Goal: Task Accomplishment & Management: Manage account settings

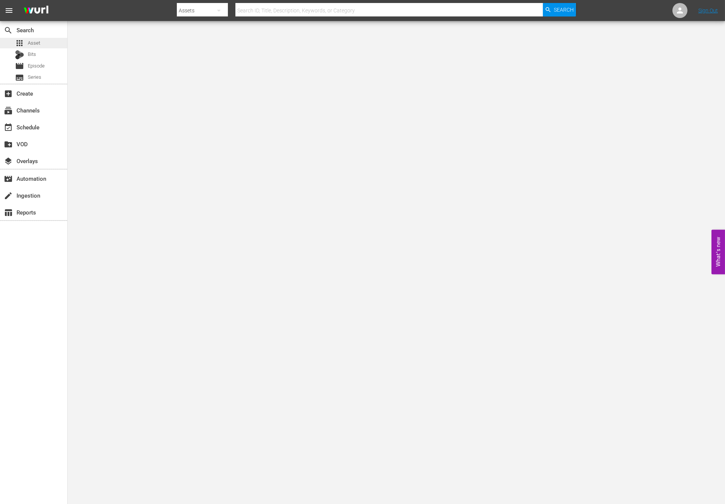
click at [39, 39] on span "Asset" at bounding box center [34, 43] width 12 height 8
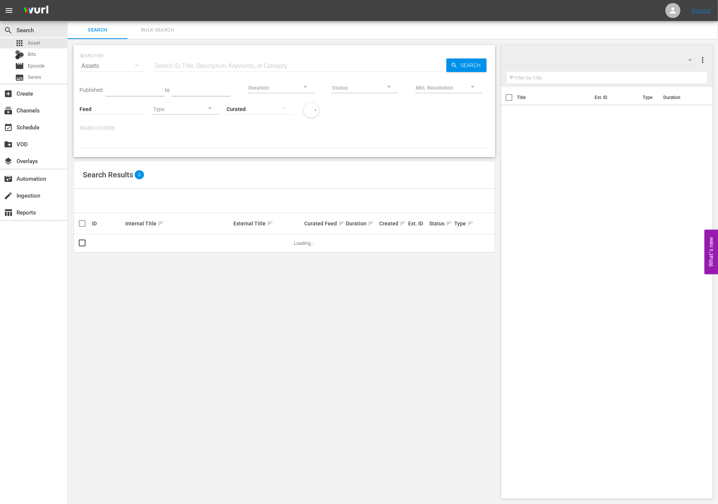
click at [189, 63] on input "text" at bounding box center [299, 66] width 293 height 18
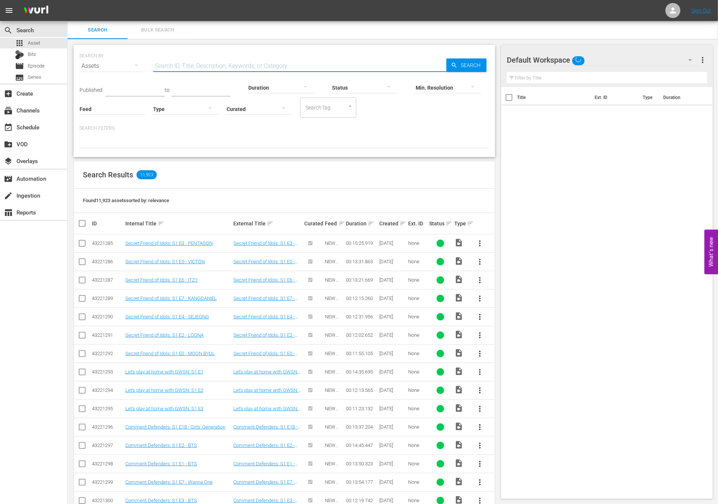
click at [191, 61] on input "text" at bounding box center [299, 66] width 293 height 18
type input "뇆"
type input "show champion"
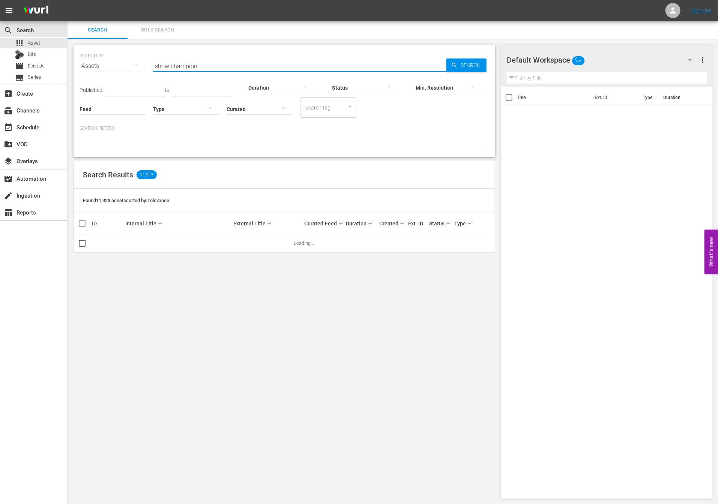
click at [479, 76] on div at bounding box center [449, 88] width 66 height 27
click at [459, 60] on div "4k (3840 x 2160) FHD (1920 x 1080) HD (1280 x 720) SD (640 × 480)" at bounding box center [359, 252] width 718 height 504
click at [373, 53] on div "SEARCH BY Search By Assets Search ID, Title, Description, Keywords, or Category…" at bounding box center [285, 61] width 410 height 27
click at [463, 68] on span "Search" at bounding box center [472, 66] width 29 height 14
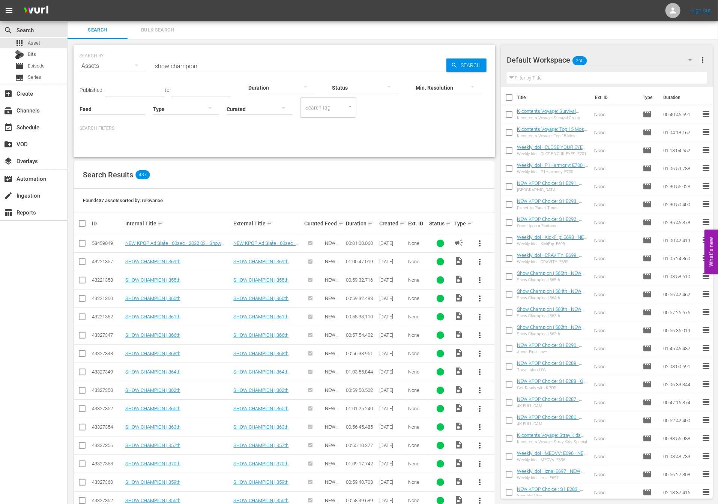
click at [441, 221] on div "Status sort" at bounding box center [440, 223] width 23 height 9
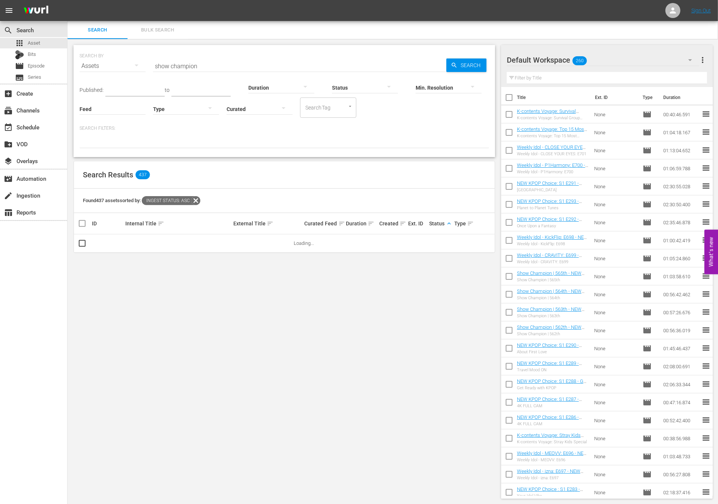
click at [450, 226] on span "keyboard_arrow_up" at bounding box center [449, 223] width 7 height 7
click at [395, 222] on div "Created sort" at bounding box center [392, 223] width 27 height 9
drag, startPoint x: 398, startPoint y: 223, endPoint x: 404, endPoint y: 226, distance: 6.4
click at [398, 223] on div "Created sort" at bounding box center [392, 223] width 27 height 9
click at [405, 226] on span "sort" at bounding box center [403, 223] width 7 height 7
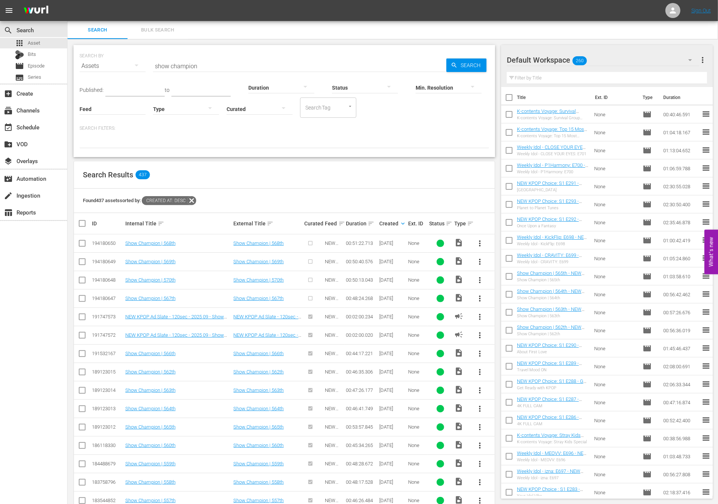
click at [482, 245] on span "more_vert" at bounding box center [479, 243] width 9 height 9
click at [516, 300] on div "Episode" at bounding box center [520, 300] width 51 height 18
click at [483, 260] on span "more_vert" at bounding box center [479, 261] width 9 height 9
click at [506, 314] on div "Episode" at bounding box center [520, 318] width 51 height 18
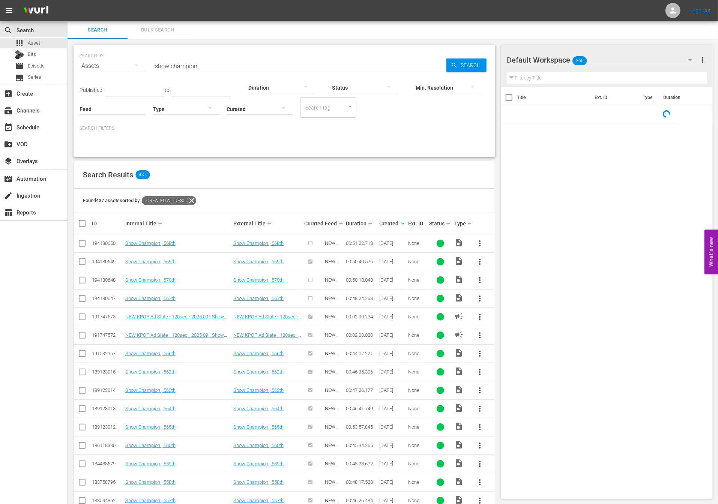
click at [482, 241] on span "more_vert" at bounding box center [479, 243] width 9 height 9
drag, startPoint x: 507, startPoint y: 305, endPoint x: 514, endPoint y: 305, distance: 6.8
click at [514, 305] on div "Episode" at bounding box center [520, 300] width 51 height 18
click at [477, 280] on span "more_vert" at bounding box center [479, 280] width 9 height 9
click at [501, 331] on div "Episode" at bounding box center [520, 337] width 51 height 18
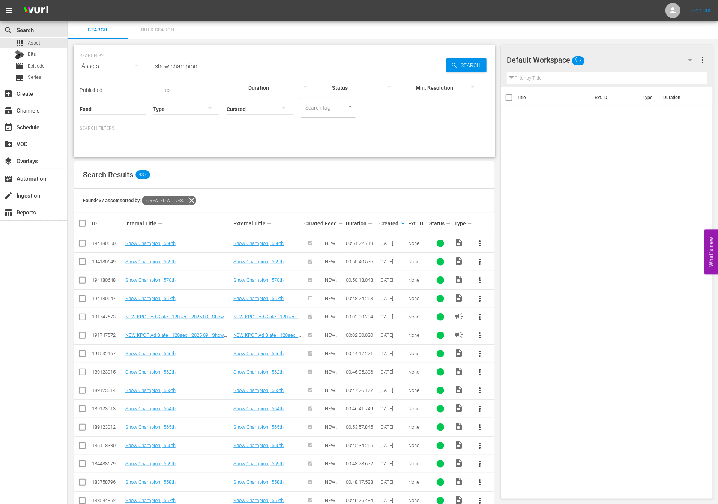
click at [477, 301] on span "more_vert" at bounding box center [479, 298] width 9 height 9
click at [504, 356] on div "Episode" at bounding box center [520, 355] width 51 height 18
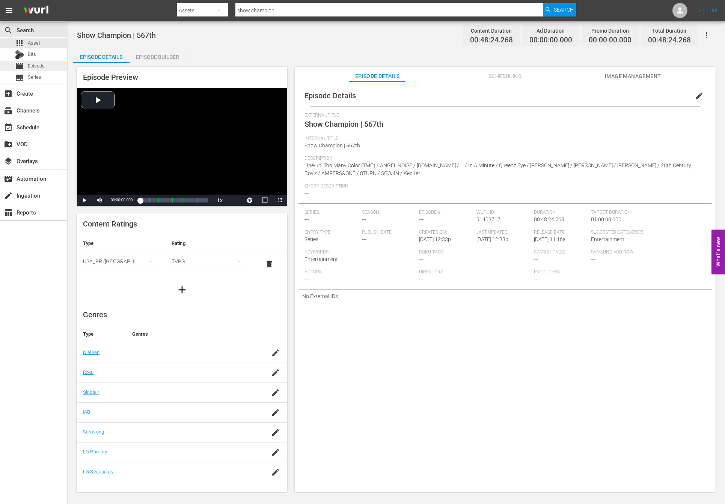
click at [39, 69] on span "Episode" at bounding box center [36, 66] width 17 height 8
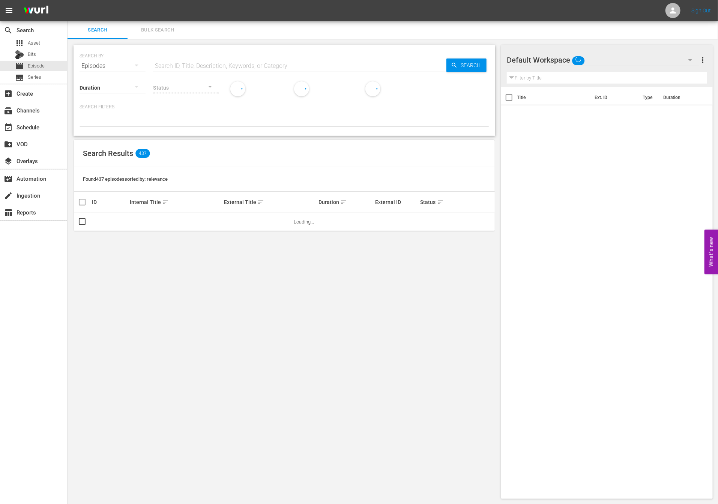
click at [184, 61] on input "text" at bounding box center [299, 66] width 293 height 18
type input "show champion"
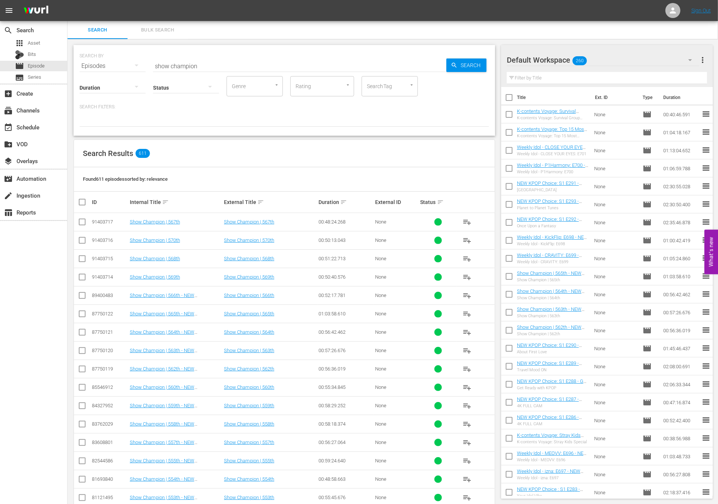
click at [177, 297] on td "Show Champion | 566th - NEW K.ID - SSTV - 202508" at bounding box center [176, 295] width 95 height 18
click at [178, 296] on link "Show Champion | 566th - NEW K.ID - SSTV - 202508" at bounding box center [165, 298] width 71 height 11
click at [220, 170] on div "Found 611 episodes sorted by: relevance" at bounding box center [284, 179] width 421 height 24
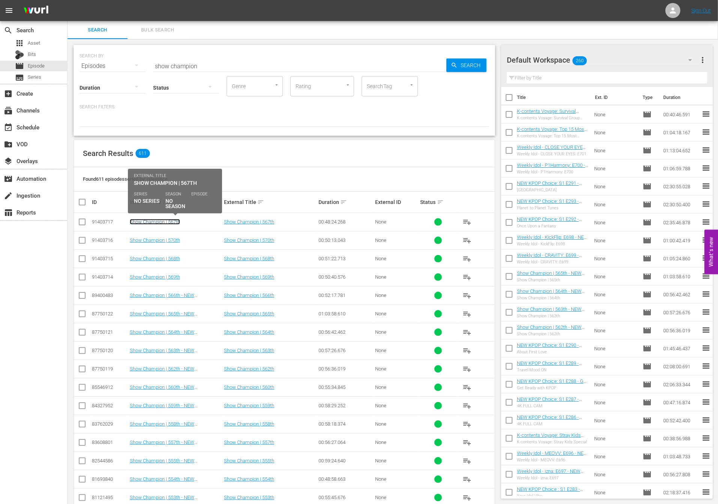
click at [162, 220] on link "Show Champion | 567th" at bounding box center [155, 222] width 50 height 6
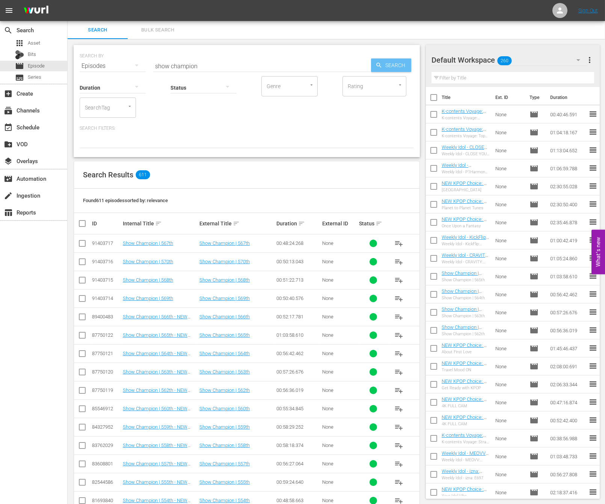
click at [390, 62] on span "Search" at bounding box center [396, 66] width 29 height 14
click at [382, 65] on span "Search" at bounding box center [396, 66] width 29 height 14
click at [39, 45] on span "Asset" at bounding box center [34, 43] width 12 height 8
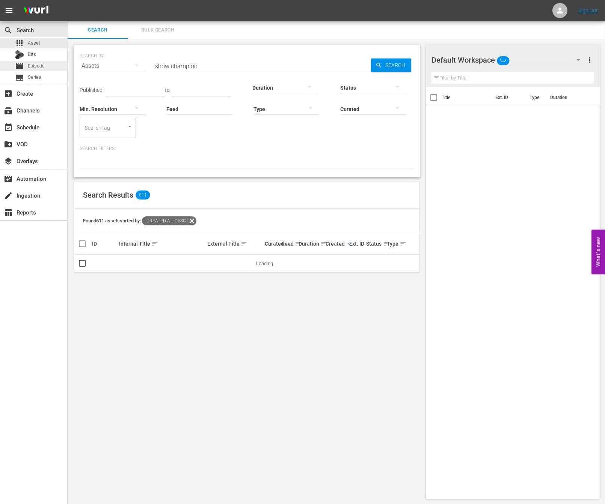
click at [35, 68] on span "Episode" at bounding box center [36, 66] width 17 height 8
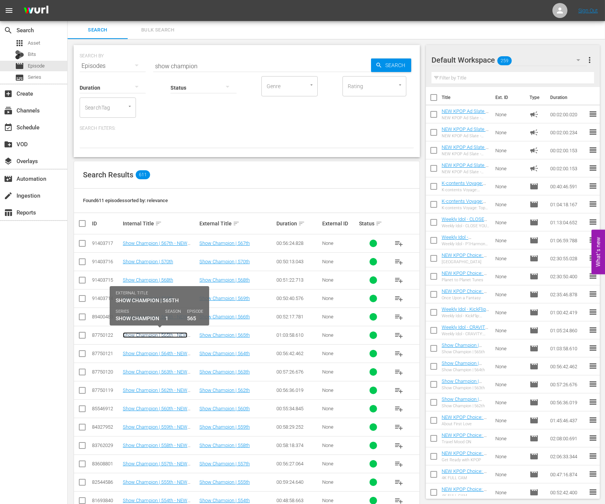
click at [170, 333] on link "Show Champion | 565th - NEW K.ID - SSTV - 202508" at bounding box center [158, 338] width 71 height 11
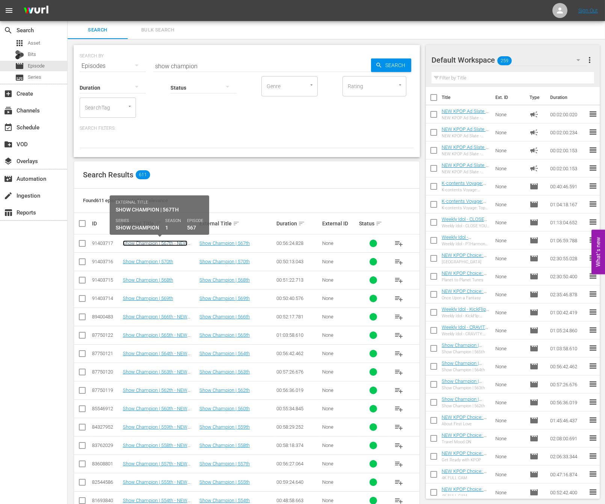
click at [181, 243] on link "Show Champion | 567th - NEW K.ID - SSTV - 202509" at bounding box center [158, 246] width 71 height 11
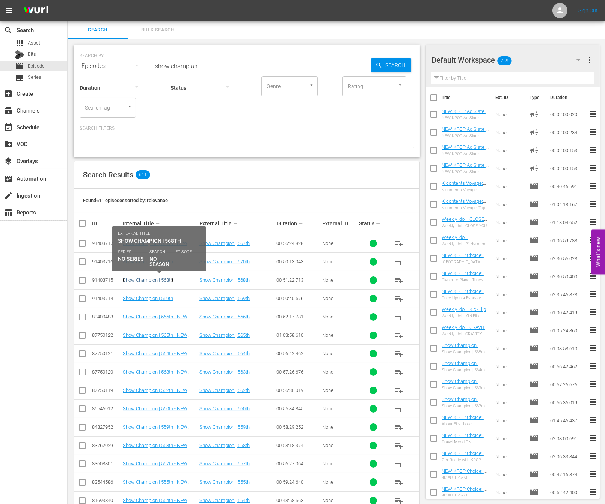
click at [159, 279] on link "Show Champion | 568th" at bounding box center [148, 280] width 50 height 6
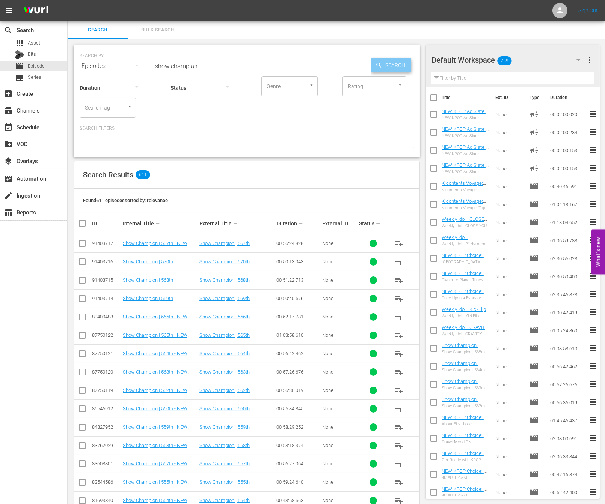
click at [389, 68] on span "Search" at bounding box center [396, 66] width 29 height 14
click at [215, 68] on input "show champion" at bounding box center [262, 66] width 218 height 18
type input "show champion"
click at [240, 66] on input "show champion" at bounding box center [262, 66] width 218 height 18
click at [354, 64] on input "show champion" at bounding box center [262, 66] width 218 height 18
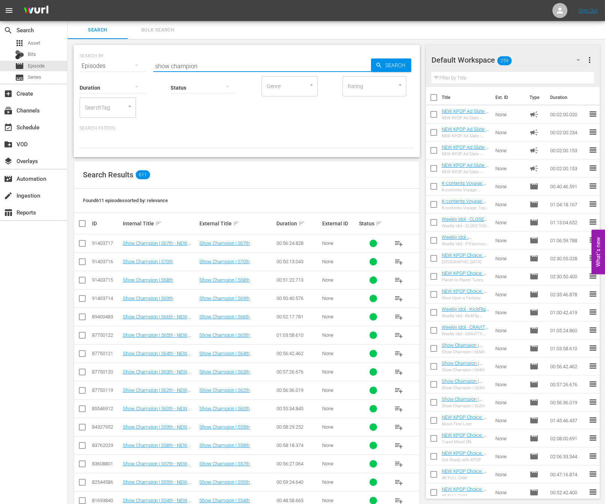
click at [378, 77] on div "Rating" at bounding box center [374, 86] width 64 height 20
click at [376, 62] on div "Search" at bounding box center [391, 66] width 40 height 14
click at [38, 47] on div "apps Asset" at bounding box center [27, 43] width 25 height 11
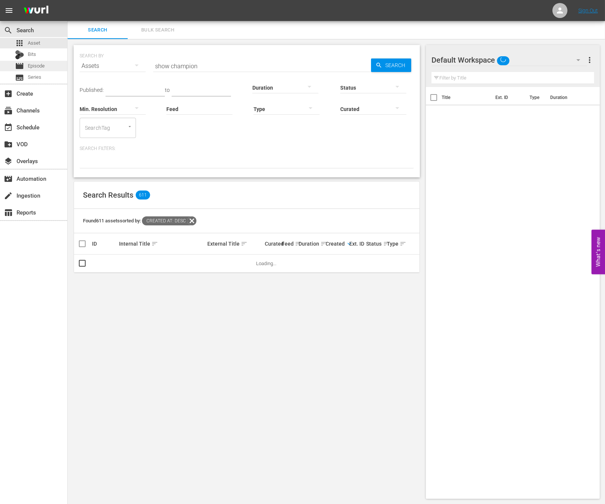
click at [31, 69] on span "Episode" at bounding box center [36, 66] width 17 height 8
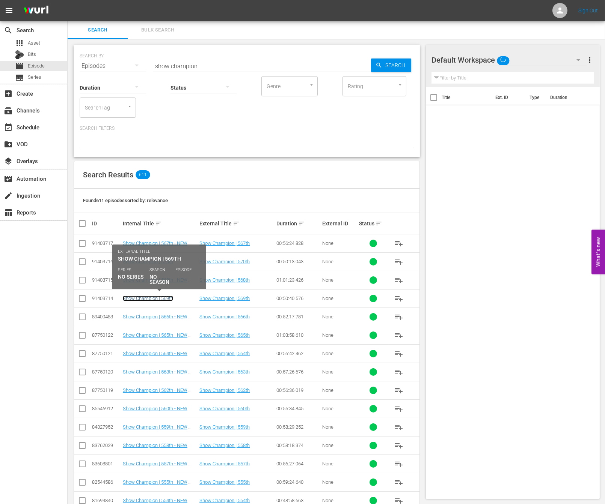
click at [168, 297] on link "Show Champion | 569th" at bounding box center [148, 299] width 50 height 6
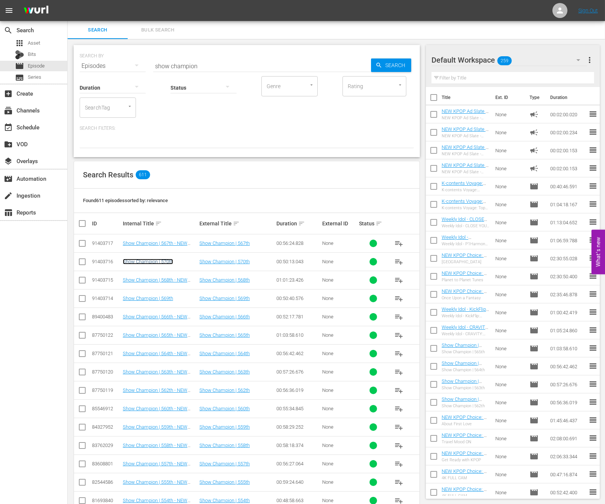
click at [140, 261] on link "Show Champion | 570th" at bounding box center [148, 262] width 50 height 6
click at [35, 41] on span "Asset" at bounding box center [34, 43] width 12 height 8
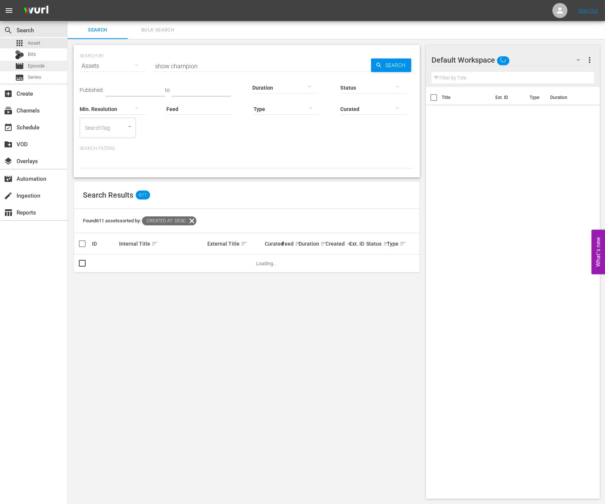
click at [33, 64] on span "Episode" at bounding box center [36, 66] width 17 height 8
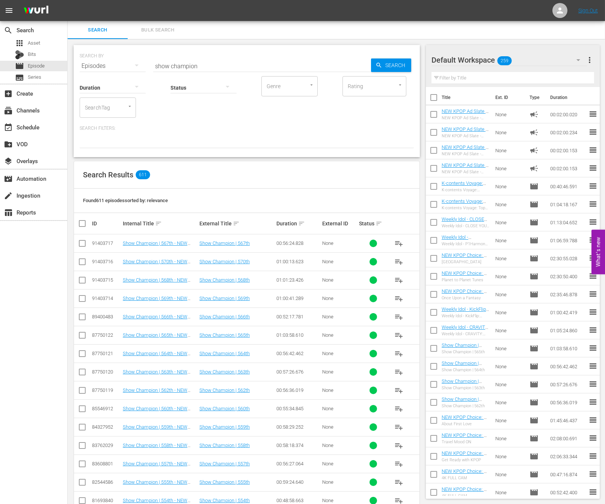
click at [196, 226] on div "Internal Title sort" at bounding box center [160, 223] width 74 height 9
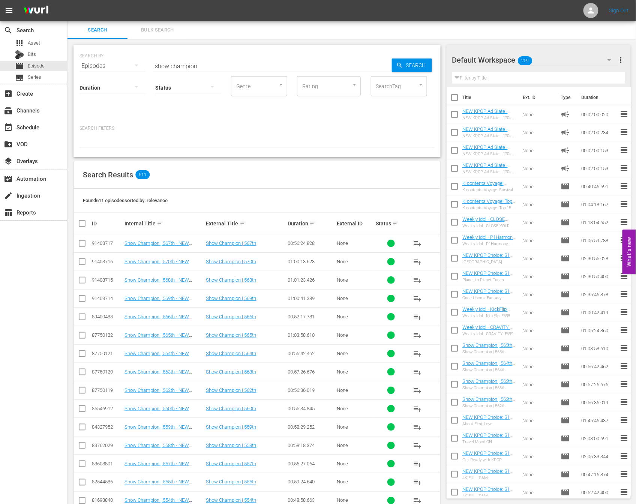
click at [283, 161] on div "Search Results 611 Found 611 episodes sorted by: relevance ID Internal Title so…" at bounding box center [257, 391] width 367 height 460
click at [26, 126] on div "event_available Schedule" at bounding box center [21, 126] width 42 height 7
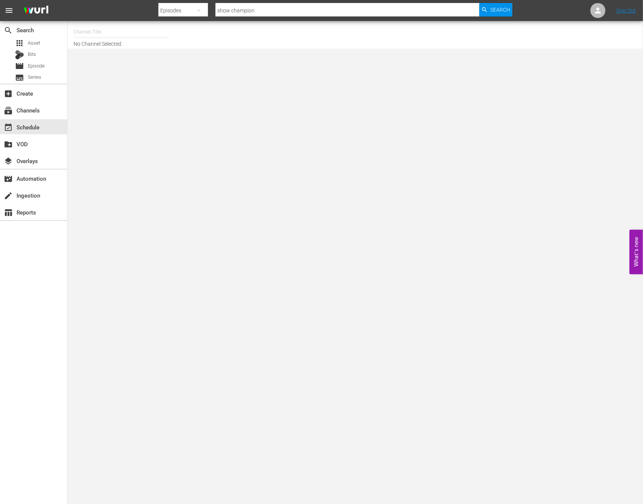
click at [113, 32] on input "text" at bounding box center [122, 32] width 96 height 18
click at [46, 47] on div "apps Asset" at bounding box center [33, 43] width 67 height 11
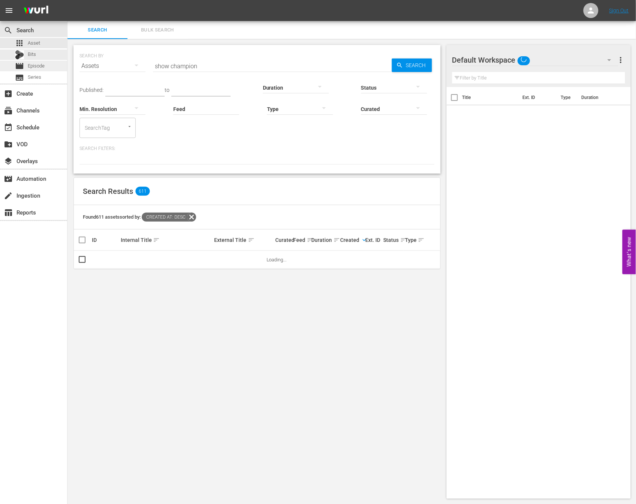
click at [59, 69] on div "movie Episode" at bounding box center [33, 66] width 67 height 11
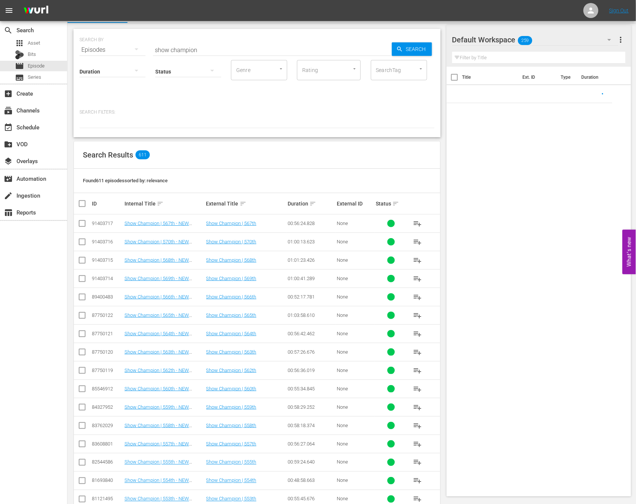
scroll to position [20, 0]
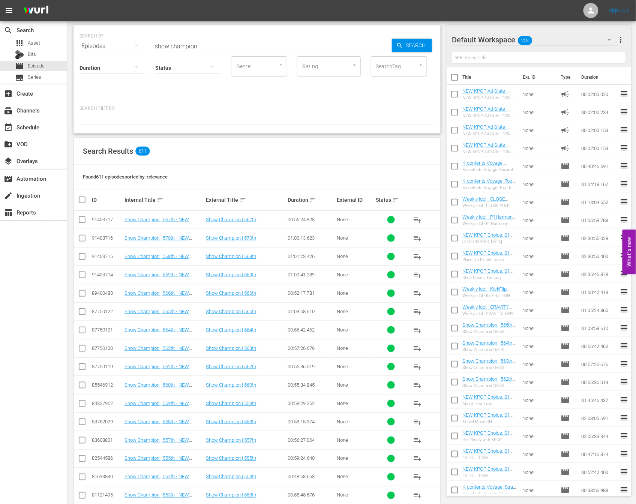
click at [81, 220] on input "checkbox" at bounding box center [82, 221] width 9 height 9
checkbox input "true"
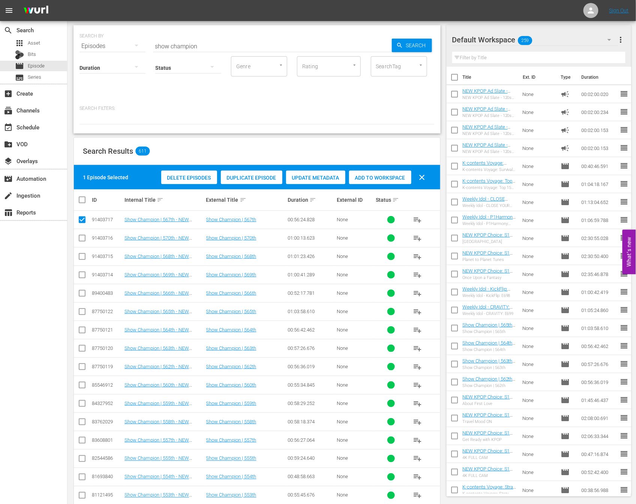
click at [80, 235] on input "checkbox" at bounding box center [82, 239] width 9 height 9
checkbox input "true"
click at [80, 254] on input "checkbox" at bounding box center [82, 258] width 9 height 9
checkbox input "true"
click at [78, 263] on td at bounding box center [82, 256] width 17 height 18
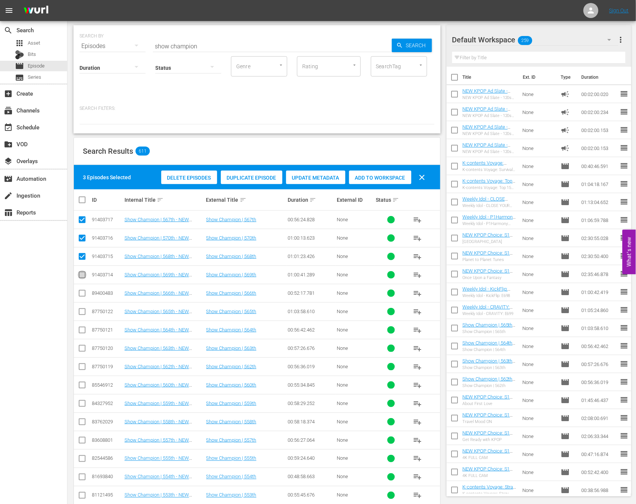
click at [78, 273] on input "checkbox" at bounding box center [82, 276] width 9 height 9
checkbox input "true"
click at [383, 177] on span "Add to Workspace" at bounding box center [380, 178] width 62 height 6
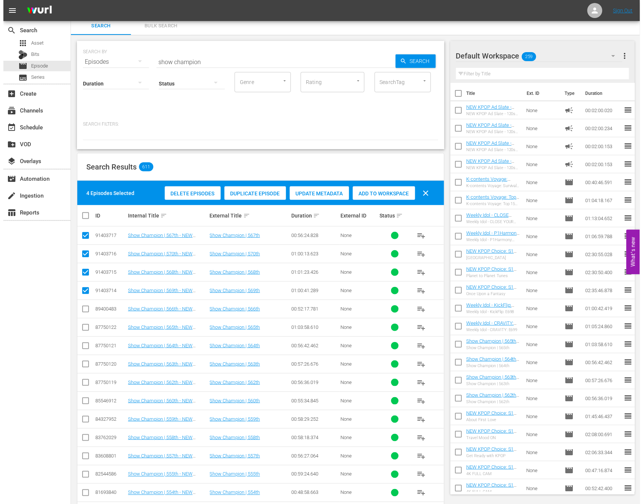
scroll to position [0, 0]
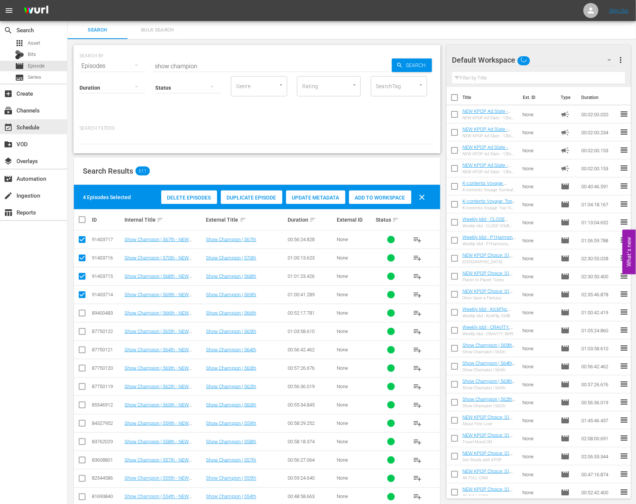
click at [32, 134] on div "event_available Schedule" at bounding box center [33, 126] width 67 height 17
click at [33, 129] on div "event_available Schedule" at bounding box center [21, 126] width 42 height 7
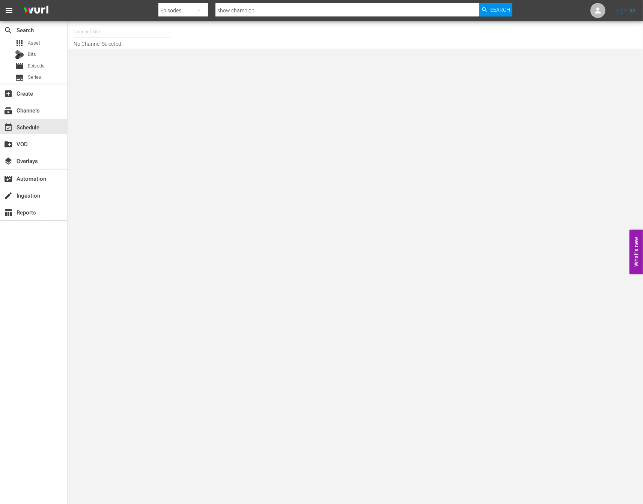
click at [108, 28] on input "text" at bounding box center [122, 32] width 96 height 18
type input "e"
click at [117, 36] on input "new kpop" at bounding box center [122, 32] width 96 height 18
click at [113, 29] on input "new kpop" at bounding box center [122, 32] width 96 height 18
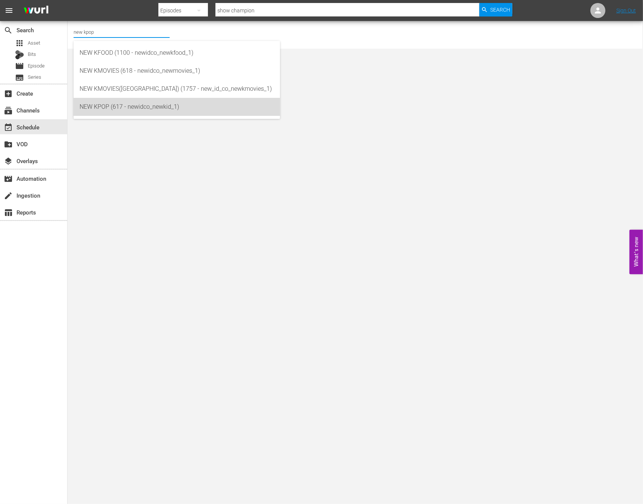
click at [131, 105] on div "NEW KPOP (617 - newidco_newkid_1)" at bounding box center [177, 107] width 194 height 18
type input "NEW KPOP (617 - newidco_newkid_1)"
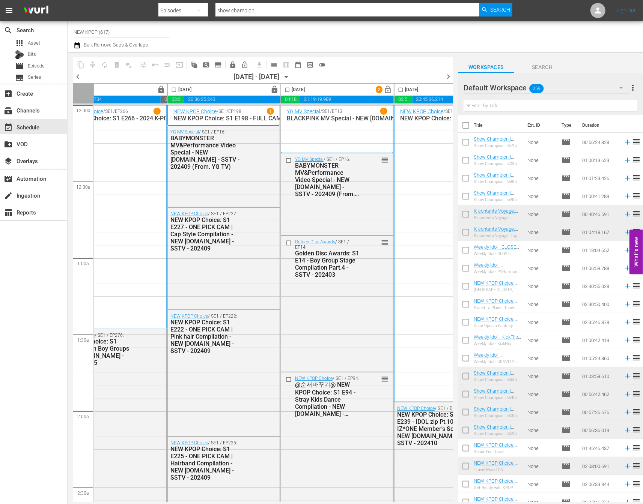
scroll to position [0, 129]
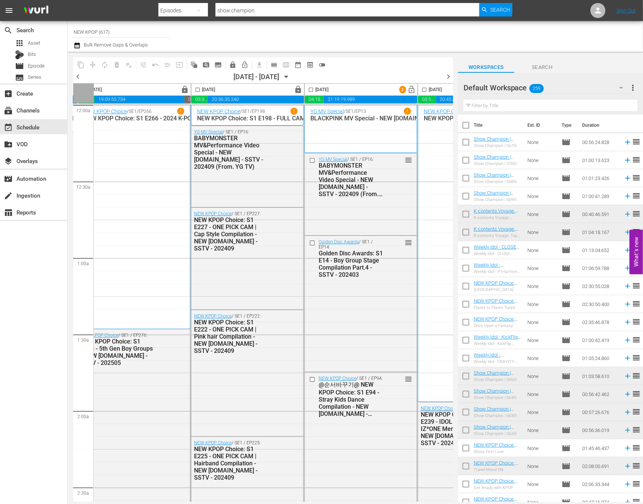
click at [345, 41] on div "Channel Title NEW KPOP (617) Bulk Remove Gaps & Overlaps" at bounding box center [227, 36] width 307 height 27
click at [210, 44] on div "Channel Title NEW KPOP (617) Bulk Remove Gaps & Overlaps" at bounding box center [227, 36] width 307 height 27
click at [274, 63] on span "calendar_view_day_outlined" at bounding box center [274, 65] width 8 height 8
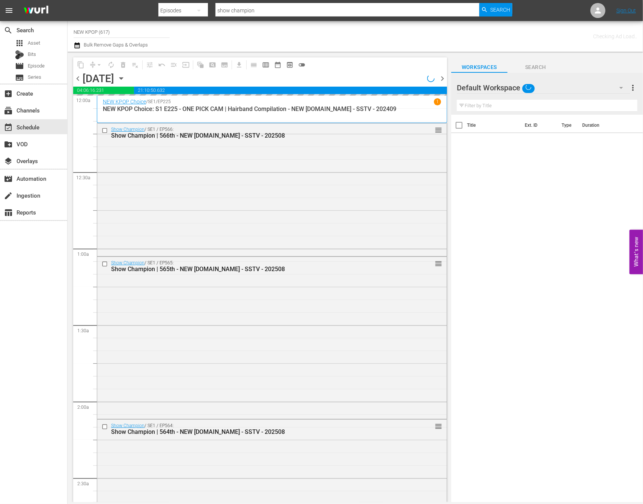
click at [125, 75] on icon "button" at bounding box center [121, 78] width 8 height 8
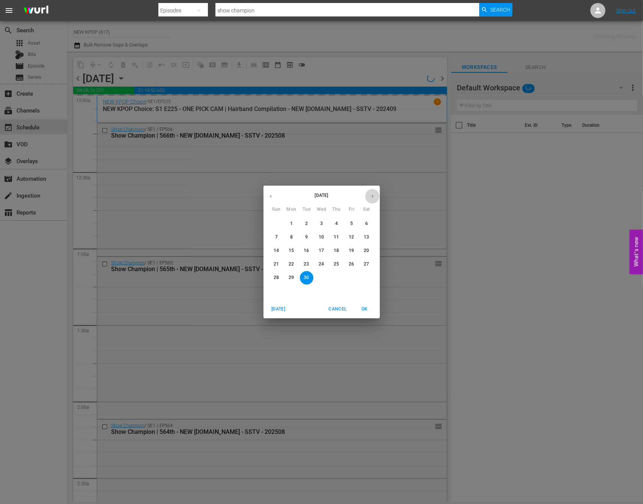
click at [367, 196] on button "button" at bounding box center [372, 196] width 15 height 15
click at [352, 278] on p "31" at bounding box center [351, 278] width 5 height 6
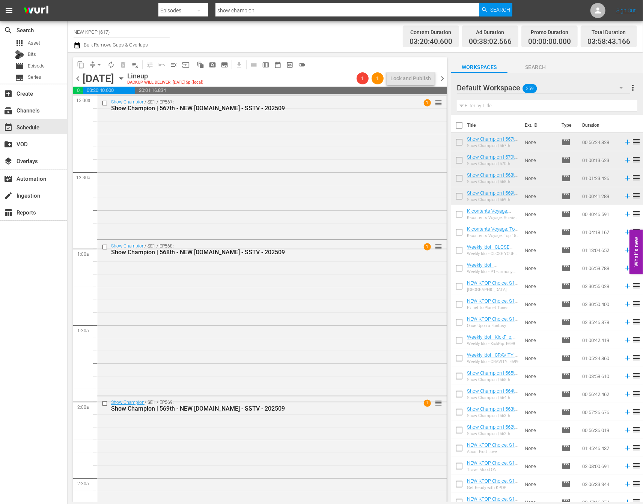
click at [317, 36] on div "Channel Title NEW KPOP (617) Bulk Remove Gaps & Overlaps" at bounding box center [227, 36] width 307 height 27
click at [297, 43] on div "Channel Title NEW KPOP (617) Bulk Remove Gaps & Overlaps" at bounding box center [227, 36] width 307 height 27
click at [346, 39] on div "Channel Title NEW KPOP (617) Bulk Remove Gaps & Overlaps" at bounding box center [227, 36] width 307 height 27
click at [333, 41] on div "Channel Title NEW KPOP (617) Bulk Remove Gaps & Overlaps" at bounding box center [227, 36] width 307 height 27
click at [277, 41] on div "Channel Title NEW KPOP (617) Bulk Remove Gaps & Overlaps" at bounding box center [227, 36] width 307 height 27
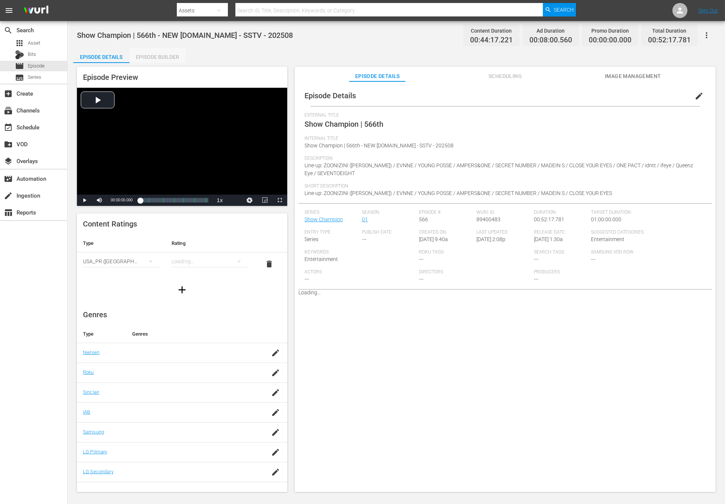
click at [139, 60] on div "Episode Builder" at bounding box center [157, 57] width 56 height 18
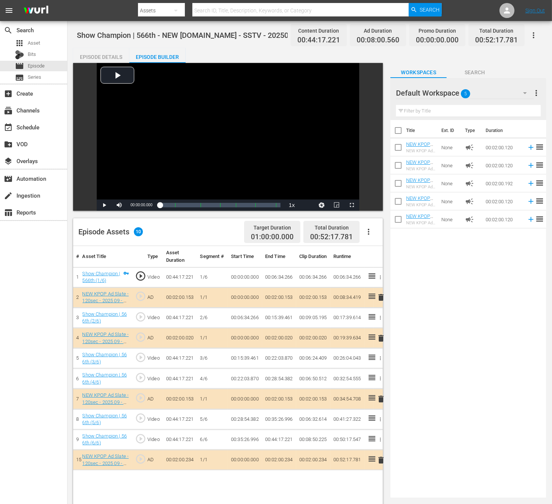
click at [104, 55] on div "Episode Details" at bounding box center [101, 57] width 56 height 18
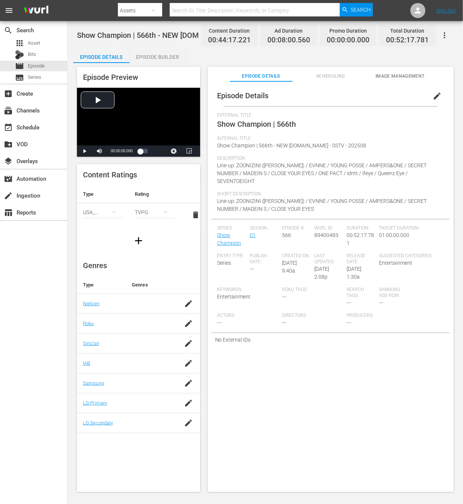
click at [153, 54] on div "Episode Builder" at bounding box center [157, 57] width 56 height 18
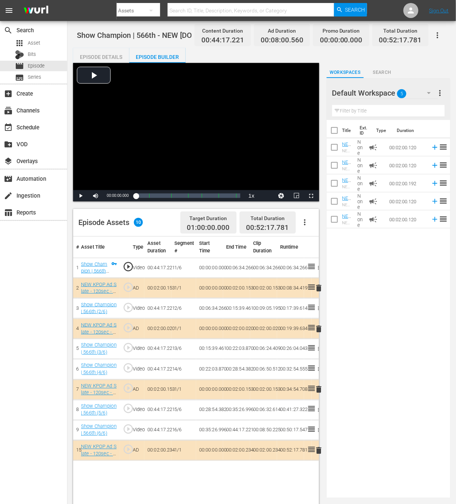
click at [390, 298] on div "Title Ext. ID Type Duration NEW KPOP Ad Slate - 120sec - 2022 10 - Golden Disc …" at bounding box center [389, 307] width 124 height 375
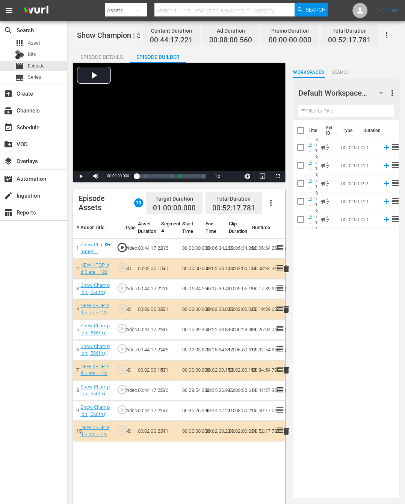
click at [101, 55] on div "Episode Details" at bounding box center [101, 57] width 56 height 18
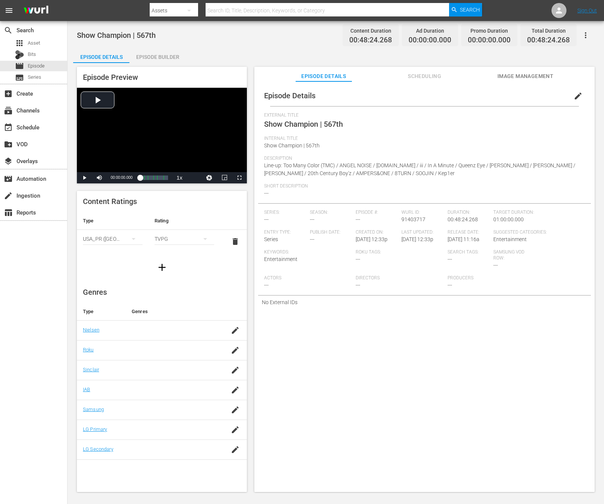
click at [358, 378] on div "Episode Details edit External Title Show Champion | 567th Internal Title Show C…" at bounding box center [424, 290] width 340 height 418
click at [384, 97] on span "edit" at bounding box center [578, 96] width 9 height 9
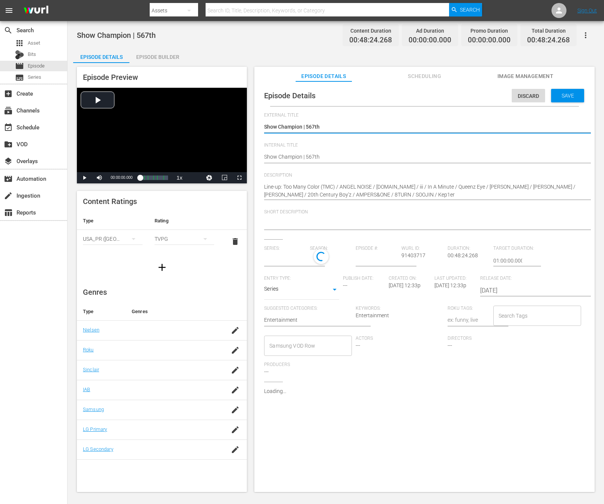
click at [323, 127] on textarea "Show Champion | 567th" at bounding box center [422, 127] width 317 height 9
click at [334, 127] on textarea "Show Champion | 567th" at bounding box center [422, 127] width 317 height 9
click at [342, 164] on div "Show Champion | 567th Show Champion | 567th" at bounding box center [422, 158] width 317 height 18
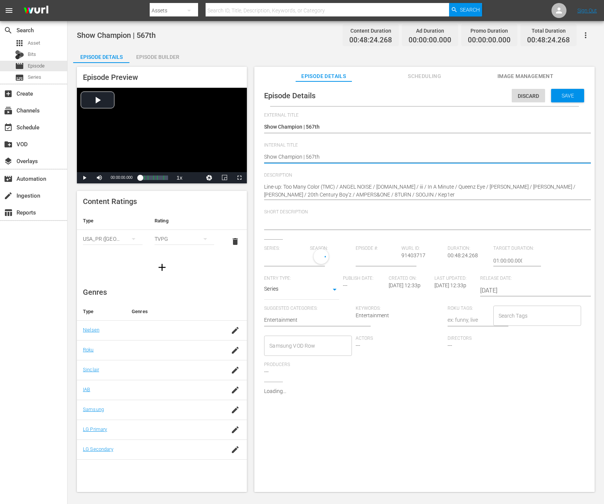
type textarea "Show Champion | 567th"
type textarea "Show Champion | 567th -"
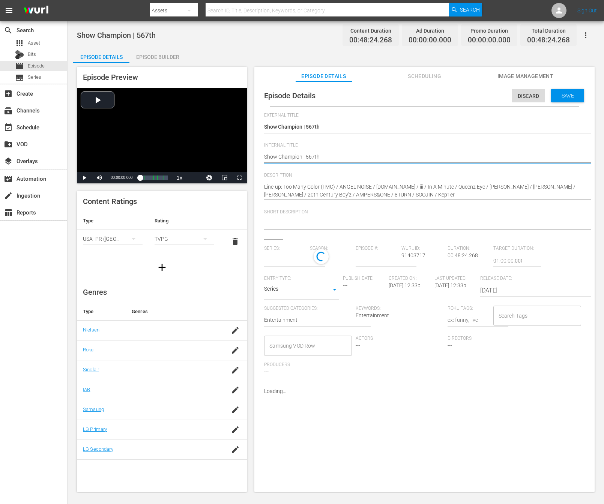
type textarea "Show Champion | 567th -"
type input "No Series"
type textarea "Show Champion | 567th - N"
type textarea "Show Champion | 567th - NE"
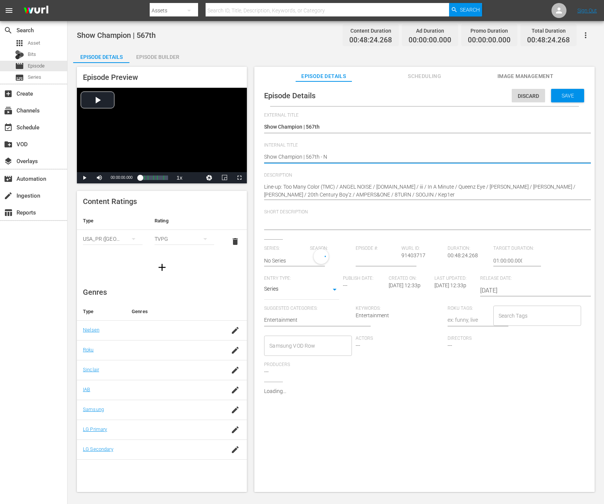
type textarea "Show Champion | 567th - NE"
type textarea "Show Champion | 567th - NEW"
type textarea "Show Champion | 567th - NEW K"
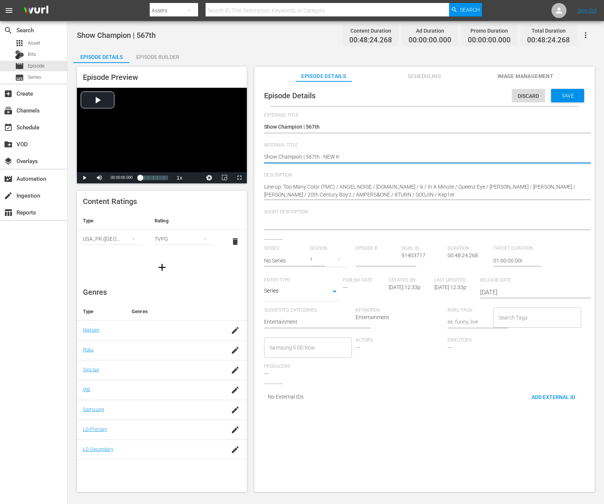
type textarea "Show Champion | 567th - NEW K."
type textarea "Show Champion | 567th - NEW K.I"
type textarea "Show Champion | 567th - NEW K.ID"
type textarea "Show Champion | 567th - NEW K.ID-"
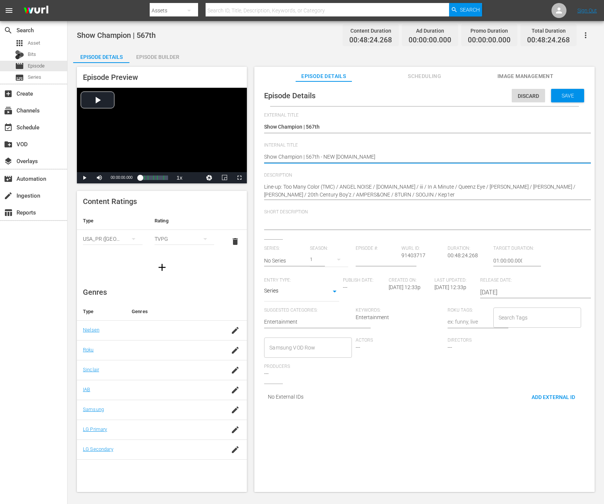
type textarea "Show Champion | 567th - NEW K.ID-"
type textarea "Show Champion | 567th - NEW K.ID"
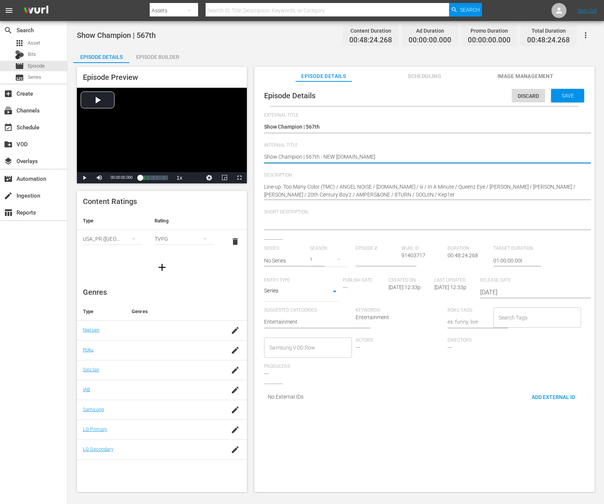
type textarea "Show Champion | 567th - NEW K.ID -"
type textarea "Show Champion | 567th - NEW K.ID - S"
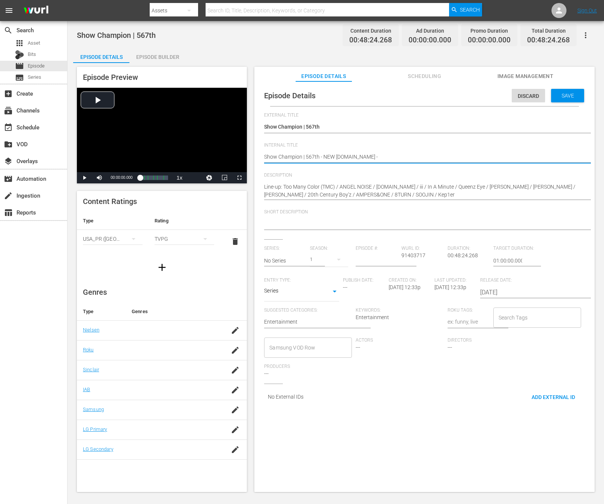
type textarea "Show Champion | 567th - NEW K.ID - S"
type textarea "Show Champion | 567th - NEW K.ID - SS"
type textarea "Show Champion | 567th - NEW K.ID - SST"
type textarea "Show Champion | 567th - NEW K.ID - SSTV"
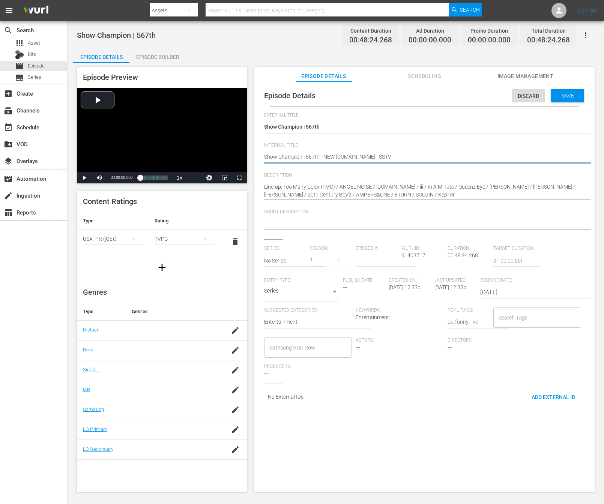
type textarea "Show Champion | 567th - NEW K.ID - SSTV"
type textarea "Show Champion | 567th - NEW K.ID - SSTV -"
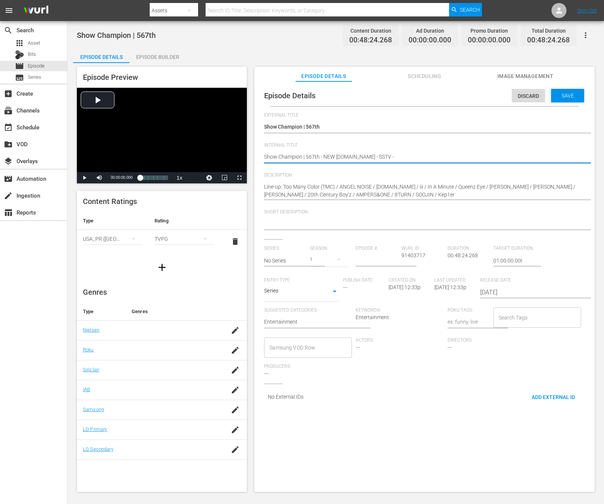
type textarea "Show Champion | 567th - NEW K.ID - SSTV -"
type textarea "Show Champion | 567th - NEW K.ID - SSTV - 2"
type textarea "Show Champion | 567th - NEW K.ID - SSTV - 20"
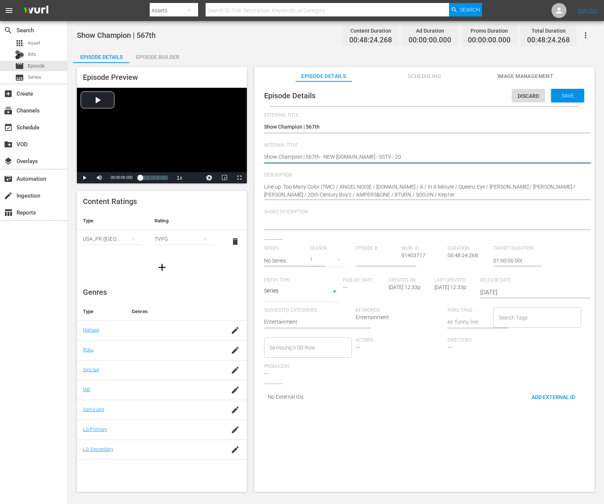
type textarea "Show Champion | 567th - NEW K.ID - SSTV - 202"
type textarea "Show Champion | 567th - NEW K.ID - SSTV - 2025"
type textarea "Show Champion | 567th - NEW K.ID - SSTV - 20250"
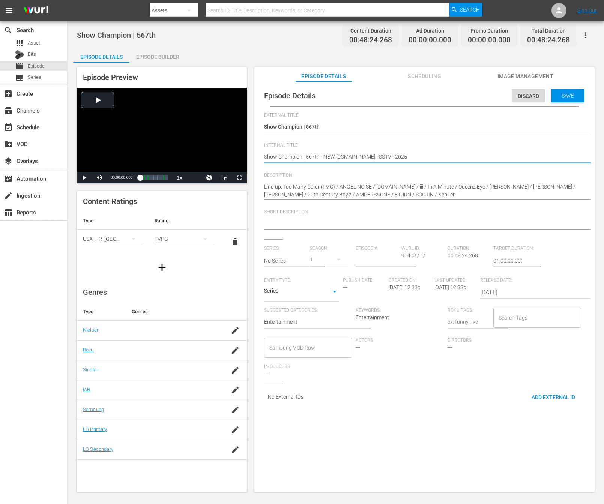
type textarea "Show Champion | 567th - NEW K.ID - SSTV - 20250"
type textarea "Show Champion | 567th - NEW K.ID - SSTV - 202509"
click at [288, 179] on div "Line-up: Too Many Color (TMC) / ANGEL NOISE / N.TOP / iii / In A Minute / Queen…" at bounding box center [422, 191] width 317 height 25
click at [290, 261] on input "text" at bounding box center [285, 261] width 42 height 18
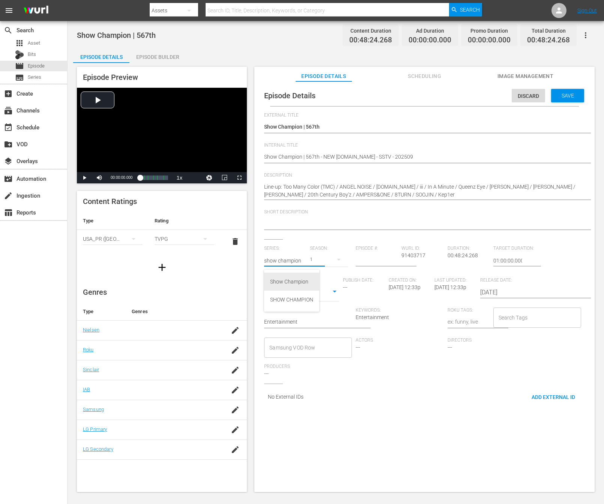
click at [299, 283] on div "Show Champion" at bounding box center [291, 282] width 43 height 18
type input "Show Champion"
click at [323, 200] on div "Line-up: Too Many Color (TMC) / ANGEL NOISE / N.TOP / iii / In A Minute / Queen…" at bounding box center [422, 191] width 317 height 25
click at [286, 186] on textarea "Line-up: Too Many Color (TMC) / ANGEL NOISE / N.TOP / iii / In A Minute / Queen…" at bounding box center [422, 191] width 317 height 16
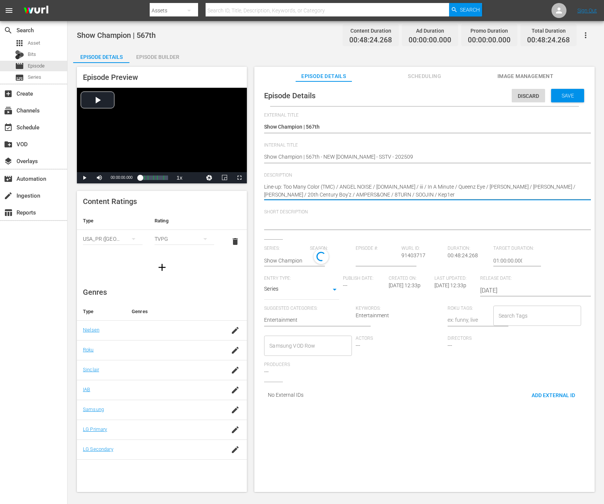
click at [286, 186] on textarea "Line-up: Too Many Color (TMC) / ANGEL NOISE / N.TOP / iii / In A Minute / Queen…" at bounding box center [422, 191] width 317 height 16
click at [335, 227] on textarea at bounding box center [422, 224] width 317 height 9
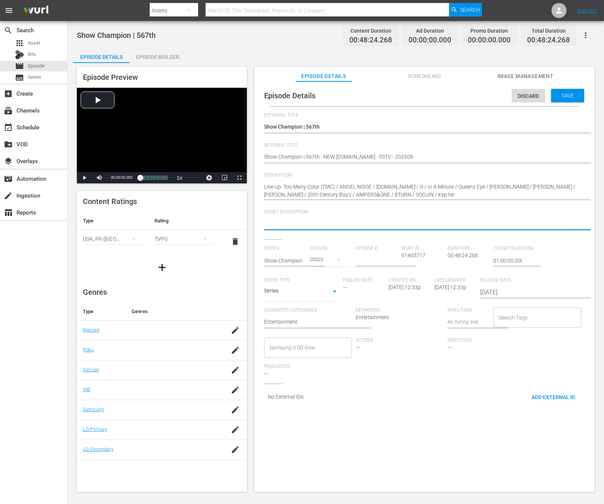
paste textarea "Line-up: Too Many Color (TMC) / ANGEL NOISE / N.TOP / iii / In A Minute / Queen…"
type textarea "Line-up: Too Many Color (TMC) / ANGEL NOISE / N.TOP / iii / In A Minute / Queen…"
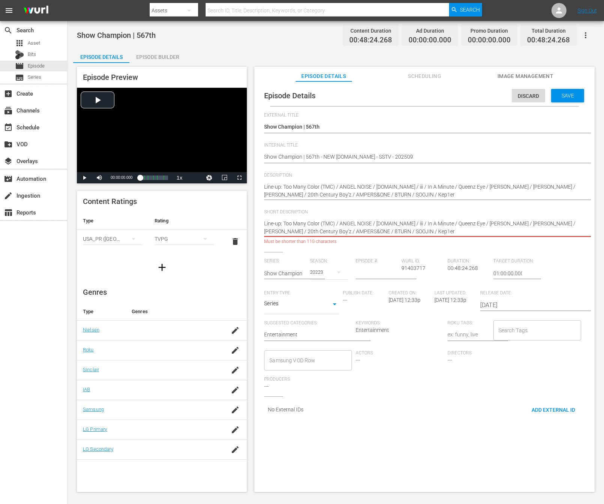
drag, startPoint x: 402, startPoint y: 233, endPoint x: 368, endPoint y: 231, distance: 34.2
click at [368, 231] on textarea "Line-up: Too Many Color (TMC) / ANGEL NOISE / N.TOP / iii / In A Minute / Queen…" at bounding box center [422, 228] width 317 height 16
click at [384, 228] on textarea "Line-up: Too Many Color (TMC) / ANGEL NOISE / N.TOP / iii / In A Minute / Queen…" at bounding box center [422, 228] width 317 height 16
type textarea "Line-up: Too Many Color (TMC) / ANGEL NOISE / N.TOP / iii / In A Minute / Queen…"
click at [360, 189] on textarea "Line-up: Too Many Color (TMC) / ANGEL NOISE / N.TOP / iii / In A Minute / Queen…" at bounding box center [422, 191] width 317 height 16
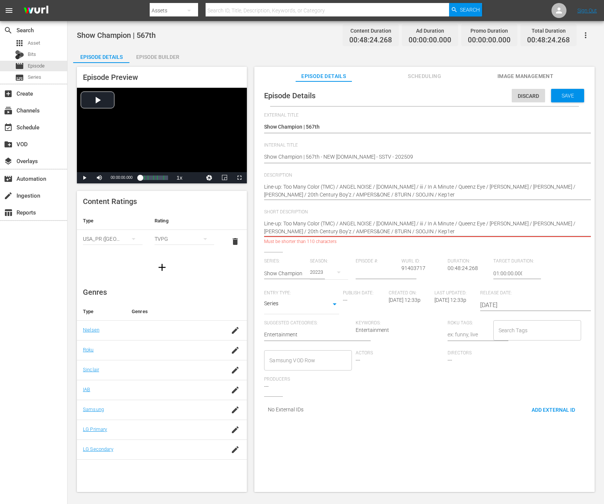
click at [360, 189] on textarea "Line-up: Too Many Color (TMC) / ANGEL NOISE / N.TOP / iii / In A Minute / Queen…" at bounding box center [422, 191] width 317 height 16
paste textarea "Kep1er / SOOJIN / 8TURN / AMPERS&ONE / 20th Century Boy'z / JUNG DAE HYUN / MAD…"
type textarea "Line-up: Kep1er / SOOJIN / 8TURN / AMPERS&ONE / 20th Century Boy'z / JUNG DAE H…"
click at [384, 195] on textarea "Line-up: Too Many Color (TMC) / ANGEL NOISE / N.TOP / iii / In A Minute / Queen…" at bounding box center [422, 191] width 317 height 16
type textarea "Line-up: Kep1er / SOOJIN / 8TURN / AMPERS&ONE / 20th Century Boy'z / JUNG DAE H…"
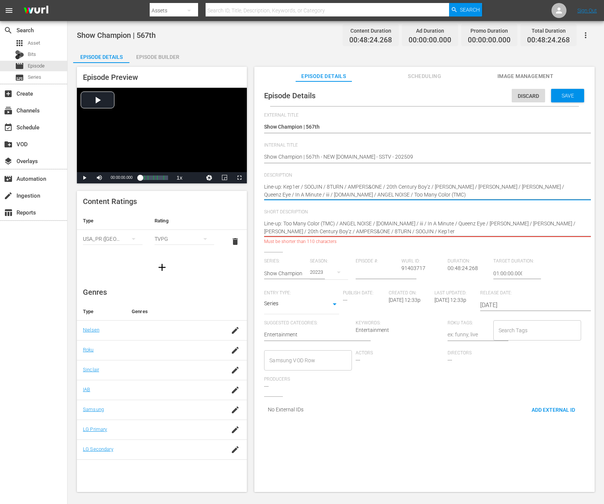
click at [375, 221] on textarea "Line-up: Too Many Color (TMC) / ANGEL NOISE / N.TOP / iii / In A Minute / Queen…" at bounding box center [422, 228] width 317 height 16
paste textarea "Kep1er / SOOJIN / 8TURN / AMPERS&ONE / 20th Century Boy'z / JUNG DAE HYUN / MAD…"
type textarea "Line-up: Kep1er / SOOJIN / 8TURN / AMPERS&ONE / 20th Century Boy'z / JUNG DAE H…"
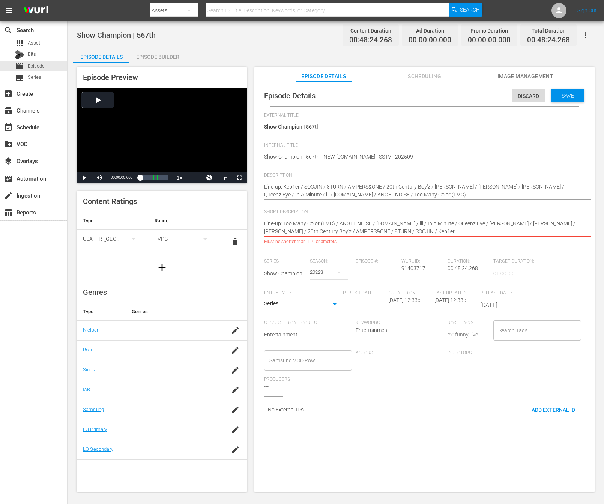
type textarea "Line-up: Kep1er / SOOJIN / 8TURN / AMPERS&ONE / 20th Century Boy'z / JUNG DAE H…"
click at [376, 227] on textarea "Line-up: Kep1er / SOOJIN / 8TURN / AMPERS&ONE / 20th Century Boy'z / JUNG DAE H…" at bounding box center [422, 228] width 317 height 16
drag, startPoint x: 418, startPoint y: 230, endPoint x: 286, endPoint y: 228, distance: 131.4
click at [286, 228] on textarea "Line-up: Kep1er / SOOJIN / 8TURN / AMPERS&ONE / 20th Century Boy'z / JUNG DAE H…" at bounding box center [422, 228] width 317 height 16
type textarea "Line-up: Kep1er / SOOJIN / 8TURN / AMPERS&ONE / 20th Century Boy'z / JUNG DAE H…"
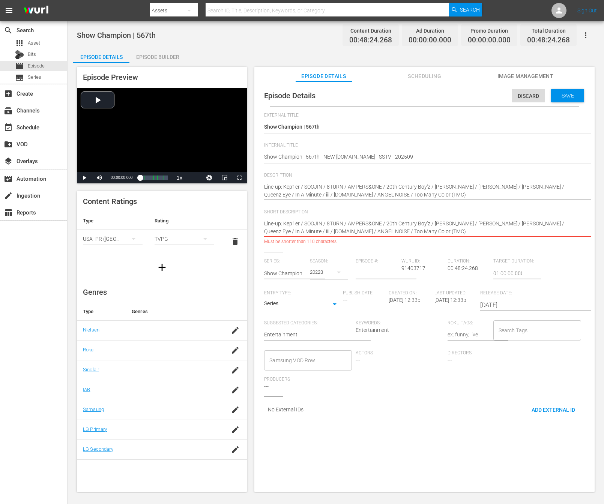
type textarea "Line-up: Kep1er / SOOJIN / 8TURN / AMPERS&ONE / 20th Century Boy'z / JUNG DAE H…"
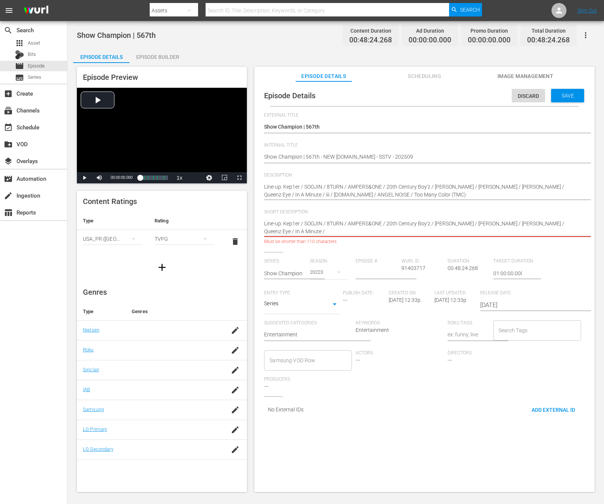
type textarea "Line-up: Kep1er / SOOJIN / 8TURN / AMPERS&ONE / 20th Century Boy'z / JUNG DAE H…"
drag, startPoint x: 560, startPoint y: 226, endPoint x: 558, endPoint y: 222, distance: 5.0
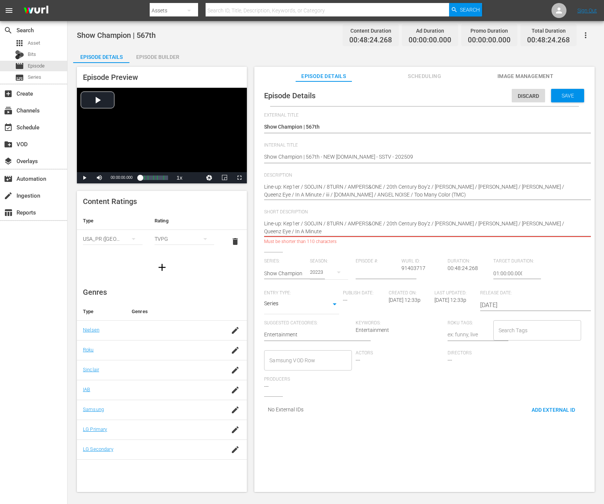
click at [384, 222] on textarea "Line-up: Kep1er / SOOJIN / 8TURN / AMPERS&ONE / 20th Century Boy'z / JUNG DAE H…" at bounding box center [422, 228] width 317 height 16
drag, startPoint x: 569, startPoint y: 232, endPoint x: 560, endPoint y: 226, distance: 11.0
click at [384, 225] on textarea "Line-up: Kep1er / SOOJIN / 8TURN / AMPERS&ONE / 20th Century Boy'z / JUNG DAE H…" at bounding box center [422, 228] width 317 height 16
type textarea "Line-up: Kep1er / SOOJIN / 8TURN / AMPERS&ONE / 20th Century Boy'z / JUNG DAE H…"
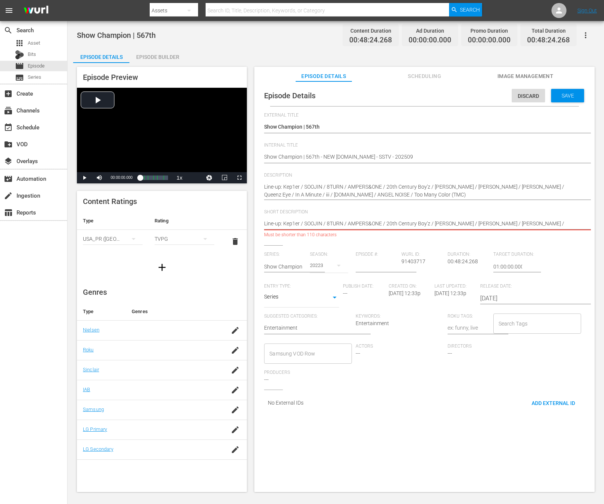
type textarea "Line-up: Kep1er / SOOJIN / 8TURN / AMPERS&ONE / 20th Century Boy'z / JUNG DAE H…"
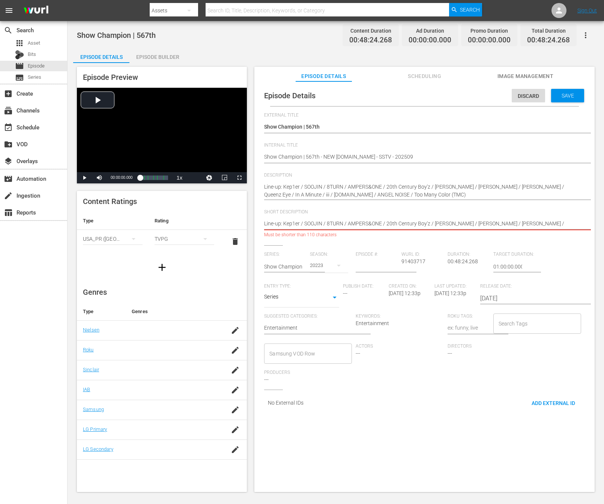
type textarea "Line-up: Kep1er / SOOJIN / 8TURN / AMPERS&ONE / 20th Century Boy'z / JUNG DAE H…"
drag, startPoint x: 553, startPoint y: 225, endPoint x: 528, endPoint y: 225, distance: 25.5
click at [384, 225] on textarea "Line-up: Kep1er / SOOJIN / 8TURN / AMPERS&ONE / 20th Century Boy'z / JUNG DAE H…" at bounding box center [422, 224] width 317 height 9
type textarea "Line-up: Kep1er / SOOJIN / 8TURN / AMPERS&ONE / 20th Century Boy'z / JUNG DAE H…"
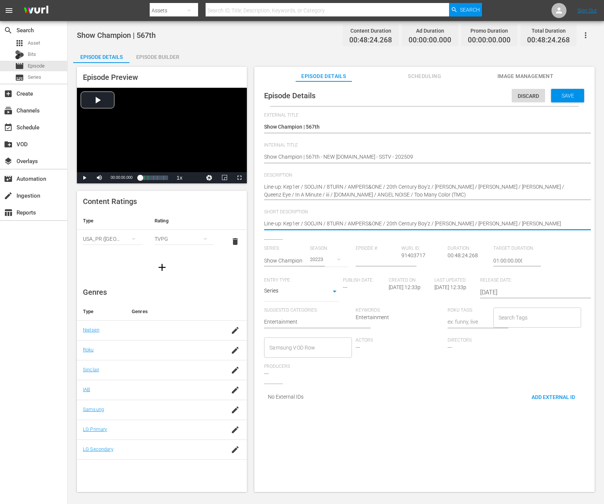
type textarea "Line-up: Kep1er / SOOJIN / 8TURN / AMPERS&ONE / 20th Century Boy'z / JUNG DAE H…"
click at [384, 253] on div "Target Duration: 01:00:00.000" at bounding box center [516, 262] width 46 height 32
click at [305, 264] on div "Series:" at bounding box center [287, 262] width 46 height 32
click at [318, 257] on div "1" at bounding box center [329, 259] width 38 height 21
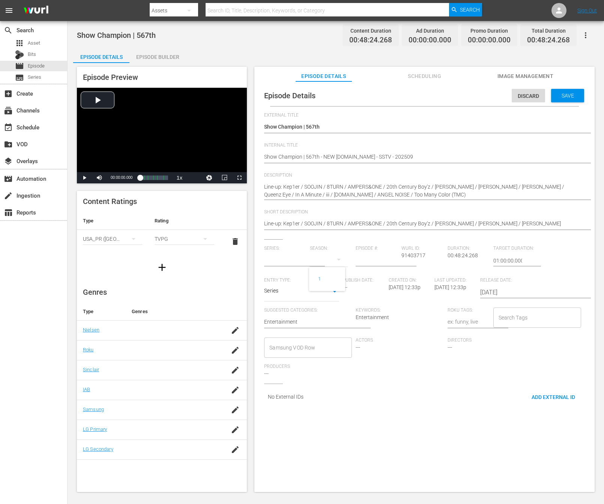
click at [328, 253] on div "1" at bounding box center [302, 252] width 604 height 504
click at [296, 264] on div "1" at bounding box center [302, 252] width 604 height 504
click at [291, 262] on input "text" at bounding box center [285, 261] width 42 height 18
click at [277, 284] on div "Show Champion" at bounding box center [291, 282] width 43 height 18
type input "Show Champion"
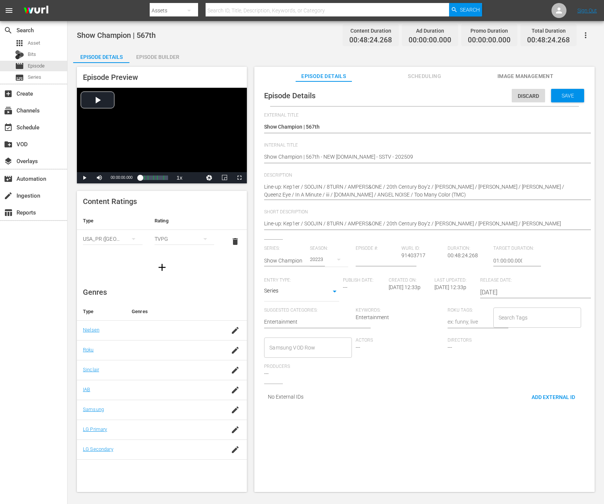
click at [365, 262] on input "number" at bounding box center [377, 261] width 42 height 18
click at [324, 260] on div "20223" at bounding box center [329, 259] width 38 height 21
click at [334, 334] on span "1" at bounding box center [327, 339] width 36 height 12
click at [362, 259] on input "number" at bounding box center [377, 261] width 42 height 18
type input "567"
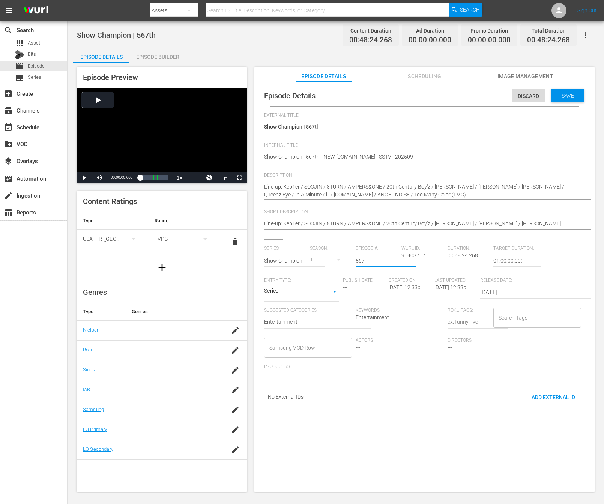
click at [384, 396] on div "No External IDs" at bounding box center [422, 397] width 317 height 14
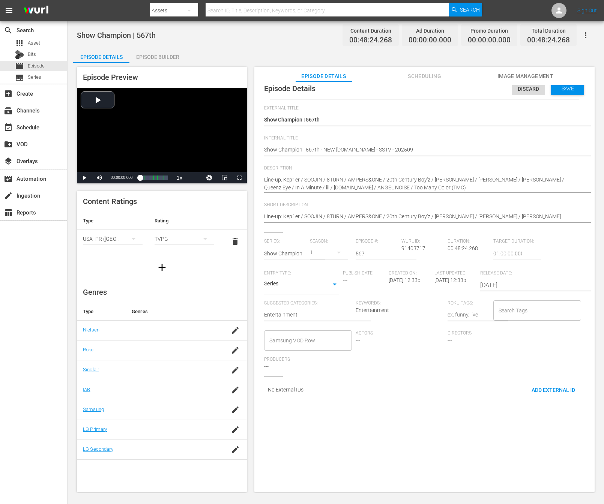
click at [384, 362] on div "Series: Show Champion Season: 1 Episode #: 567 Wurl ID: 91403717 Duration: 00:4…" at bounding box center [424, 308] width 321 height 138
click at [384, 402] on div "Add External Id No External IDs" at bounding box center [424, 393] width 321 height 20
click at [384, 90] on span "Save" at bounding box center [568, 89] width 24 height 6
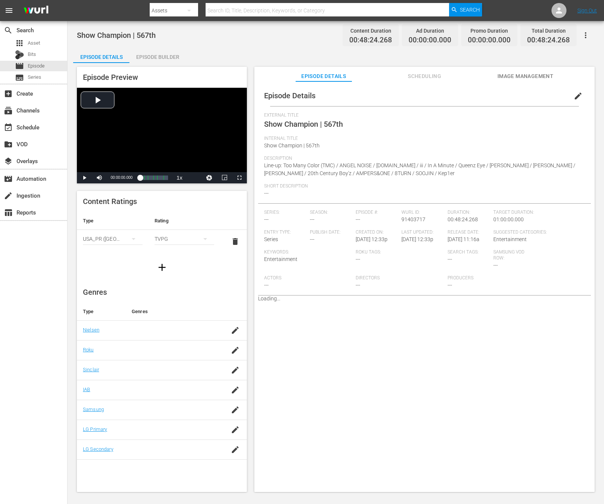
click at [147, 54] on div "Episode Builder" at bounding box center [157, 57] width 56 height 18
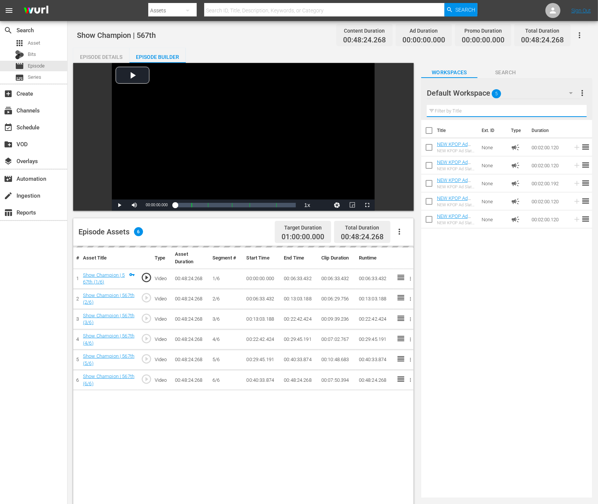
click at [384, 108] on input "text" at bounding box center [507, 111] width 160 height 12
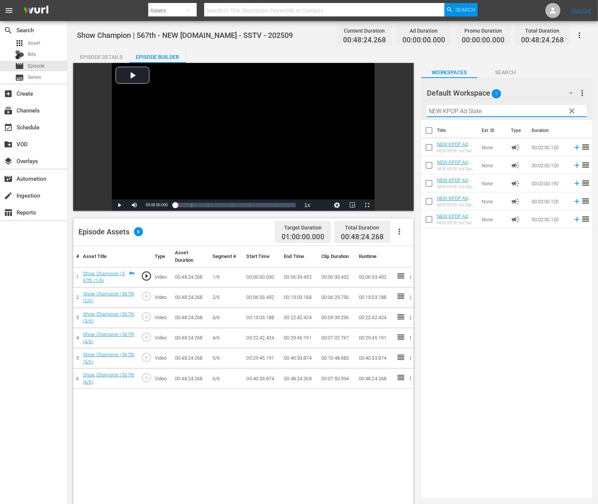
click at [384, 109] on input "NEW KPOP Ad Slate" at bounding box center [507, 111] width 160 height 12
type input "NEW KPOP Ad Slate"
click at [384, 71] on span "Search" at bounding box center [505, 72] width 56 height 9
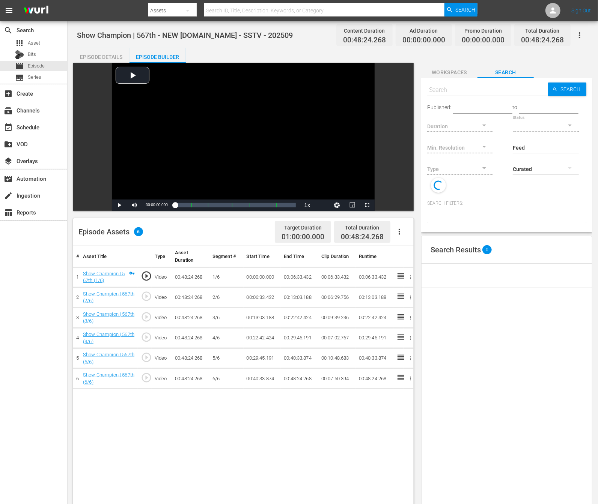
click at [384, 86] on input "text" at bounding box center [487, 90] width 121 height 18
type input "ne"
type input "new kpop c"
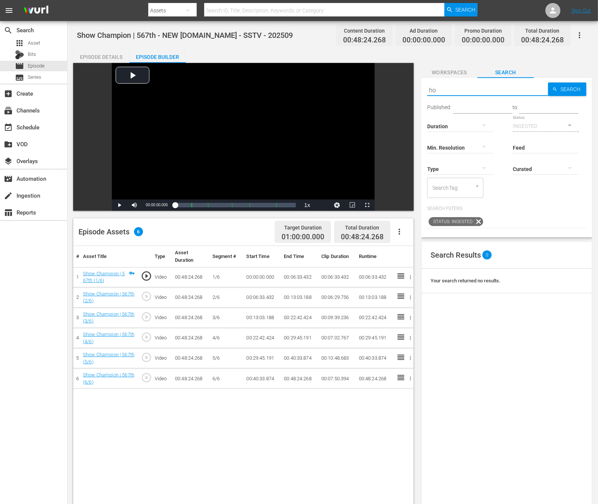
type input "h"
type input "e"
type input "new kpop"
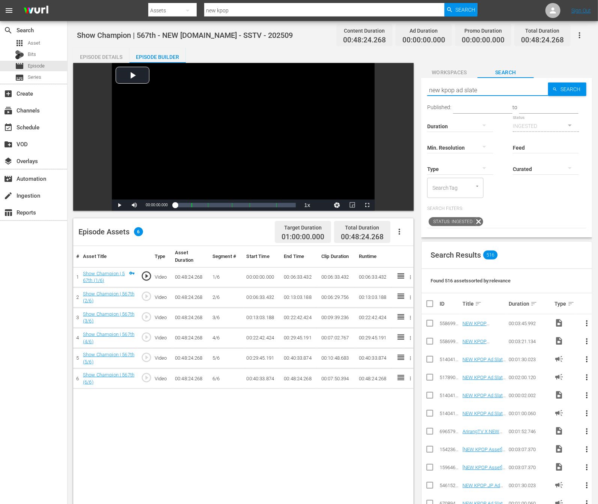
type input "new kpop ad slate"
click at [384, 92] on input "new kpop ad slate" at bounding box center [487, 90] width 121 height 18
type input "new kpop ad slate - 120sec - 202"
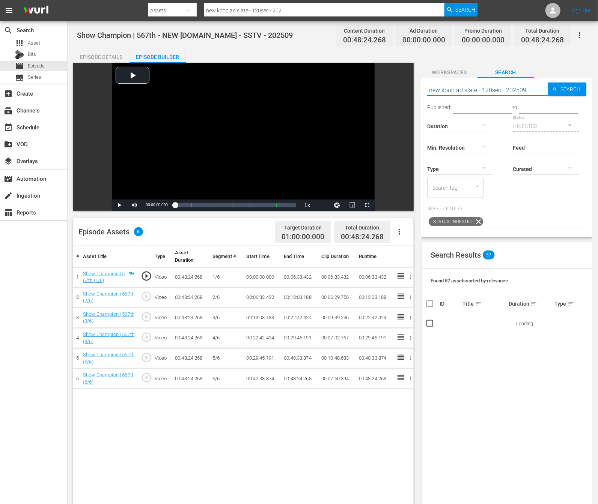
type input "new kpop ad slate - 120sec - 202509"
click at [384, 91] on input "new kpop ad slate - 120sec - 202509" at bounding box center [487, 90] width 121 height 18
type input "new kpop ad slate - 120sec - 2025 09"
click at [384, 86] on span "Search" at bounding box center [571, 90] width 29 height 14
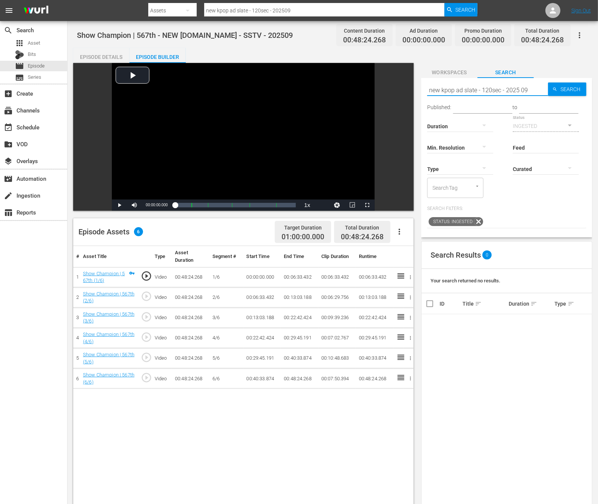
type input "new kpop ad slate - 120sec - 2025 09"
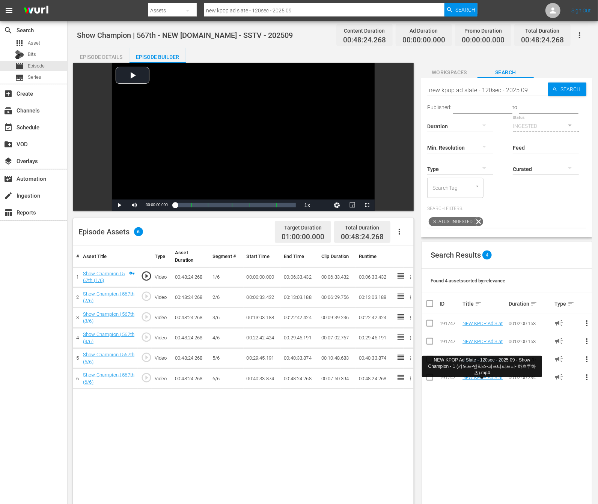
click at [384, 461] on div "Search Results 4 Found 4 assets sorted by: relevance ID Title sort Duration sor…" at bounding box center [506, 476] width 171 height 471
click at [384, 320] on input "checkbox" at bounding box center [429, 324] width 9 height 9
checkbox input "true"
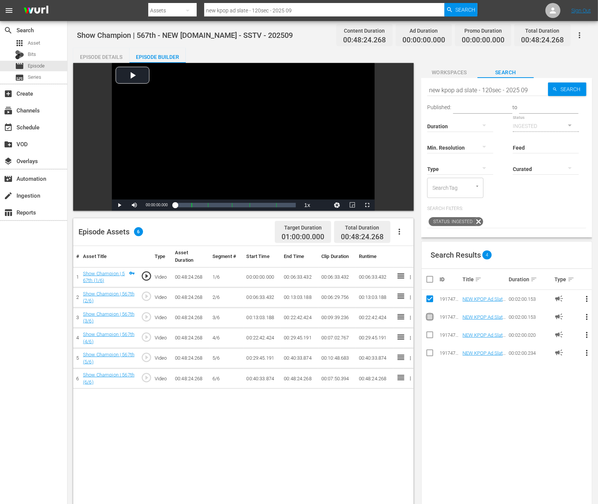
click at [384, 320] on input "checkbox" at bounding box center [429, 318] width 9 height 9
checkbox input "true"
click at [384, 339] on td at bounding box center [429, 335] width 17 height 18
click at [384, 331] on icon at bounding box center [429, 335] width 9 height 9
click at [384, 351] on input "checkbox" at bounding box center [429, 354] width 9 height 9
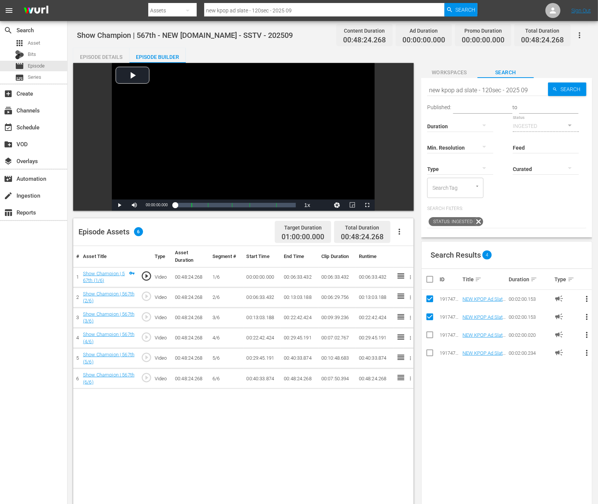
checkbox input "true"
click at [384, 329] on td at bounding box center [429, 335] width 17 height 18
click at [384, 336] on input "checkbox" at bounding box center [429, 336] width 9 height 9
checkbox input "true"
click at [384, 301] on span "more_vert" at bounding box center [586, 299] width 9 height 9
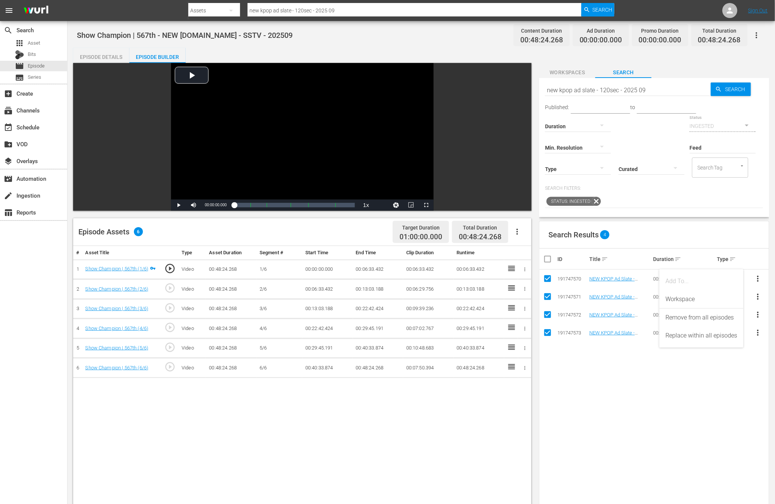
click at [384, 405] on div "Search Results 4 ID Title sort Duration sort Type sort 191747570 NEW KPOP Ad Sl…" at bounding box center [654, 456] width 230 height 471
click at [384, 276] on button "more_vert" at bounding box center [758, 279] width 18 height 18
click at [384, 431] on div "Search Results 4 ID Title sort Duration sort Type sort 191747570 NEW KPOP Ad Sl…" at bounding box center [654, 456] width 230 height 471
click at [384, 275] on span "more_vert" at bounding box center [758, 278] width 9 height 9
click at [384, 301] on div "Workspace" at bounding box center [702, 299] width 72 height 18
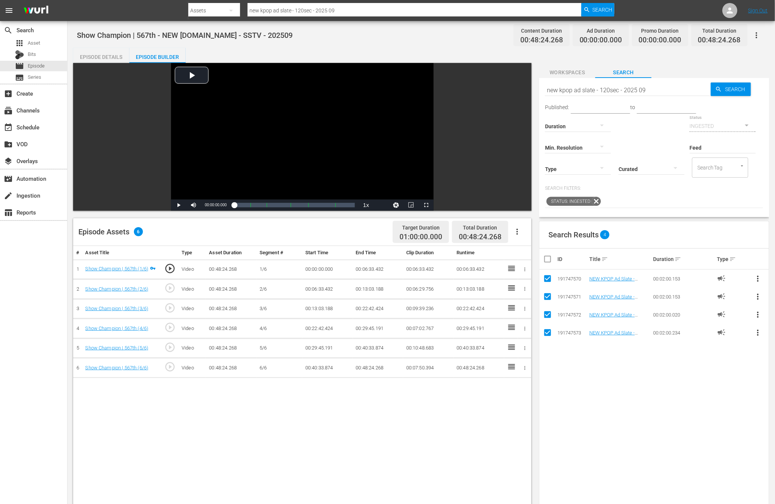
click at [384, 295] on span "more_vert" at bounding box center [758, 296] width 9 height 9
click at [384, 313] on div "Workspace" at bounding box center [702, 317] width 72 height 18
click at [384, 314] on span "more_vert" at bounding box center [758, 314] width 9 height 9
click at [384, 328] on div "Workspace" at bounding box center [702, 335] width 72 height 18
click at [384, 332] on span "more_vert" at bounding box center [758, 332] width 9 height 9
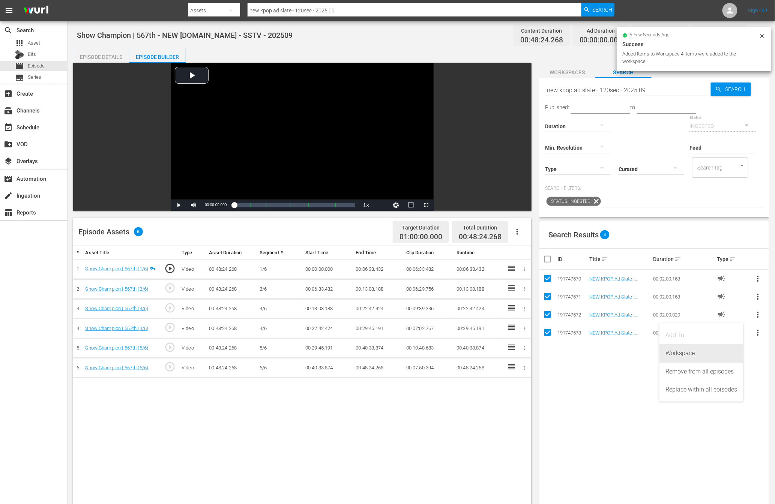
click at [384, 351] on div "Workspace" at bounding box center [702, 354] width 72 height 18
click at [384, 379] on div "Search Results 4 ID Title sort Duration sort Type sort 191747570 NEW KPOP Ad Sl…" at bounding box center [654, 456] width 230 height 471
click at [384, 34] on icon at bounding box center [763, 36] width 6 height 6
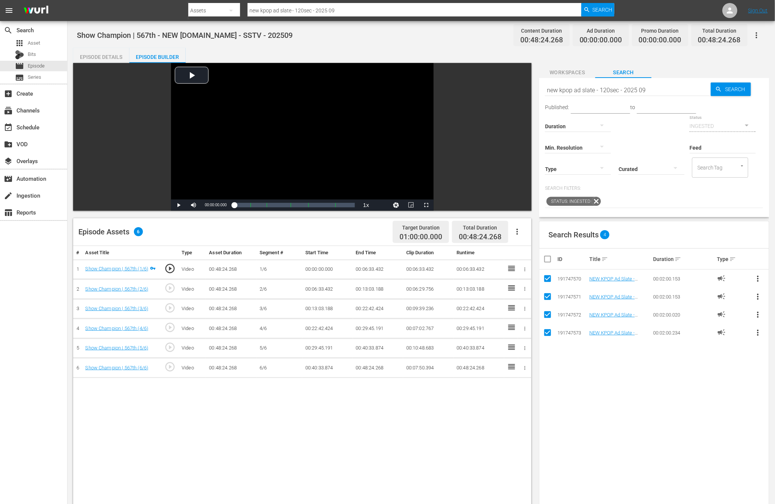
click at [384, 63] on div "Episode Details Episode Builder Episode Preview Video Player is loading. Play V…" at bounding box center [421, 371] width 697 height 646
click at [384, 70] on span "Workspaces" at bounding box center [567, 72] width 56 height 9
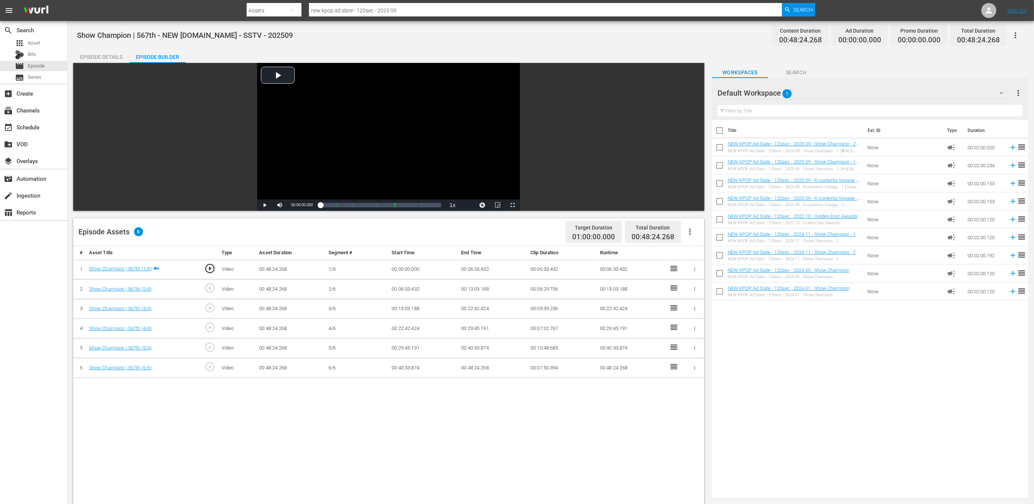
click at [384, 292] on input "checkbox" at bounding box center [720, 293] width 16 height 16
checkbox input "true"
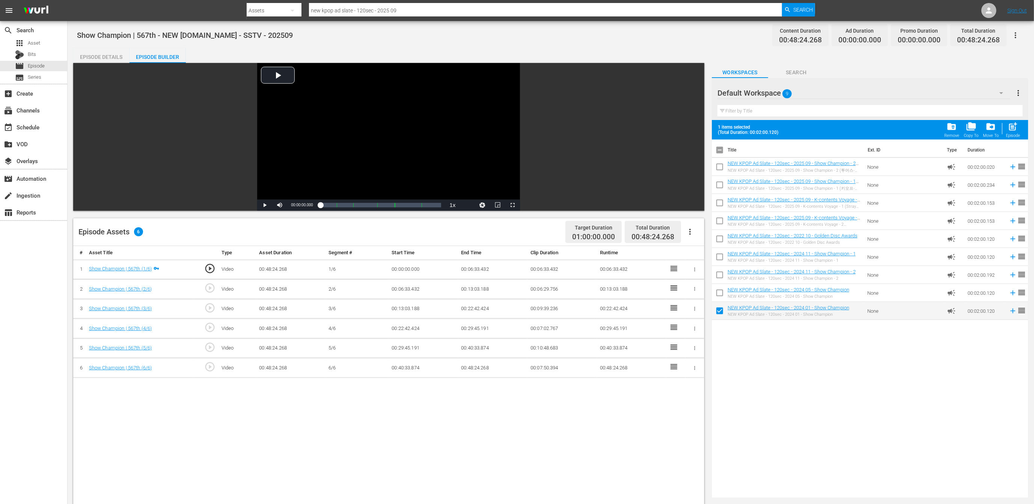
click at [384, 291] on input "checkbox" at bounding box center [720, 295] width 16 height 16
checkbox input "true"
click at [384, 273] on input "checkbox" at bounding box center [720, 277] width 16 height 16
checkbox input "true"
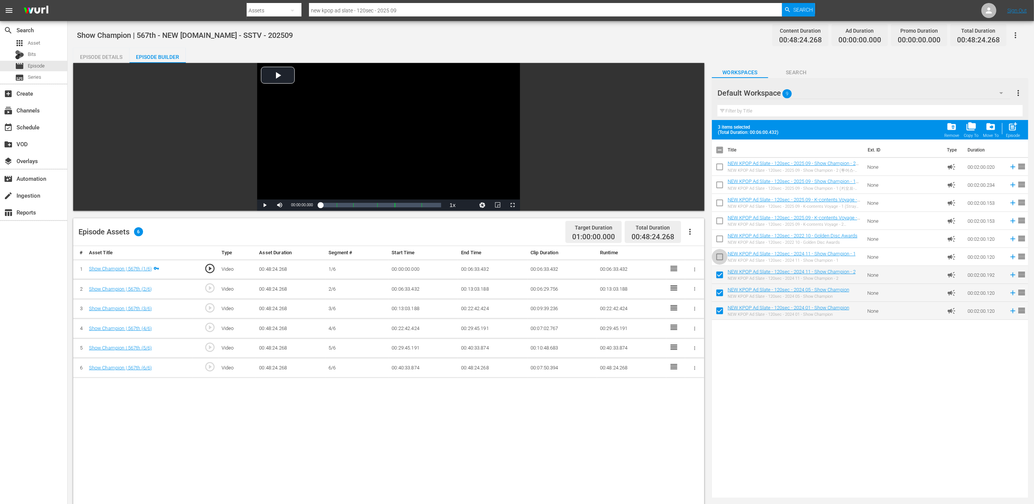
click at [384, 257] on input "checkbox" at bounding box center [720, 259] width 16 height 16
checkbox input "true"
click at [384, 244] on input "checkbox" at bounding box center [720, 241] width 16 height 16
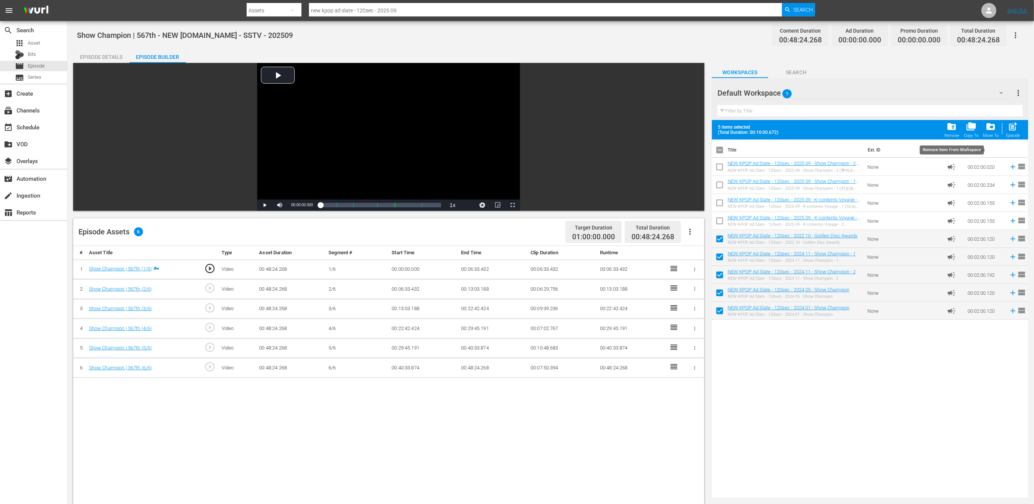
click at [384, 131] on span "folder_delete" at bounding box center [951, 127] width 10 height 10
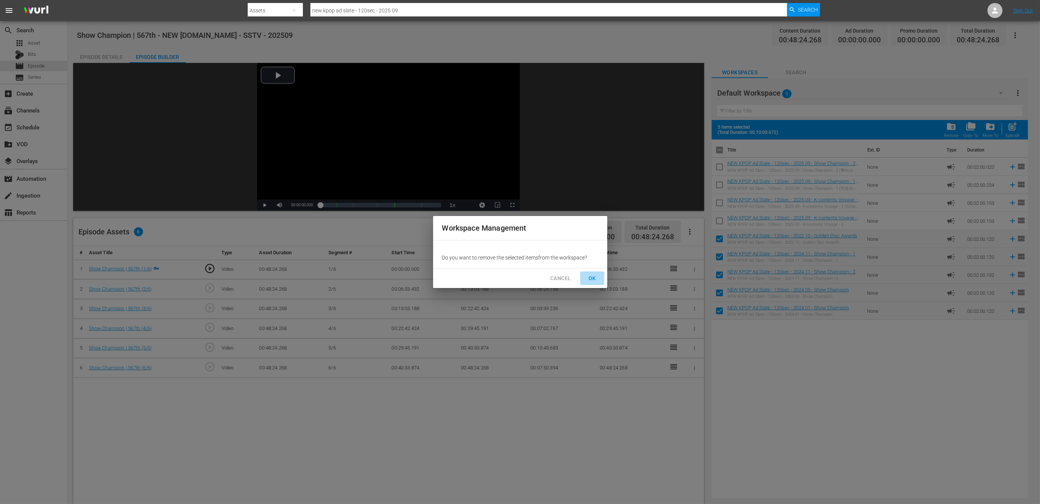
click at [384, 279] on span "OK" at bounding box center [592, 278] width 12 height 9
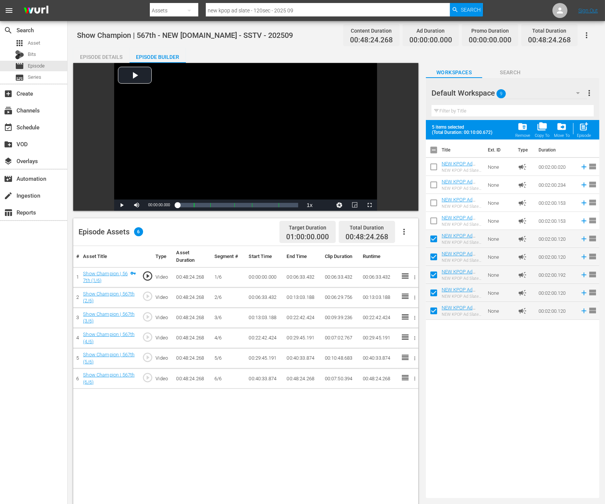
checkbox input "false"
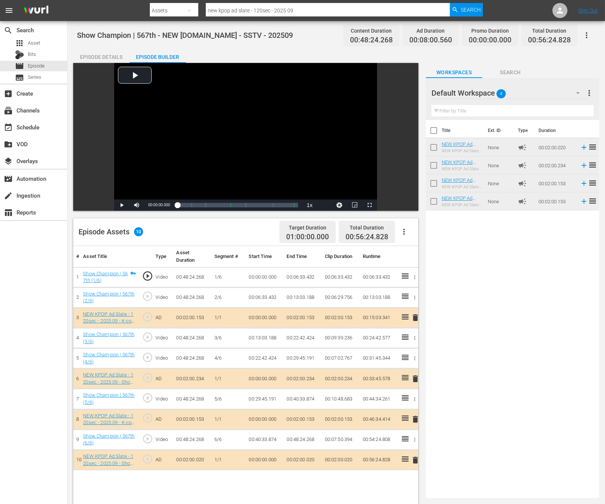
click at [96, 54] on div "Episode Details" at bounding box center [101, 57] width 56 height 18
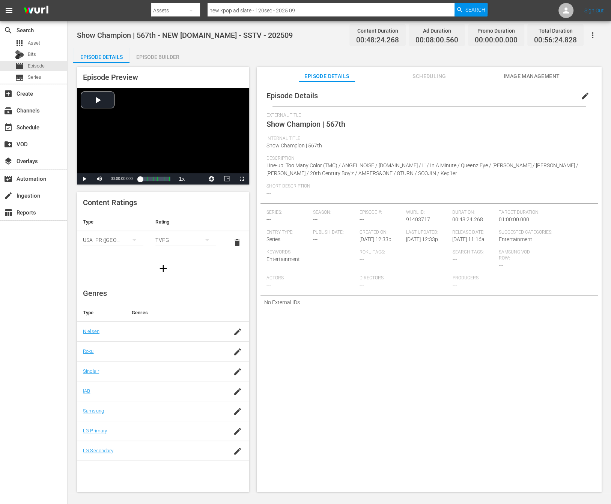
click at [179, 56] on div "Episode Builder" at bounding box center [157, 57] width 56 height 18
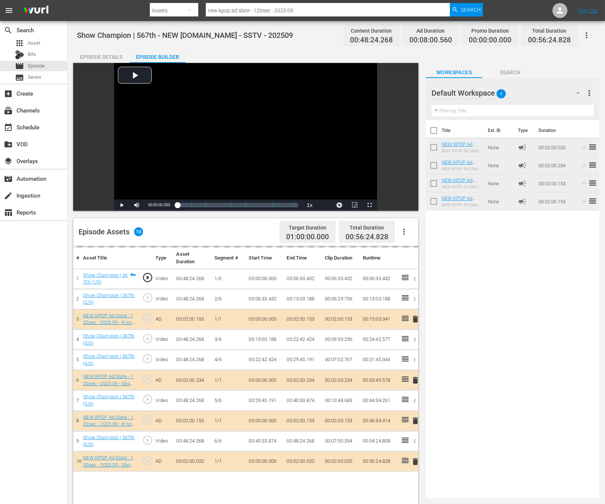
click at [107, 54] on div "Episode Details" at bounding box center [101, 57] width 56 height 18
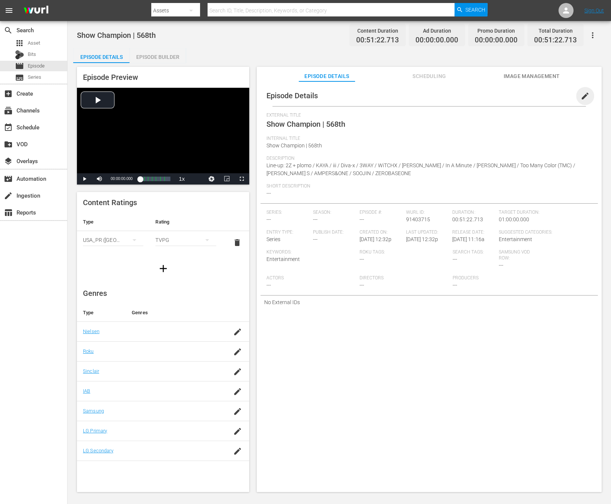
click at [549, 96] on span "edit" at bounding box center [585, 96] width 9 height 9
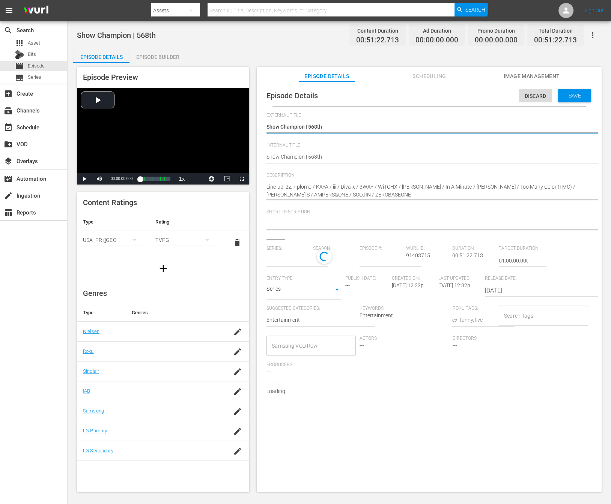
click at [358, 203] on div "Description Line-up: 2Z + plomo / KAYA / iii / Diva-x / 3WAY / WiTCHX / [PERSON…" at bounding box center [428, 191] width 325 height 37
click at [358, 201] on div "Line-up: 2Z + plomo / KAYA / iii / Diva-x / 3WAY / WiTCHX / [PERSON_NAME] / In …" at bounding box center [427, 191] width 322 height 25
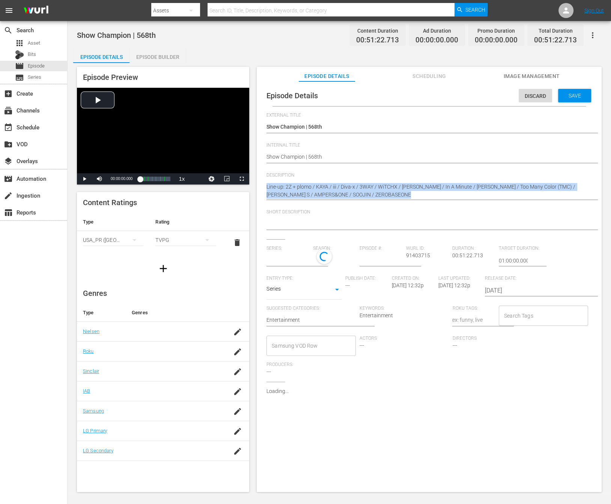
click at [358, 201] on div "Line-up: 2Z + plomo / KAYA / iii / Diva-x / 3WAY / WiTCHX / [PERSON_NAME] / In …" at bounding box center [427, 191] width 322 height 25
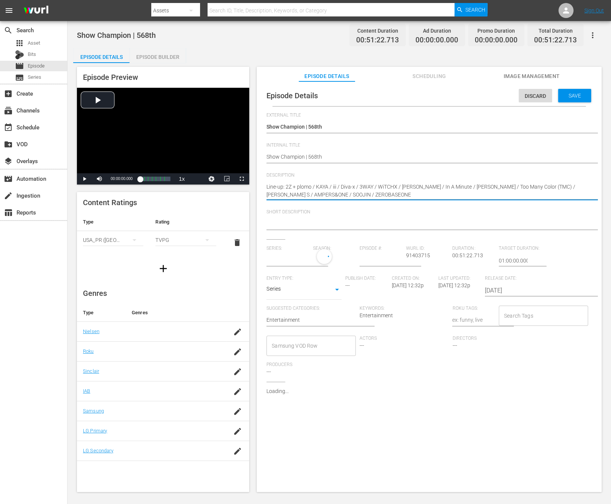
click at [357, 191] on textarea "Line-up: 2Z + plomo / KAYA / iii / Diva-x / 3WAY / WiTCHX / Jimmy Brown / In A …" at bounding box center [427, 191] width 322 height 16
paste textarea "ZEROBASEONE / SOOJIN / AMPERS&ONE / MADEIN S / Too Many Color (TMC) / JUNG DAE …"
type textarea "Line-up: ZEROBASEONE / SOOJIN / AMPERS&ONE / MADEIN S / Too Many Color (TMC) / …"
drag, startPoint x: 384, startPoint y: 195, endPoint x: 235, endPoint y: 187, distance: 148.8
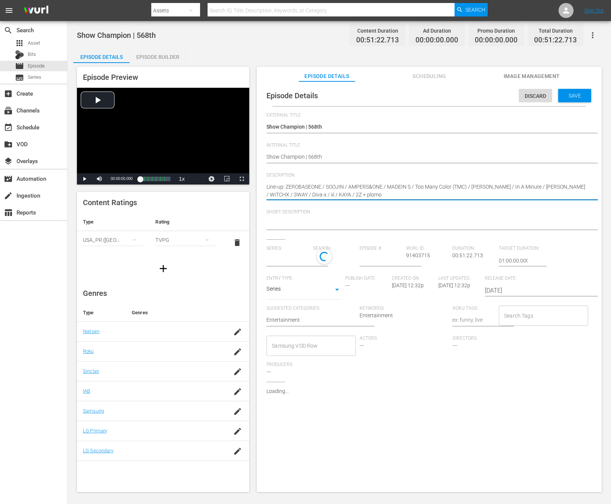
click at [235, 187] on div "Episode Preview Video Player is loading. Play Video Play Mute Current Time 00:0…" at bounding box center [339, 280] width 532 height 435
type textarea "Line-up: ZEROBASEONE / SOOJIN / AMPERS&ONE / MADEIN S / Too Many Color (TMC) / …"
drag, startPoint x: 282, startPoint y: 213, endPoint x: 281, endPoint y: 217, distance: 4.2
click at [282, 213] on span "Short Description" at bounding box center [427, 212] width 322 height 6
click at [282, 218] on div at bounding box center [427, 224] width 322 height 18
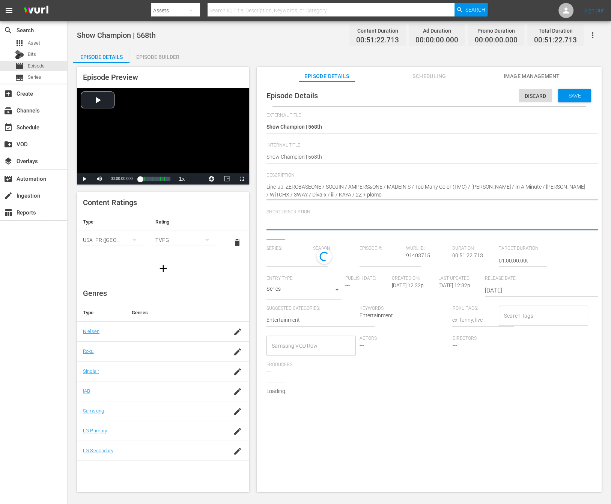
click at [284, 227] on textarea at bounding box center [427, 224] width 322 height 9
paste textarea "Line-up: ZEROBASEONE / SOOJIN / AMPERS&ONE / MADEIN S / Too Many Color (TMC) / …"
type textarea "Line-up: ZEROBASEONE / SOOJIN / AMPERS&ONE / MADEIN S / Too Many Color (TMC) / …"
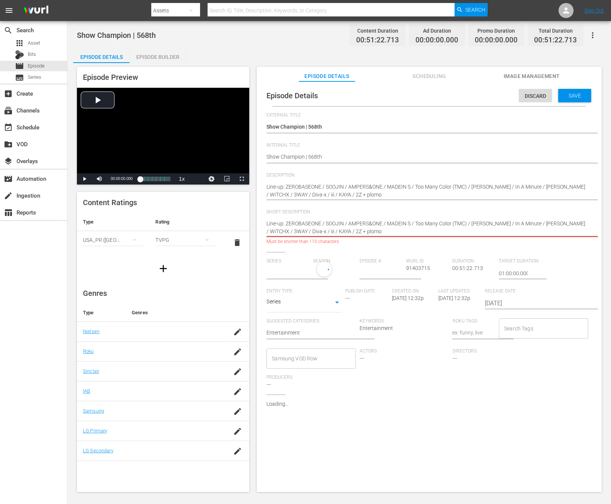
click at [302, 225] on textarea "Line-up: ZEROBASEONE / SOOJIN / AMPERS&ONE / MADEIN S / Too Many Color (TMC) / …" at bounding box center [427, 228] width 322 height 16
type input "No Series"
drag, startPoint x: 393, startPoint y: 231, endPoint x: 545, endPoint y: 224, distance: 152.5
click at [545, 224] on textarea "Line-up: ZEROBASEONE / SOOJIN / AMPERS&ONE / MADEIN S / Too Many Color (TMC) / …" at bounding box center [427, 228] width 322 height 16
click at [549, 225] on textarea "Line-up: ZEROBASEONE / SOOJIN / AMPERS&ONE / MADEIN S / Too Many Color (TMC) / …" at bounding box center [427, 228] width 322 height 16
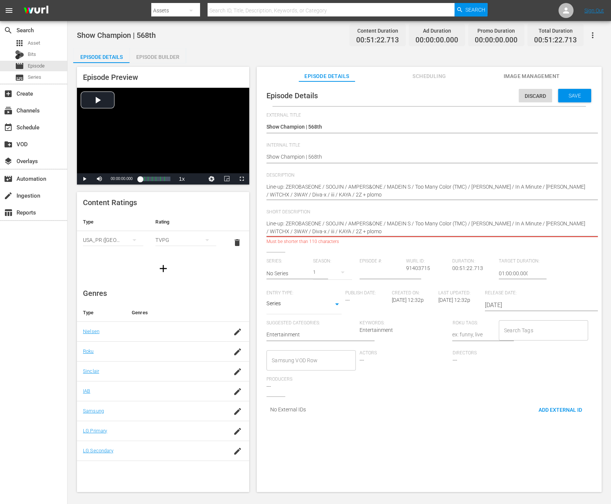
drag, startPoint x: 556, startPoint y: 232, endPoint x: 244, endPoint y: 234, distance: 312.2
click at [244, 234] on div "Episode Preview Video Player is loading. Play Video Play Mute Current Time 00:0…" at bounding box center [339, 280] width 532 height 435
type textarea "Line-up: ZEROBASEONE / SOOJIN / AMPERS&ONE / MADEIN S / Too Many Color (TMC) / …"
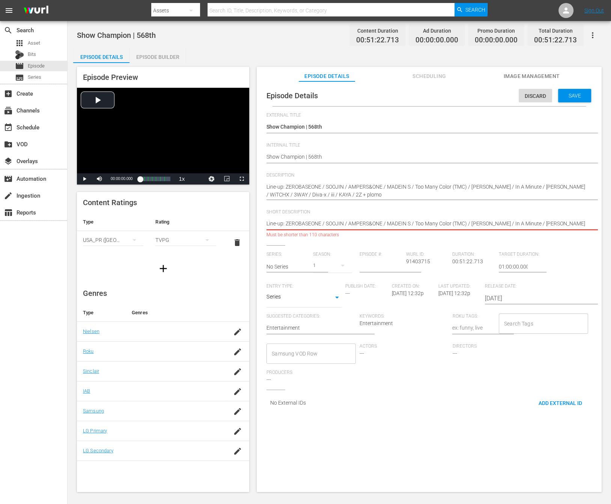
type textarea "Line-up: ZEROBASEONE / SOOJIN / AMPERS&ONE / MADEIN S / Too Many Color (TMC) / …"
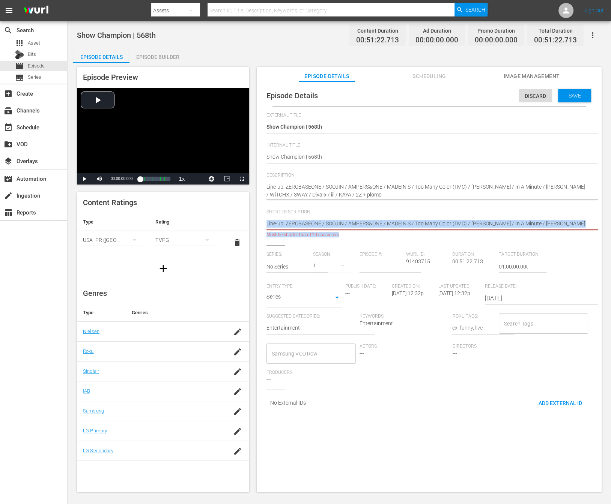
drag, startPoint x: 583, startPoint y: 223, endPoint x: 541, endPoint y: 223, distance: 41.7
click at [541, 223] on div "Short Description Line-up: ZEROBASEONE / SOOJIN / AMPERS&ONE / MADEIN S / Too M…" at bounding box center [428, 227] width 325 height 36
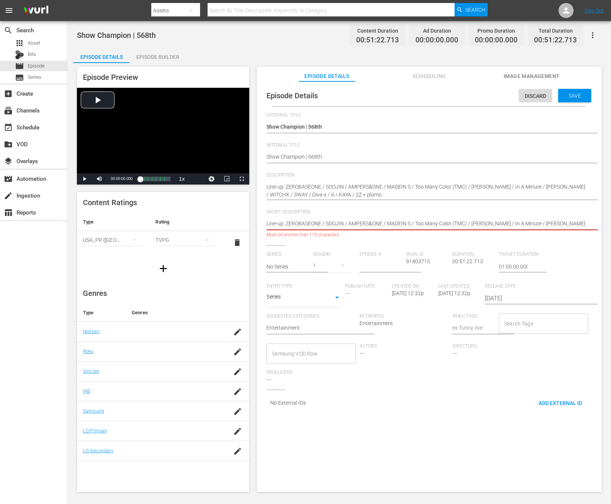
click at [542, 223] on textarea "Line-up: ZEROBASEONE / SOOJIN / AMPERS&ONE / MADEIN S / Too Many Color (TMC) / …" at bounding box center [427, 224] width 322 height 9
drag, startPoint x: 544, startPoint y: 225, endPoint x: 589, endPoint y: 222, distance: 45.1
click at [549, 222] on div "Episode Details Discard Save External Title Show Champion | 568th Show Champion…" at bounding box center [428, 250] width 337 height 331
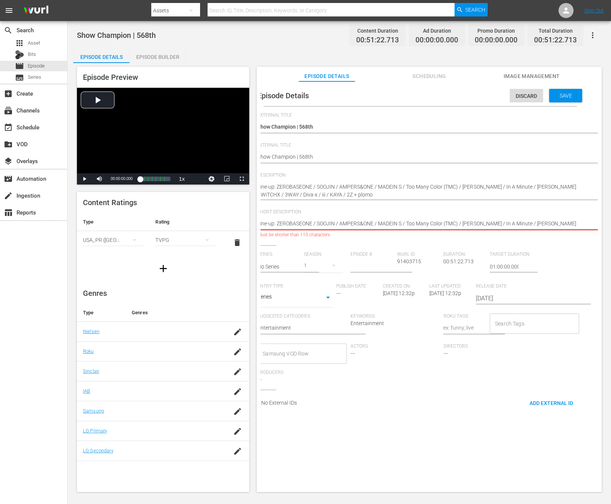
type textarea "Line-up: ZEROBASEONE / SOOJIN / AMPERS&ONE / MADEIN S / Too Many Color (TMC) / …"
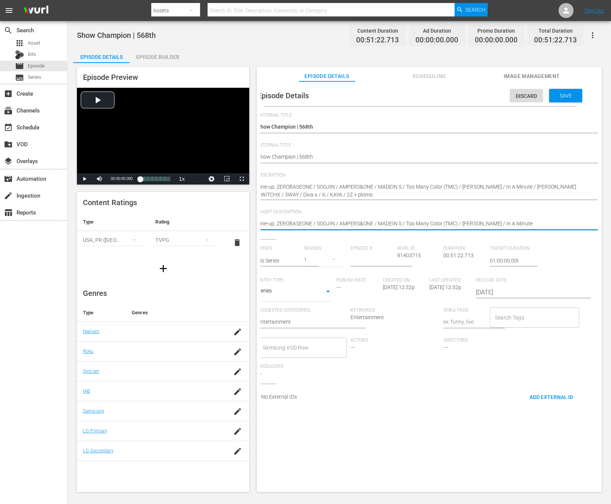
type textarea "Line-up: ZEROBASEONE / SOOJIN / AMPERS&ONE / MADEIN S / Too Many Color (TMC) / …"
click at [532, 221] on textarea "Line-up: ZEROBASEONE / SOOJIN / AMPERS&ONE / MADEIN S / Too Many Color (TMC) / …" at bounding box center [418, 224] width 322 height 9
type textarea "Line-up: ZEROBASEONE / SOOJIN / AMPERS&ONE / MADEIN S / Too Many Color (TMC) / …"
click at [408, 175] on span "Description" at bounding box center [418, 176] width 322 height 6
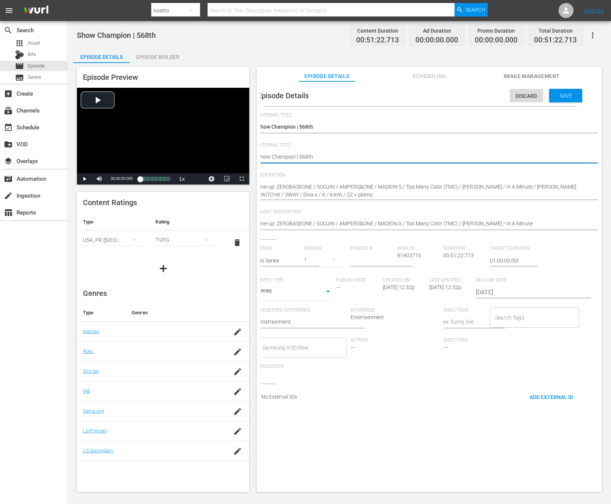
type textarea "Show Champion | 568th"
type textarea "Show Champion | 568th -"
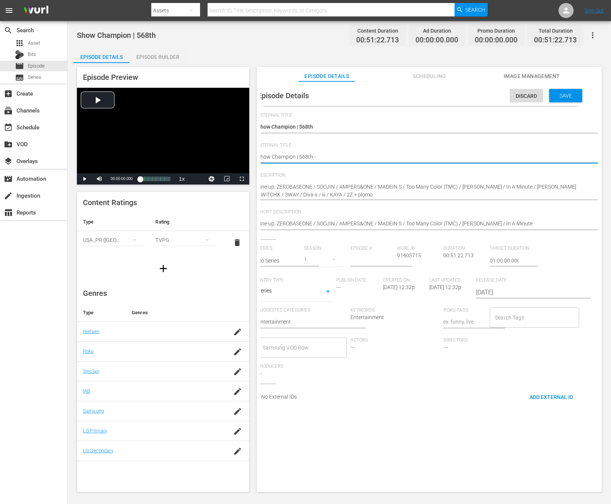
type textarea "Show Champion | 568th -"
type textarea "Show Champion | 568th - N"
type textarea "Show Champion | 568th - NE"
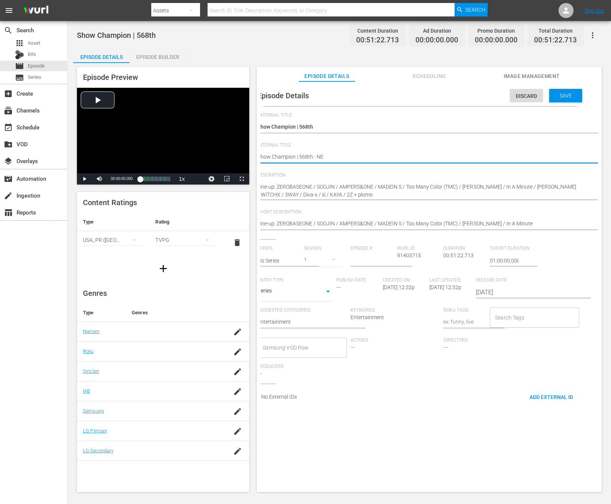
type textarea "Show Champion | 568th - NEW"
type textarea "Show Champion | 568th - NEW K"
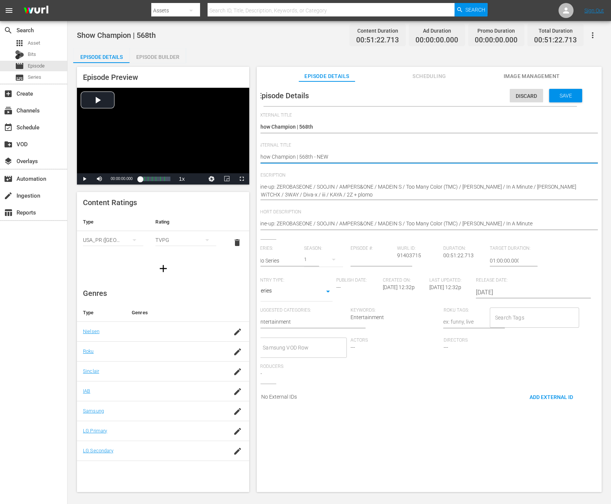
type textarea "Show Champion | 568th - NEW K"
type textarea "Show Champion | 568th - NEW KP"
type textarea "Show Champion | 568th - NEW KPO"
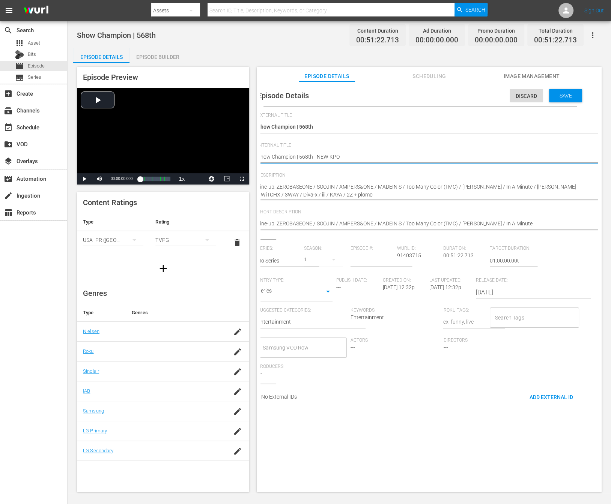
type textarea "Show Champion | 568th - NEW KPOP"
type textarea "Show Champion | 568th - NEW KPOP ="
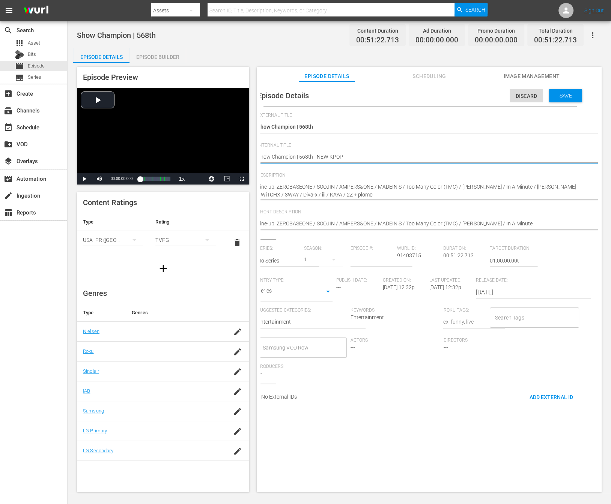
type textarea "Show Champion | 568th - NEW KPOP ="
type textarea "Show Champion | 568th - NEW KPOP =="
type textarea "Show Champion | 568th - NEW KPOP ="
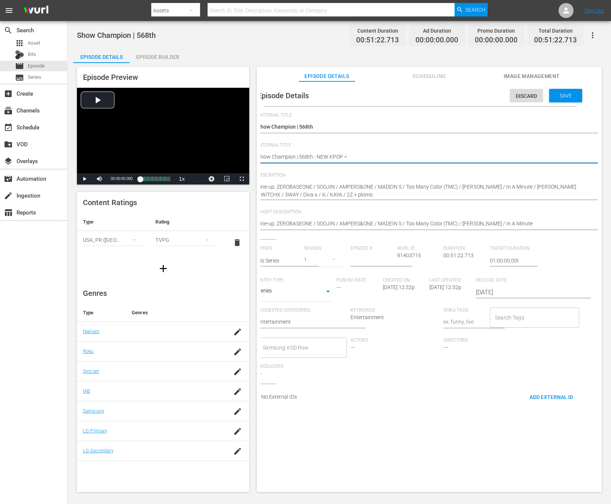
type textarea "Show Champion | 568th - NEW KPOP"
type textarea "Show Champion | 568th - NEW KPO"
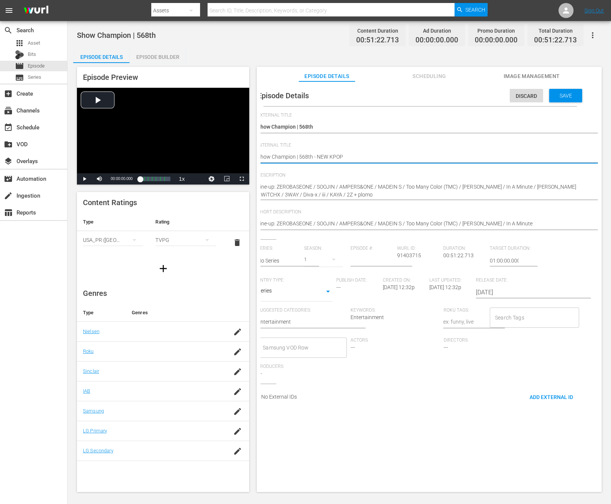
type textarea "Show Champion | 568th - NEW KPO"
type textarea "Show Champion | 568th - NEW KP"
type textarea "Show Champion | 568th - NEW K"
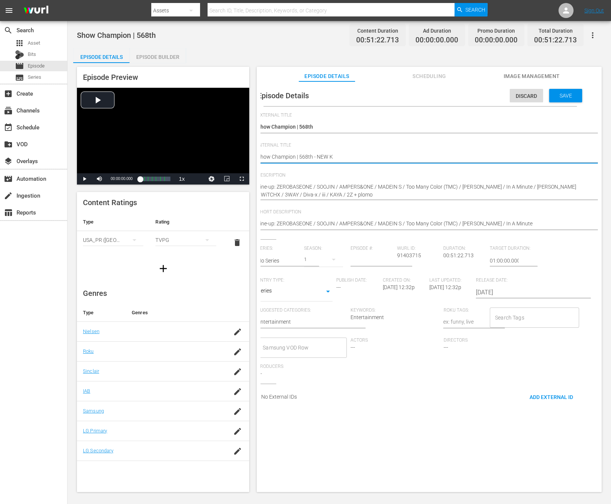
type textarea "Show Champion | 568th - NEW K."
type textarea "Show Champion | 568th - NEW K.I"
type textarea "Show Champion | 568th - NEW K.ID"
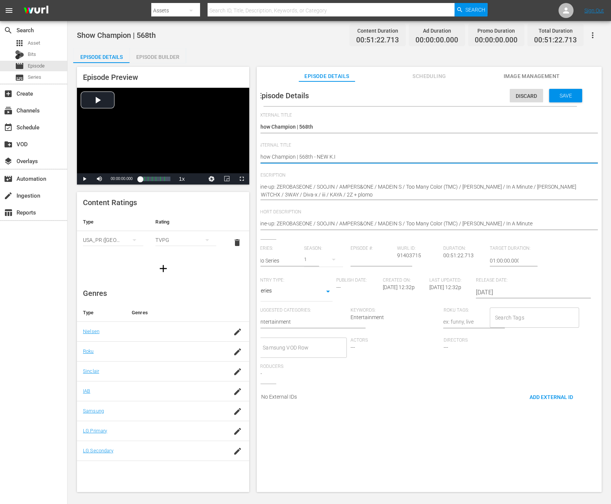
type textarea "Show Champion | 568th - NEW K.ID"
type textarea "Show Champion | 568th - NEW K.ID -"
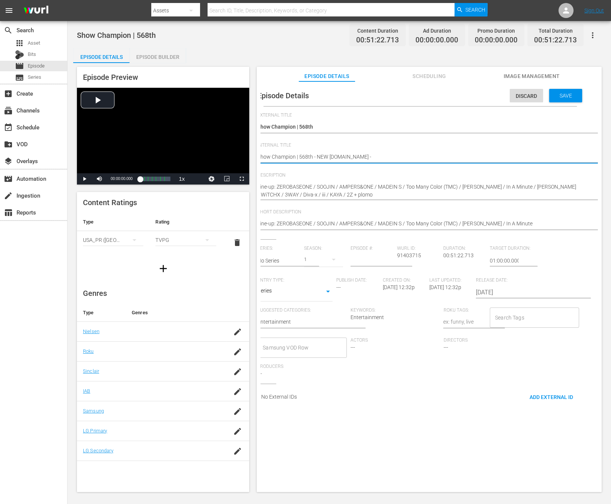
type textarea "Show Champion | 568th - NEW K.ID -"
type textarea "Show Champion | 568th - NEW K.ID - S"
type textarea "Show Champion | 568th - NEW K.ID - SS"
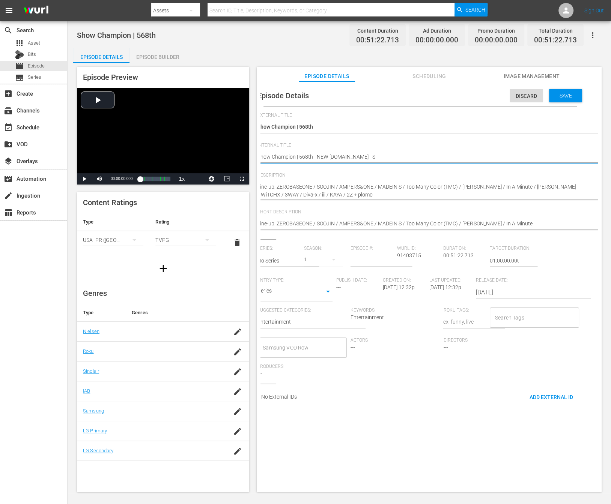
type textarea "Show Champion | 568th - NEW K.ID - SS"
type textarea "Show Champion | 568th - NEW K.ID - SST"
type textarea "Show Champion | 568th - NEW K.ID - SSTV"
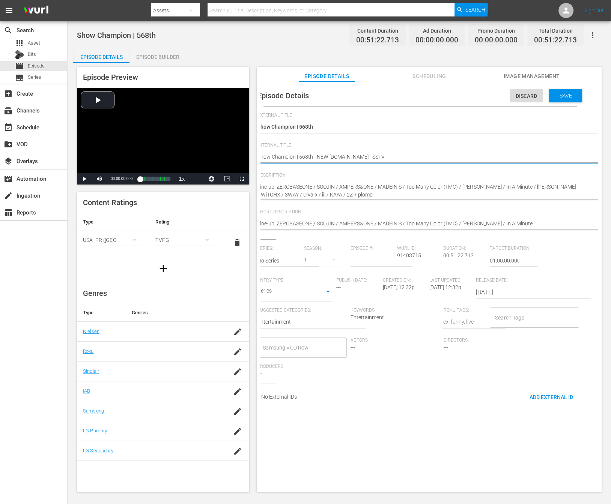
type textarea "Show Champion | 568th - NEW K.ID - SSTV _"
type textarea "Show Champion | 568th - NEW K.ID - SSTV"
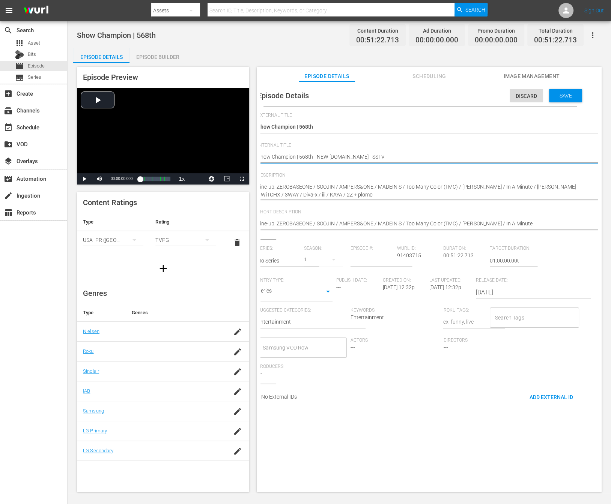
type textarea "Show Champion | 568th - NEW K.ID - SSTV"
type textarea "Show Champion | 568th - NEW K.ID - SSTV-"
type textarea "Show Champion | 568th - NEW K.ID - SSTV"
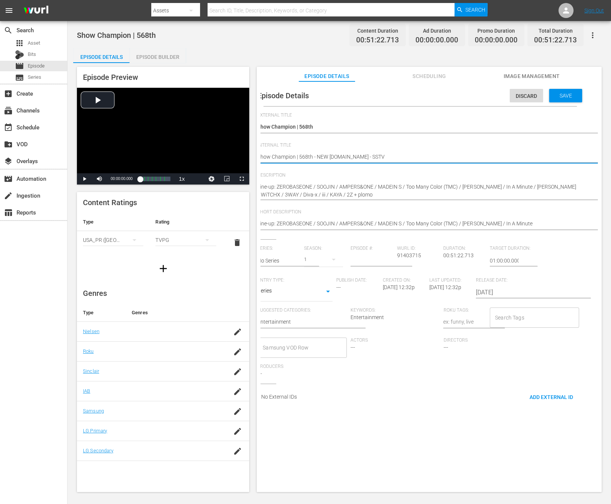
type textarea "Show Champion | 568th - NEW K.ID - SSTV"
type textarea "Show Champion | 568th - NEW K.ID - SSTV -"
type textarea "Show Champion | 568th - NEW K.ID - SSTV - 2"
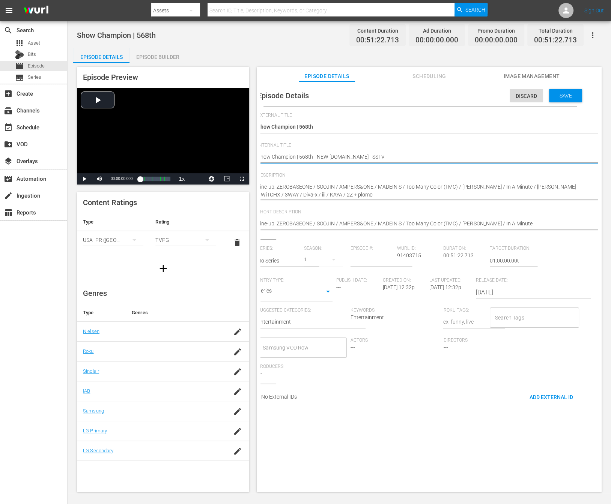
type textarea "Show Champion | 568th - NEW K.ID - SSTV - 2"
type textarea "Show Champion | 568th - NEW K.ID - SSTV - 20"
type textarea "Show Champion | 568th - NEW K.ID - SSTV - 202"
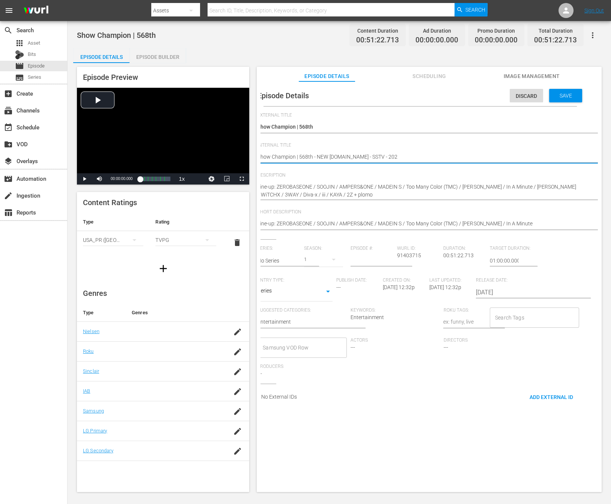
type textarea "Show Champion | 568th - NEW K.ID - SSTV - 2025"
type textarea "Show Champion | 568th - NEW K.ID - SSTV - 20250"
type textarea "Show Champion | 568th - NEW K.ID - SSTV - 202509"
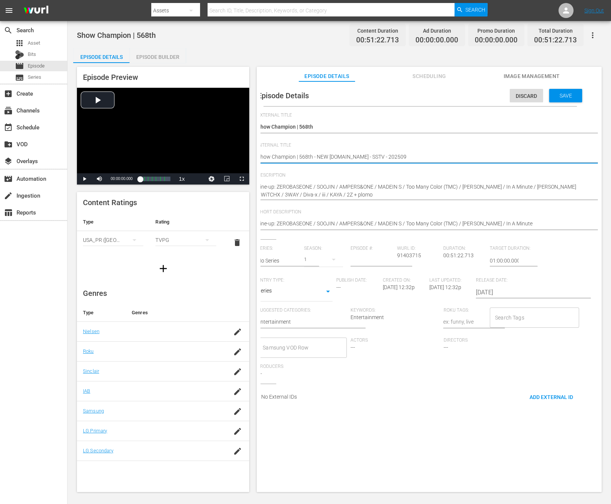
type textarea "Show Champion | 568th - NEW K.ID - SSTV - 202509"
click at [274, 263] on input "text" at bounding box center [278, 261] width 43 height 18
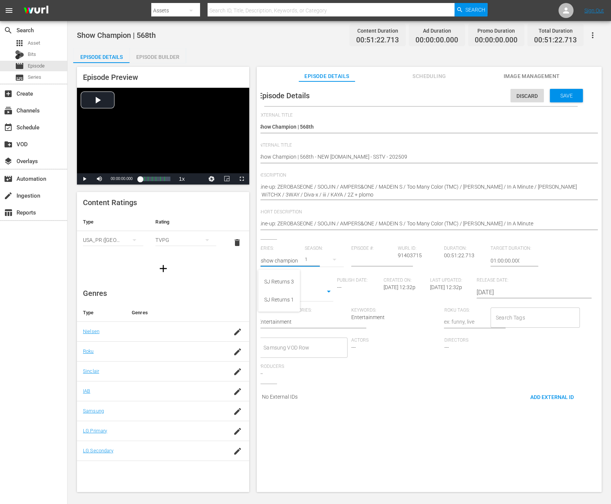
click at [287, 260] on input "sshow champion" at bounding box center [279, 261] width 43 height 18
type input "s"
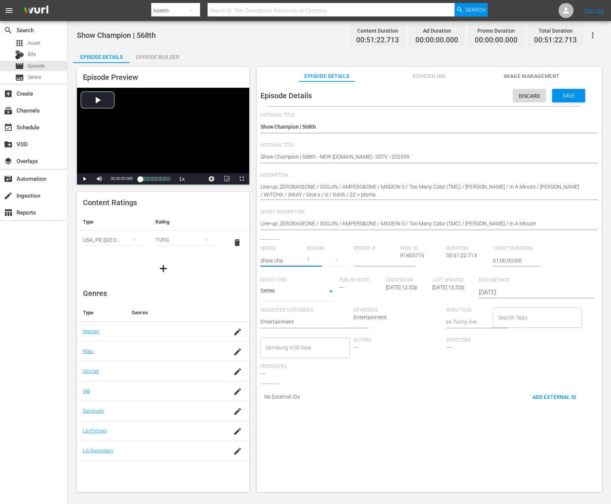
click at [286, 263] on input "show cha" at bounding box center [281, 261] width 43 height 18
click at [286, 261] on input "show cham" at bounding box center [281, 261] width 43 height 18
click at [290, 286] on div "Show Champion" at bounding box center [287, 282] width 43 height 18
type input "Show Champion"
click at [314, 262] on div "20223" at bounding box center [326, 259] width 39 height 21
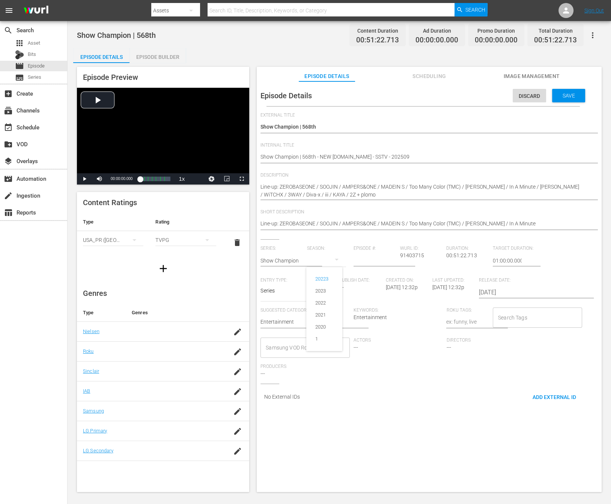
click at [324, 338] on div "1" at bounding box center [316, 340] width 21 height 8
click at [363, 255] on input "number" at bounding box center [375, 261] width 43 height 18
type input "568"
click at [394, 421] on div "Episode Details Discard Save External Title Show Champion | 568th Show Champion…" at bounding box center [429, 290] width 345 height 418
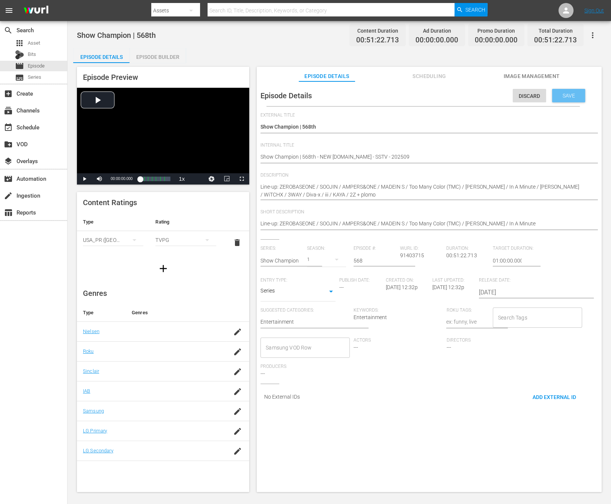
click at [549, 97] on span "Save" at bounding box center [569, 96] width 24 height 6
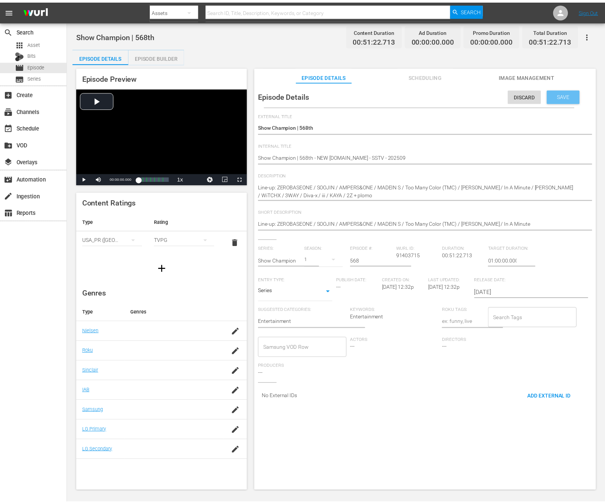
scroll to position [0, 0]
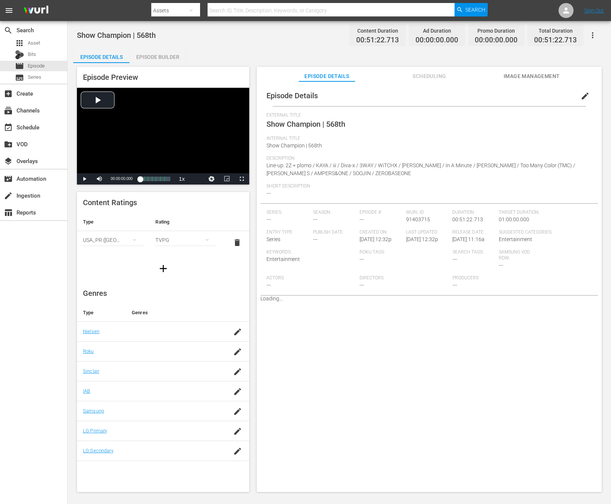
click at [161, 60] on div "Episode Builder" at bounding box center [157, 57] width 56 height 18
click at [549, 101] on button "edit" at bounding box center [585, 96] width 18 height 18
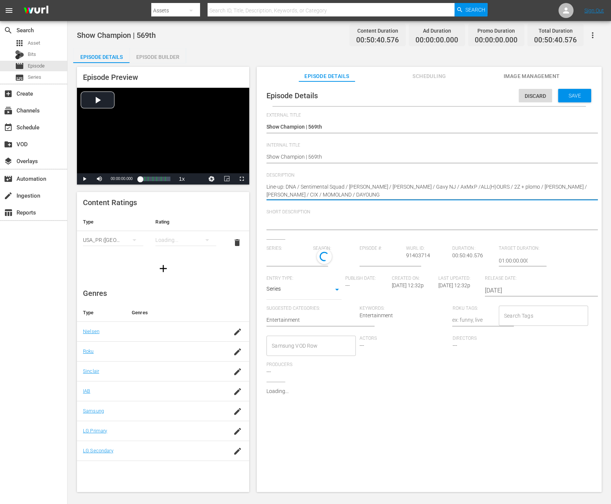
click at [377, 196] on textarea "Line-up: DNA / Sentimental Squad / [PERSON_NAME] / [PERSON_NAME] / Gavy NJ / Ax…" at bounding box center [427, 191] width 322 height 16
paste textarea "AYOUNG / MOMOLAND / CIX / [PERSON_NAME] / [PERSON_NAME] / 2Z + plomo / ALL(H)OU…"
type textarea "Line-up: DAYOUNG / MOMOLAND / CIX / [PERSON_NAME] / [PERSON_NAME] / 2Z + plomo …"
click at [373, 197] on textarea "Line-up: DNA / Sentimental Squad / [PERSON_NAME] / [PERSON_NAME] / Gavy NJ / Ax…" at bounding box center [427, 191] width 322 height 16
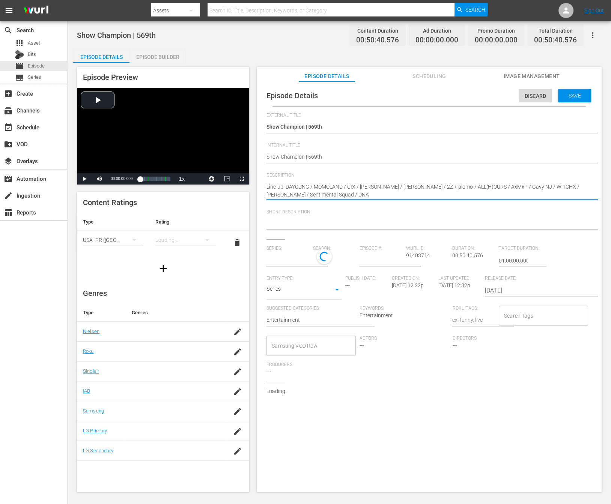
click at [373, 197] on textarea "Line-up: DNA / Sentimental Squad / [PERSON_NAME] / [PERSON_NAME] / Gavy NJ / Ax…" at bounding box center [427, 191] width 322 height 16
type textarea "Line-up: DAYOUNG / MOMOLAND / CIX / [PERSON_NAME] / [PERSON_NAME] / 2Z + plomo …"
click at [336, 220] on textarea at bounding box center [427, 224] width 322 height 9
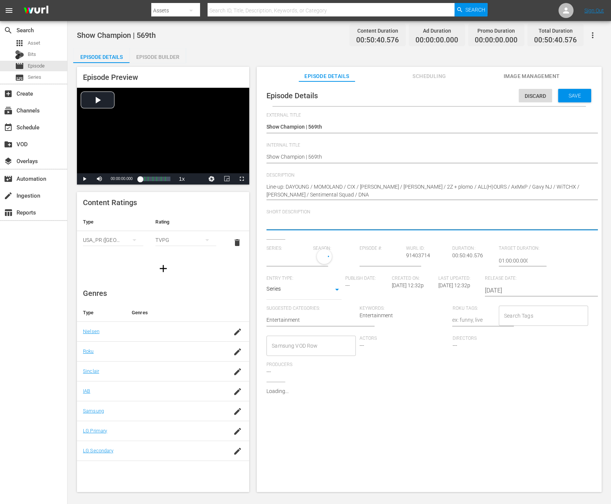
paste textarea "Line-up: DAYOUNG / MOMOLAND / CIX / [PERSON_NAME] / [PERSON_NAME] / 2Z + plomo …"
type textarea "Line-up: DAYOUNG / MOMOLAND / CIX / [PERSON_NAME] / [PERSON_NAME] / 2Z + plomo …"
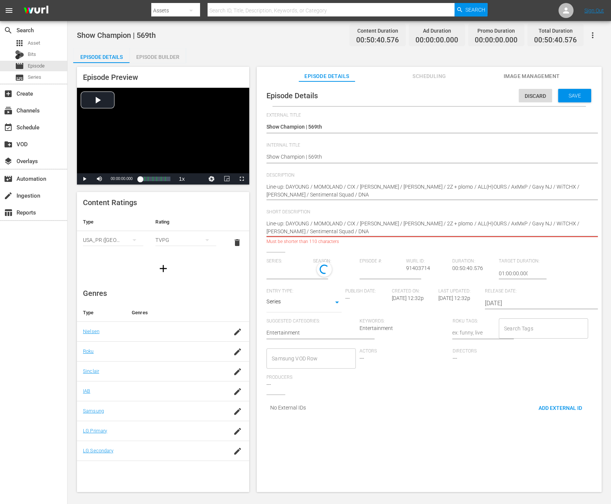
type input "No Series"
drag, startPoint x: 362, startPoint y: 230, endPoint x: 560, endPoint y: 227, distance: 197.4
click at [549, 227] on textarea "Line-up: DAYOUNG / MOMOLAND / CIX / [PERSON_NAME] / [PERSON_NAME] / 2Z + plomo …" at bounding box center [427, 228] width 322 height 16
type textarea "Line-up: DAYOUNG / MOMOLAND / CIX / [PERSON_NAME] / [PERSON_NAME] / 2Z + plomo …"
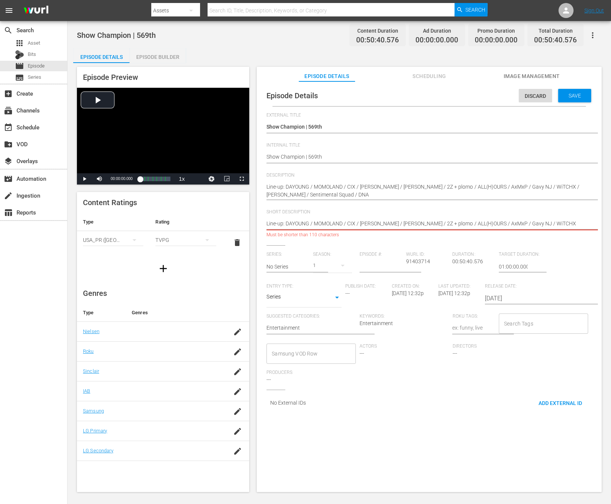
type textarea "Line-up: DAYOUNG / MOMOLAND / CIX / [PERSON_NAME] / [PERSON_NAME] / 2Z + plomo …"
drag, startPoint x: 563, startPoint y: 226, endPoint x: 535, endPoint y: 226, distance: 27.8
click at [535, 226] on textarea "Line-up: DAYOUNG / MOMOLAND / CIX / [PERSON_NAME] / [PERSON_NAME] / 2Z + plomo …" at bounding box center [427, 224] width 322 height 9
type textarea "Line-up: DAYOUNG / MOMOLAND / CIX / [PERSON_NAME] / [PERSON_NAME] / 2Z + plomo …"
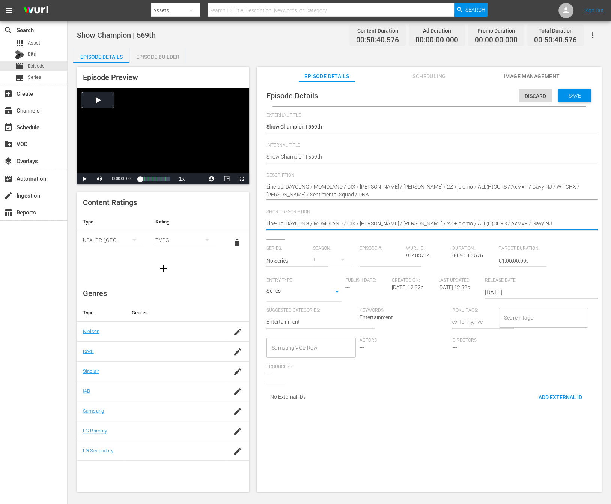
type textarea "Line-up: DAYOUNG / MOMOLAND / CIX / [PERSON_NAME] / [PERSON_NAME] / 2Z + plomo …"
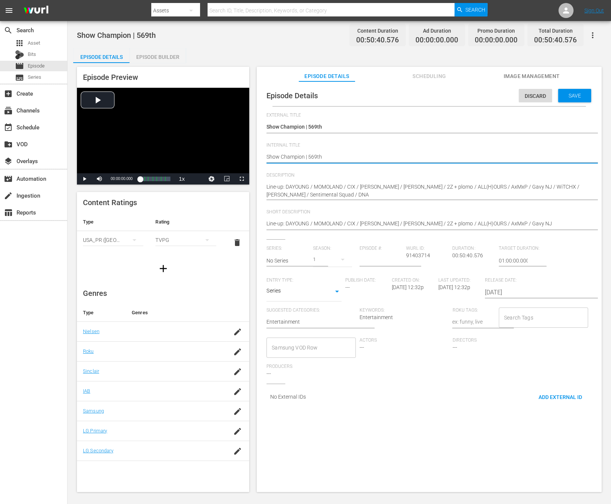
type textarea "Show Champion | 569th"
type textarea "Show Champion | 569th -"
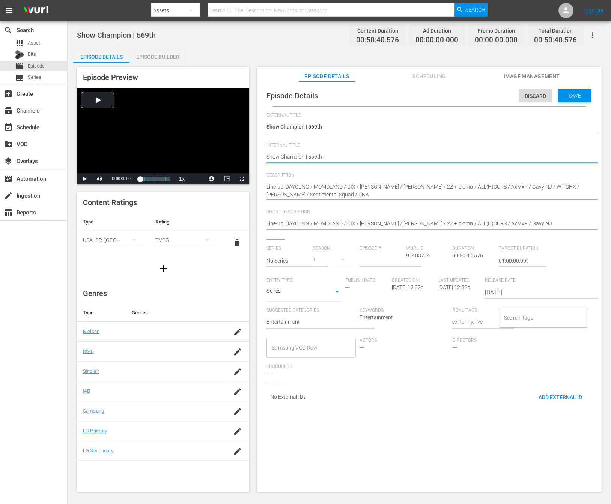
type textarea "Show Champion | 569th -"
type textarea "Show Champion | 569th - N"
type textarea "Show Champion | 569th - [GEOGRAPHIC_DATA]"
type textarea "Show Champion | 569th - NEW"
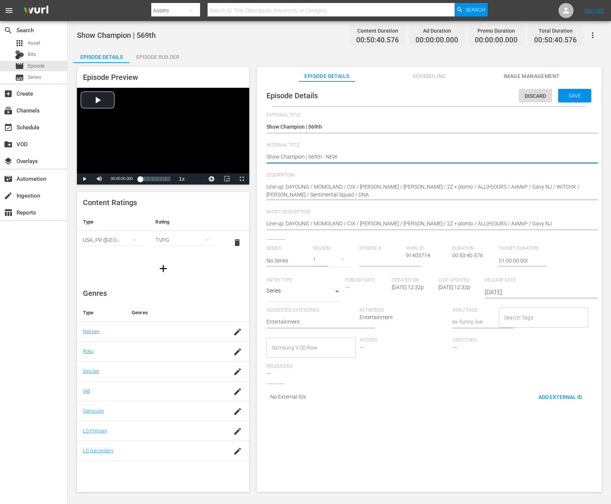
type textarea "Show Champion | 569th - NEW"
type textarea "Show Champion | 569th - NEW K"
type textarea "Show Champion | 569th - NEW K."
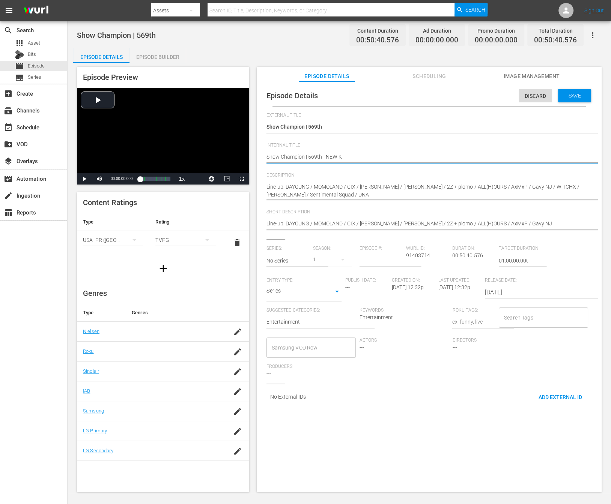
type textarea "Show Champion | 569th - NEW K."
type textarea "Show Champion | 569th - NEW K.I"
type textarea "Show Champion | 569th - NEW [DOMAIN_NAME]"
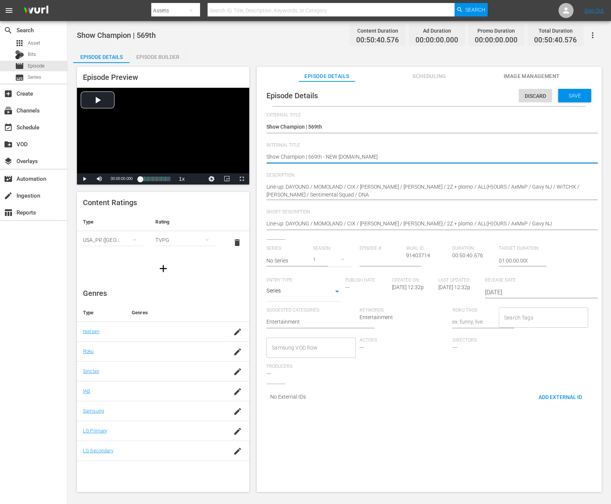
type textarea "Show Champion | 569th - NEW [DOMAIN_NAME]"
type textarea "Show Champion | 569th - NEW [DOMAIN_NAME] -"
type textarea "Show Champion | 569th - NEW [DOMAIN_NAME] - S"
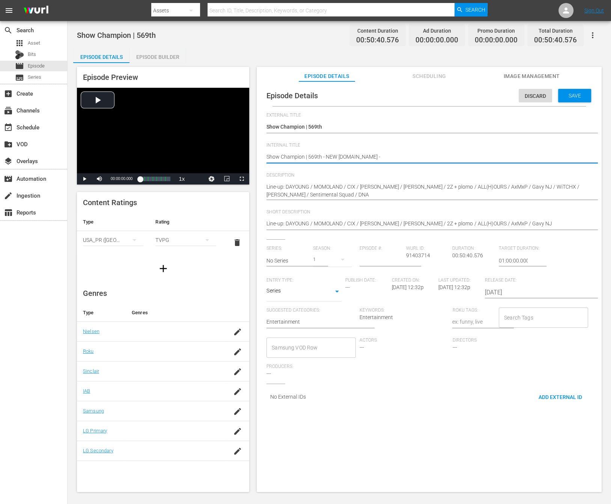
type textarea "Show Champion | 569th - NEW [DOMAIN_NAME] - S"
type textarea "Show Champion | 569th - NEW [DOMAIN_NAME] - SS"
type textarea "Show Champion | 569th - NEW [DOMAIN_NAME] - SST"
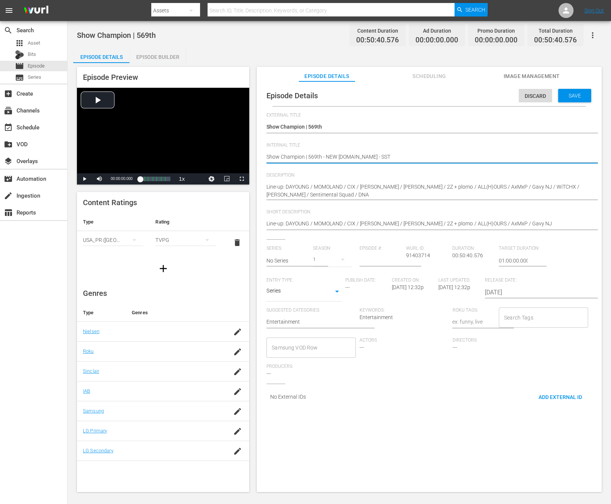
type textarea "Show Champion | 569th - NEW [DOMAIN_NAME] - SSTV"
type textarea "Show Champion | 569th - NEW [DOMAIN_NAME] - SSTV -"
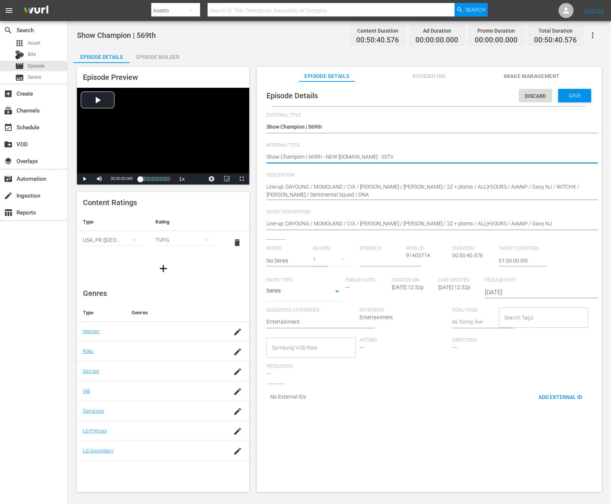
type textarea "Show Champion | 569th - NEW [DOMAIN_NAME] - SSTV -"
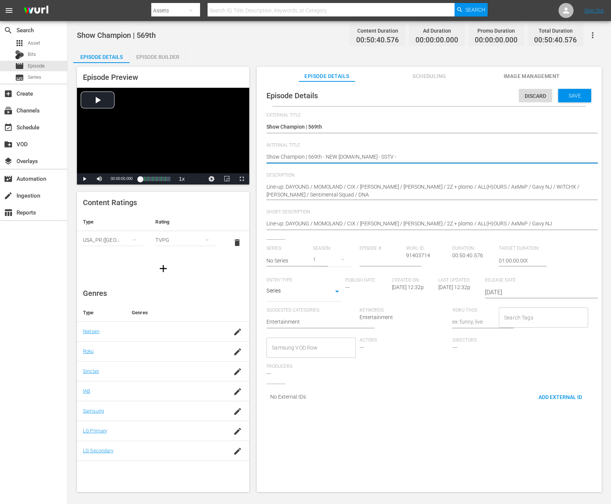
type textarea "Show Champion | 569th - NEW [DOMAIN_NAME] - SSTV"
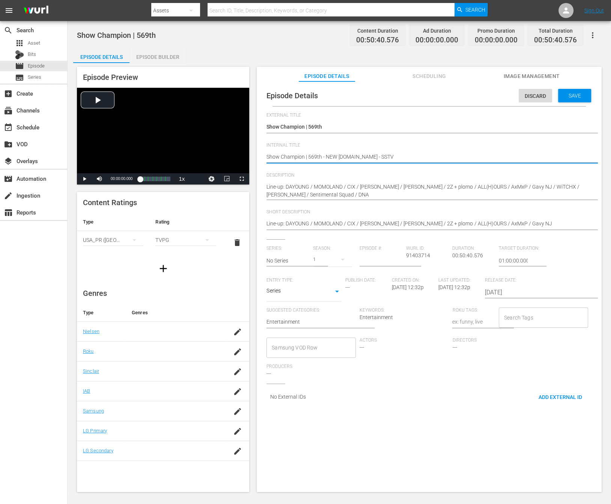
type textarea "Show Champion | 569th - NEW [DOMAIN_NAME] - SSTV."
type textarea "Show Champion | 569th - NEW [DOMAIN_NAME] - SSTV. -"
type textarea "Show Champion | 569th - NEW [DOMAIN_NAME] - SSTV."
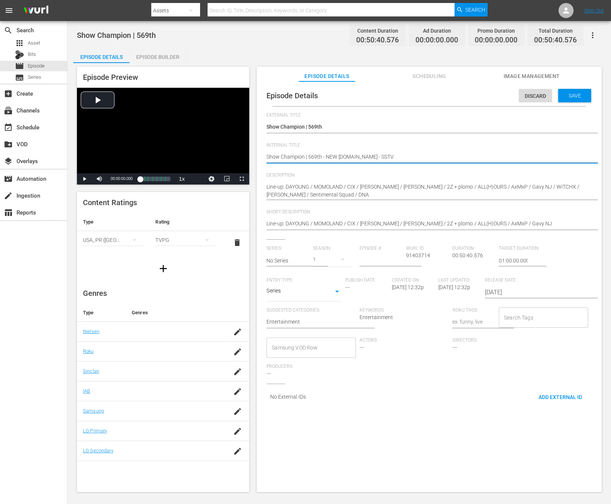
type textarea "Show Champion | 569th - NEW [DOMAIN_NAME] - SSTV."
type textarea "Show Champion | 569th - NEW [DOMAIN_NAME] - SSTV"
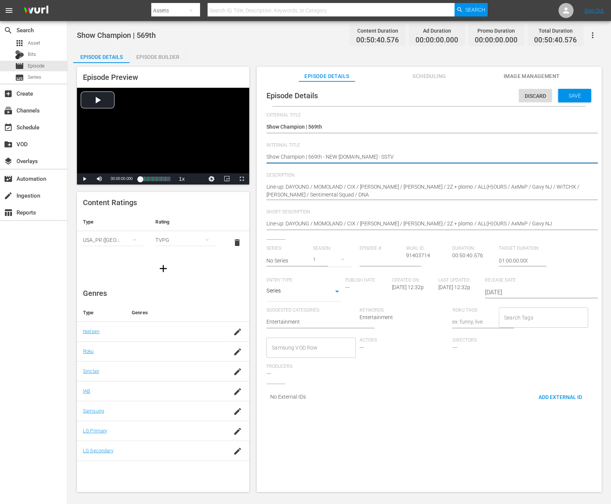
type textarea "Show Champion | 569th - NEW [DOMAIN_NAME] - SSTV"
type textarea "Show Champion | 569th - NEW [DOMAIN_NAME] - SSTV -"
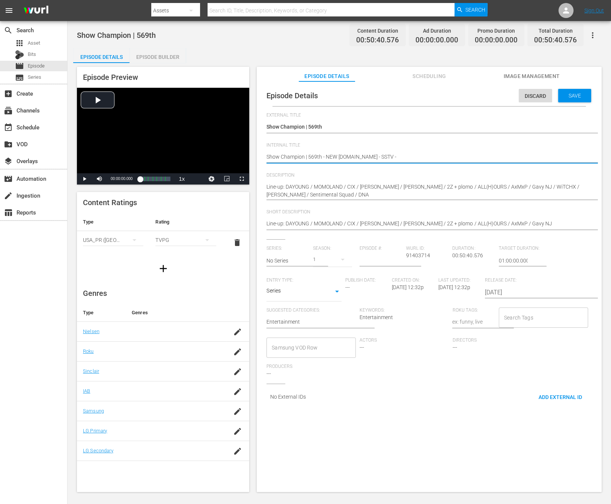
type textarea "Show Champion | 569th - NEW [DOMAIN_NAME] - SSTV - 2"
type textarea "Show Champion | 569th - NEW [DOMAIN_NAME] - SSTV - 20"
type textarea "Show Champion | 569th - NEW [DOMAIN_NAME] - SSTV - 202"
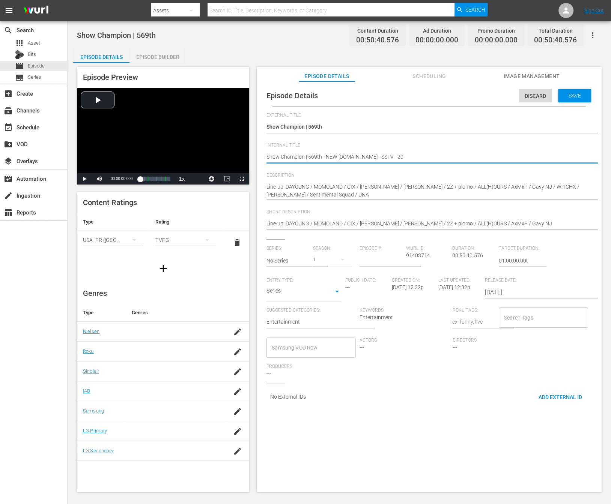
type textarea "Show Champion | 569th - NEW [DOMAIN_NAME] - SSTV - 202"
type textarea "Show Champion | 569th - NEW [DOMAIN_NAME] - SSTV - 2024"
type textarea "Show Champion | 569th - NEW [DOMAIN_NAME] - SSTV - 20240"
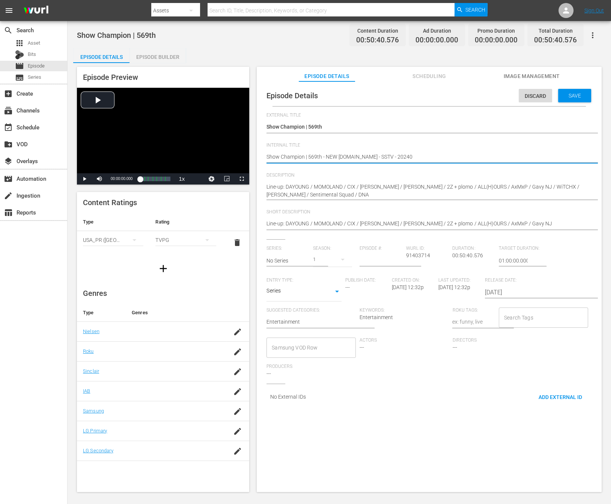
type textarea "Show Champion | 569th - NEW [DOMAIN_NAME] - SSTV - 2024"
type textarea "Show Champion | 569th - NEW [DOMAIN_NAME] - SSTV - 202"
type textarea "Show Champion | 569th - NEW [DOMAIN_NAME] - SSTV - 2025"
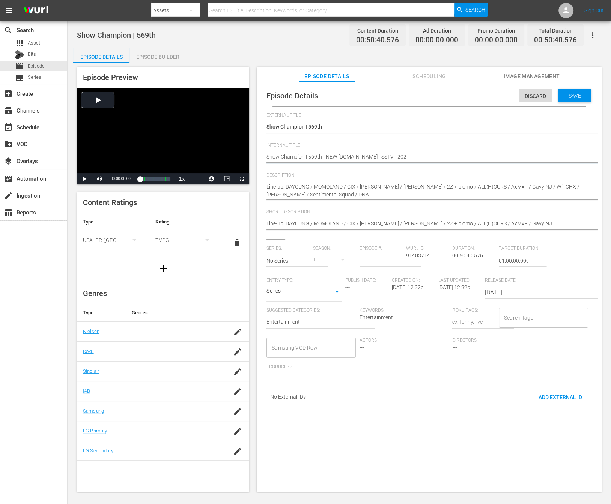
type textarea "Show Champion | 569th - NEW [DOMAIN_NAME] - SSTV - 2025"
type textarea "Show Champion | 569th - NEW [DOMAIN_NAME] - SSTV - 20250"
type textarea "Show Champion | 569th - NEW [DOMAIN_NAME] - SSTV - 202509"
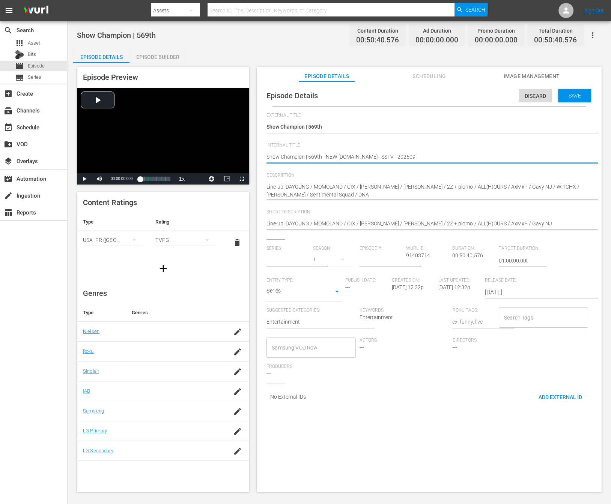
click at [293, 264] on input "text" at bounding box center [287, 261] width 43 height 18
click at [302, 262] on input "show cham" at bounding box center [287, 261] width 43 height 18
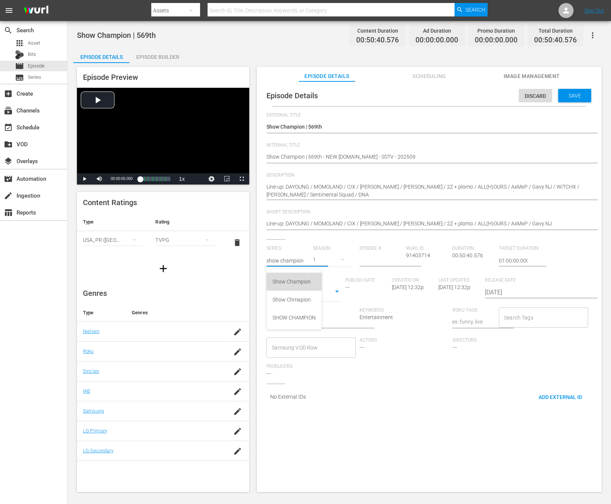
click at [280, 280] on div "Show Champion" at bounding box center [293, 282] width 43 height 18
type input "Show Champion"
click at [402, 255] on div "Episode #:" at bounding box center [383, 261] width 47 height 30
click at [380, 257] on input "number" at bounding box center [381, 261] width 43 height 18
click at [376, 260] on input "number" at bounding box center [381, 261] width 43 height 18
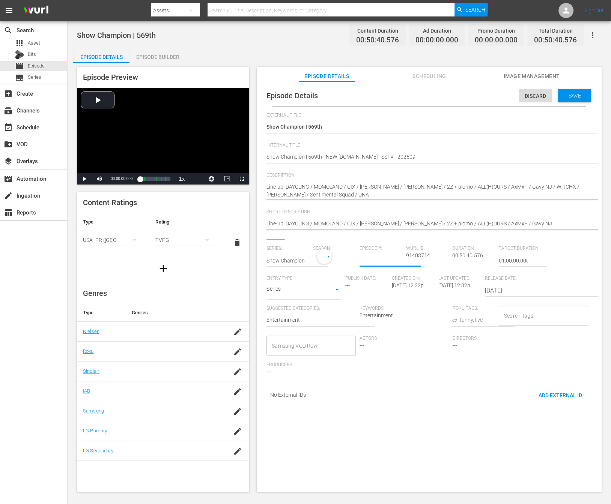
click at [376, 261] on input "number" at bounding box center [381, 261] width 43 height 18
type input "569"
click at [311, 251] on div "Series: Show Champion" at bounding box center [289, 262] width 47 height 32
click at [319, 258] on div "20223" at bounding box center [332, 259] width 39 height 21
click at [331, 335] on span "1" at bounding box center [330, 339] width 36 height 12
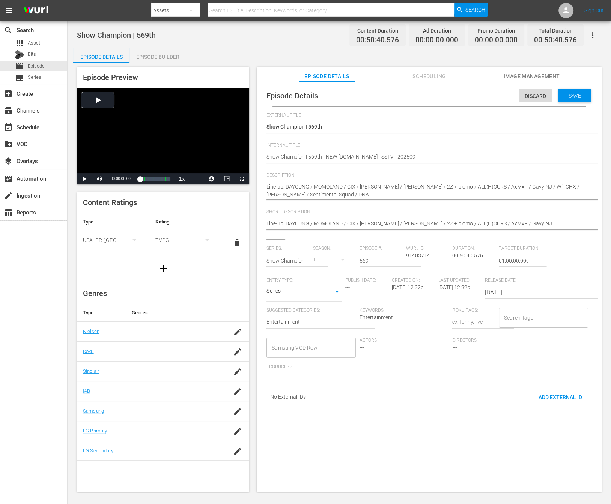
click at [317, 279] on span "Entry Type:" at bounding box center [303, 281] width 75 height 6
click at [549, 93] on span "Save" at bounding box center [575, 96] width 24 height 6
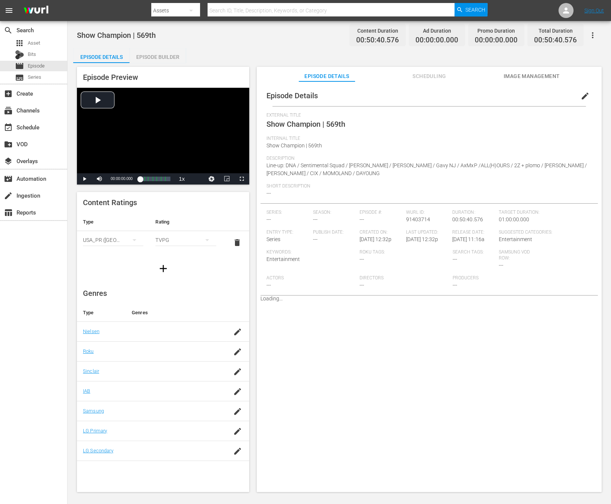
click at [150, 48] on div "Episode Builder" at bounding box center [157, 57] width 56 height 18
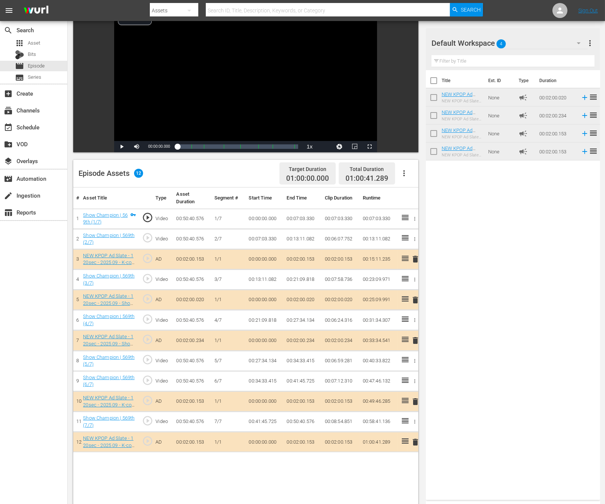
scroll to position [69, 0]
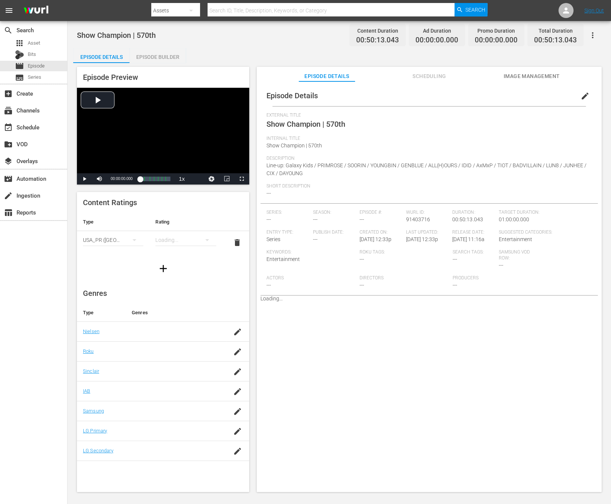
click at [581, 98] on span "edit" at bounding box center [585, 96] width 9 height 9
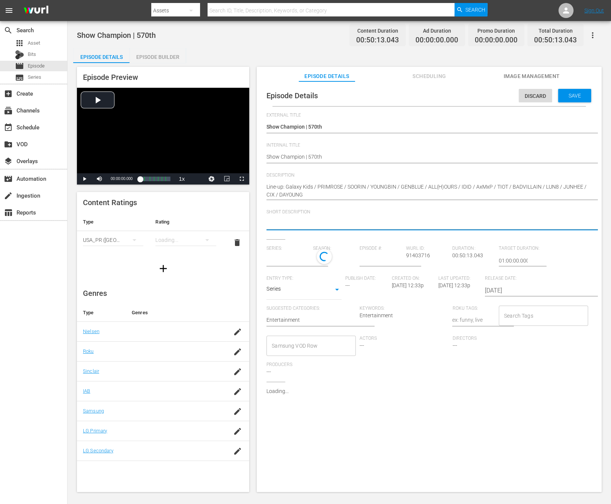
click at [306, 224] on textarea at bounding box center [427, 224] width 322 height 9
paste textarea "Line-up: DAYOUNG / CIX / JUNHEE / LUN8 / BADVILLAIN / TIOT / AxMxP / IDID / ALL…"
type textarea "Line-up: DAYOUNG / CIX / JUNHEE / LUN8 / BADVILLAIN / TIOT / AxMxP / IDID / ALL…"
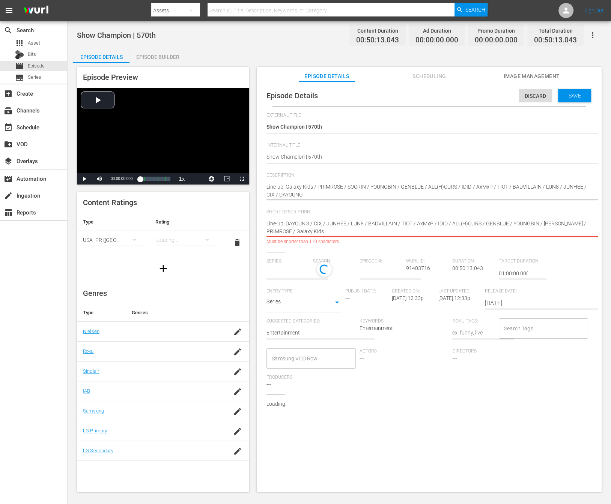
type textarea "Line-up: DAYOUNG / CIX / JUNHEE / LUN8 / BADVILLAIN / TIOT / AxMxP / IDID / ALL…"
click at [307, 196] on textarea "Line-up: Galaxy Kids / PRIMROSE / SOORIN / YOUNGBIN / GENBLUE / ALL(H)OURS / ID…" at bounding box center [427, 191] width 322 height 16
paste textarea "Line-up: DAYOUNG / CIX / JUNHEE / LUN8 / BADVILLAIN / TIOT / AxMxP / IDID / ALL…"
type textarea "Line-up: Galaxy Kids / PRIMROSE / SOORIN / YOUNGBIN / GENBLUE / ALL(H)OURS / ID…"
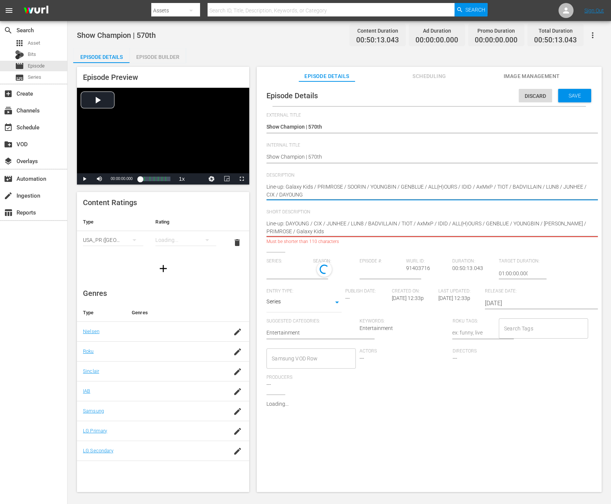
type textarea "Line-up: Galaxy Kids / PRIMROSE / SOORIN / YOUNGBIN / GENBLUE / ALL(H)OURS / ID…"
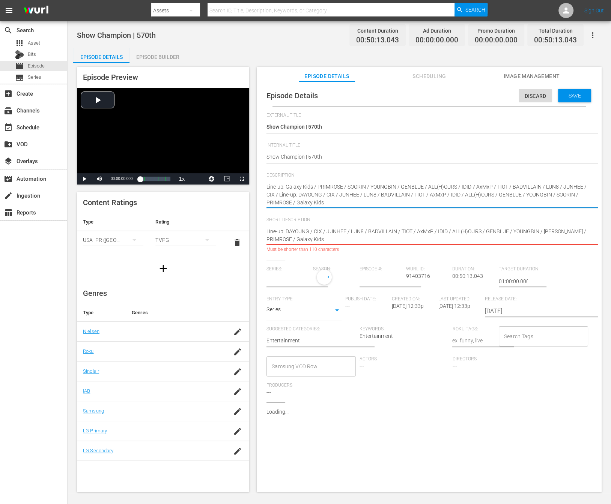
click at [307, 196] on textarea "Line-up: Galaxy Kids / PRIMROSE / SOORIN / YOUNGBIN / GENBLUE / ALL(H)OURS / ID…" at bounding box center [427, 195] width 322 height 24
paste textarea
type textarea "Line-up: DAYOUNG / CIX / JUNHEE / LUN8 / BADVILLAIN / TIOT / AxMxP / IDID / ALL…"
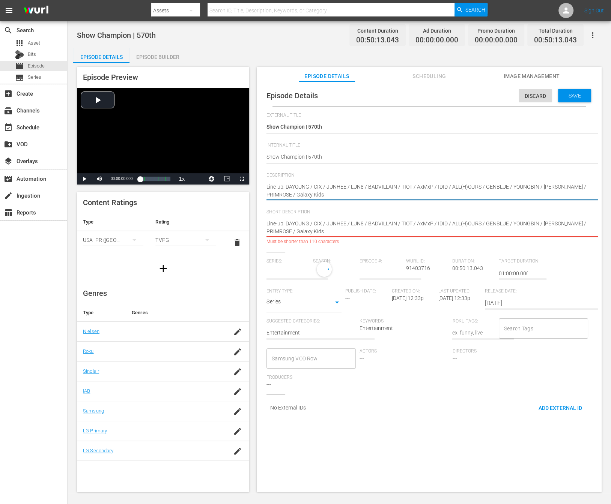
type textarea "Line-up: DAYOUNG / CIX / JUNHEE / LUN8 / BADVILLAIN / TIOT / AxMxP / IDID / ALL…"
type input "No Series"
click at [346, 228] on textarea "Line-up: DAYOUNG / CIX / JUNHEE / LUN8 / BADVILLAIN / TIOT / AxMxP / IDID / ALL…" at bounding box center [427, 228] width 322 height 16
drag, startPoint x: 343, startPoint y: 230, endPoint x: 570, endPoint y: 229, distance: 226.7
click at [565, 225] on textarea "Line-up: DAYOUNG / CIX / JUNHEE / LUN8 / BADVILLAIN / TIOT / AxMxP / IDID / ALL…" at bounding box center [427, 228] width 322 height 16
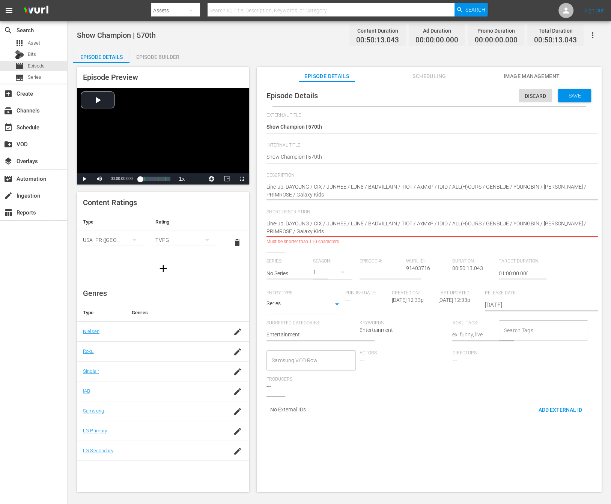
type textarea "Line-up: DAYOUNG / CIX / JUNHEE / LUN8 / BADVILLAIN / TIOT / AxMxP / IDID / ALL…"
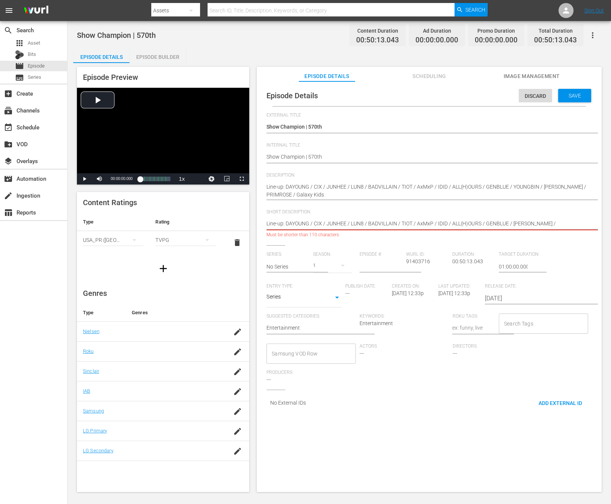
type textarea "Line-up: DAYOUNG / CIX / JUNHEE / LUN8 / BADVILLAIN / TIOT / AxMxP / IDID / ALL…"
drag, startPoint x: 573, startPoint y: 223, endPoint x: 542, endPoint y: 226, distance: 30.5
click at [542, 225] on textarea "Line-up: DAYOUNG / CIX / JUNHEE / LUN8 / BADVILLAIN / TIOT / AxMxP / IDID / ALL…" at bounding box center [427, 224] width 322 height 9
type textarea "Line-up: DAYOUNG / CIX / JUNHEE / LUN8 / BADVILLAIN / TIOT / AxMxP / IDID / ALL…"
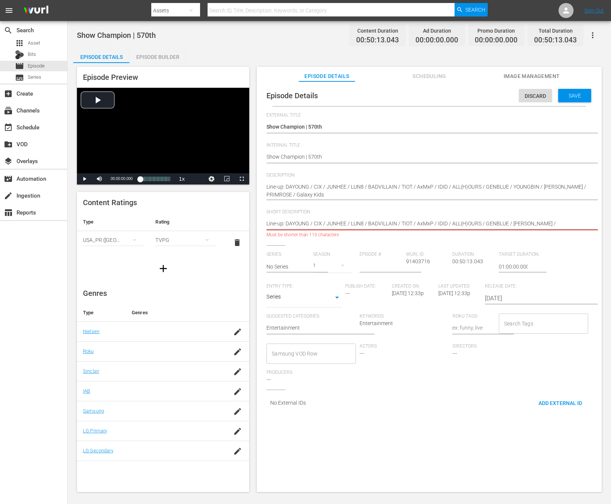
type textarea "Line-up: DAYOUNG / CIX / JUNHEE / LUN8 / BADVILLAIN / TIOT / AxMxP / IDID / ALL…"
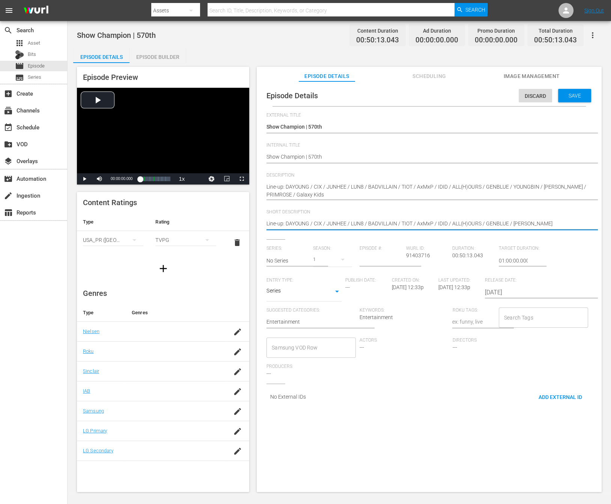
type textarea "Line-up: DAYOUNG / CIX / JUNHEE / LUN8 / BADVILLAIN / TIOT / AxMxP / IDID / ALL…"
click at [292, 259] on input "text" at bounding box center [287, 261] width 43 height 18
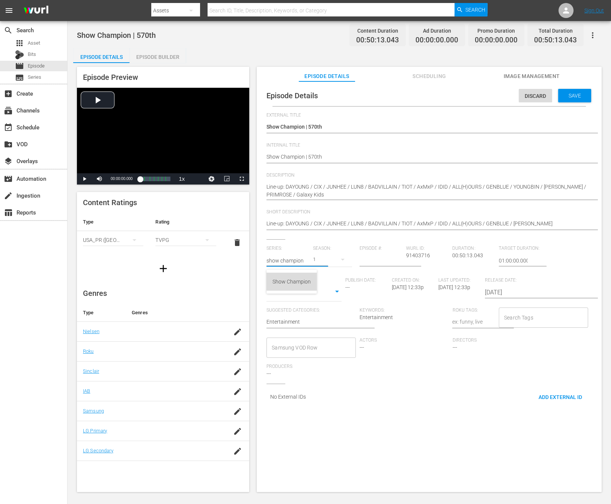
click at [292, 278] on div "Show Champion" at bounding box center [291, 282] width 38 height 18
type input "Show Champion"
click at [321, 263] on div "20223" at bounding box center [332, 259] width 39 height 21
click at [325, 343] on span "1" at bounding box center [330, 339] width 36 height 12
click at [368, 259] on input "number" at bounding box center [381, 261] width 43 height 18
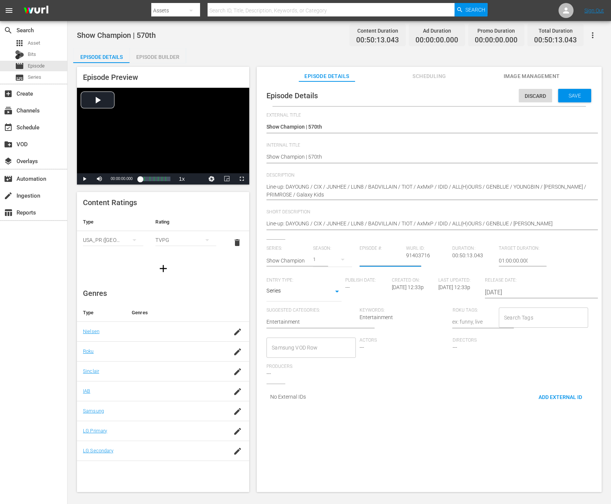
type input "4"
type input "570"
click at [412, 373] on div "Series: Show Champion Season: 1 Episode #: 570 [PERSON_NAME] ID: 91403716 Durat…" at bounding box center [428, 315] width 325 height 138
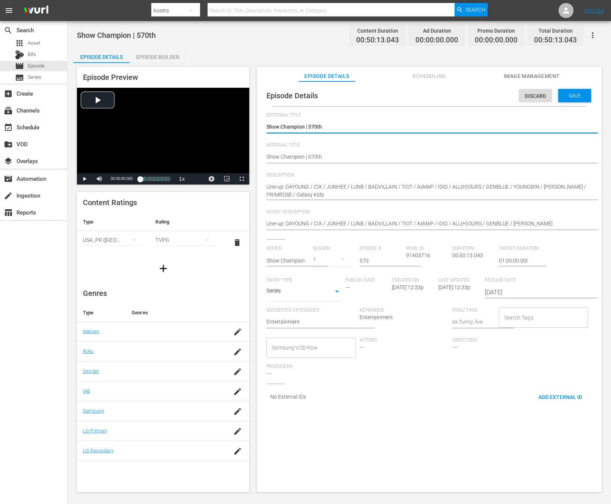
click at [338, 151] on div "Show Champion | 570th Show Champion | 570th" at bounding box center [427, 158] width 322 height 18
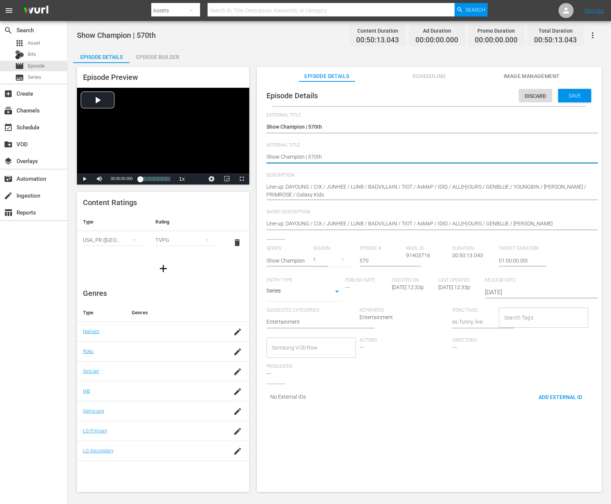
type textarea "Show Champion | 570th"
type textarea "Show Champion | 570th -"
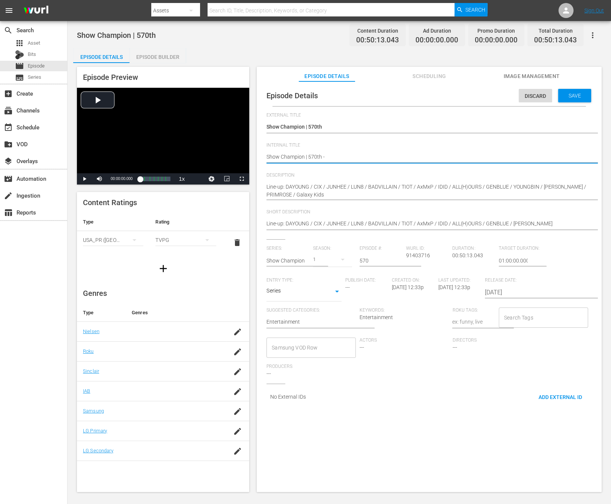
type textarea "Show Champion | 570th -"
type textarea "Show Champion | 570th - N"
type textarea "Show Champion | 570th - [GEOGRAPHIC_DATA]"
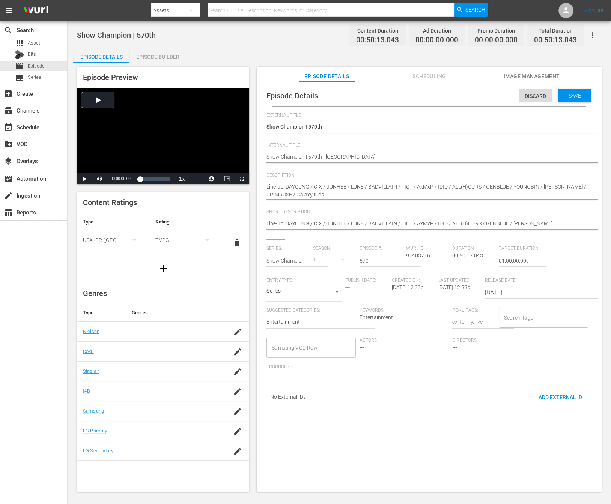
type textarea "Show Champion | 570th - NEW"
type textarea "Show Champion | 570th - NEW K"
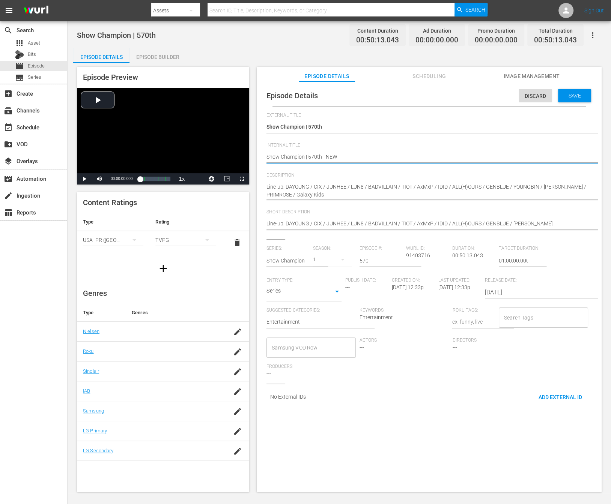
type textarea "Show Champion | 570th - NEW K"
type textarea "Show Champion | 570th - NEW K>"
type textarea "Show Champion | 570th - NEW K"
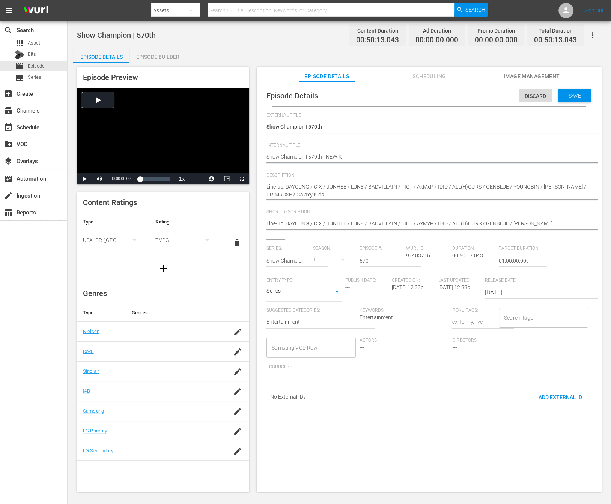
type textarea "Show Champion | 570th - NEW K."
type textarea "Show Champion | 570th - NEW K.I"
type textarea "Show Champion | 570th - NEW [DOMAIN_NAME]"
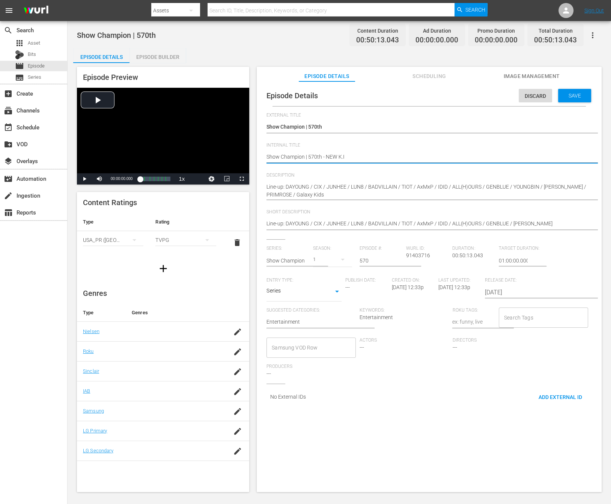
type textarea "Show Champion | 570th - NEW [DOMAIN_NAME]"
type textarea "Show Champion | 570th - NEW [DOMAIN_NAME] -"
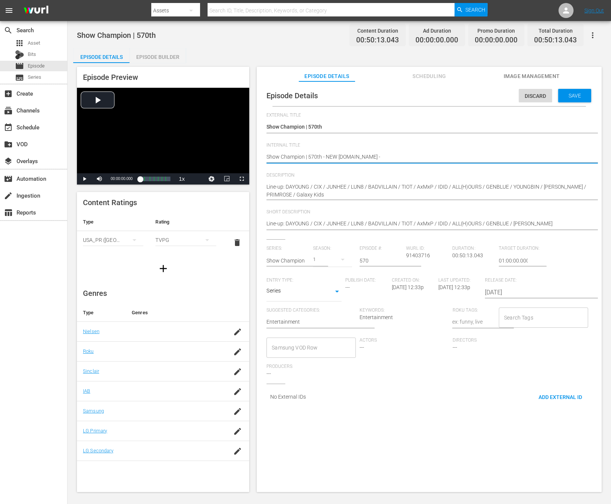
type textarea "Show Champion | 570th - NEW [DOMAIN_NAME] -"
type textarea "Show Champion | 570th - NEW [DOMAIN_NAME] - S"
type textarea "Show Champion | 570th - NEW [DOMAIN_NAME] - SS"
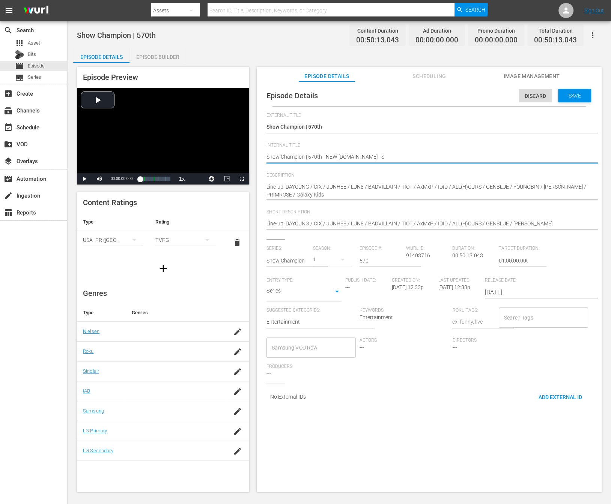
type textarea "Show Champion | 570th - NEW [DOMAIN_NAME] - SS"
type textarea "Show Champion | 570th - NEW [DOMAIN_NAME] - SST"
type textarea "Show Champion | 570th - NEW [DOMAIN_NAME] - SSTV"
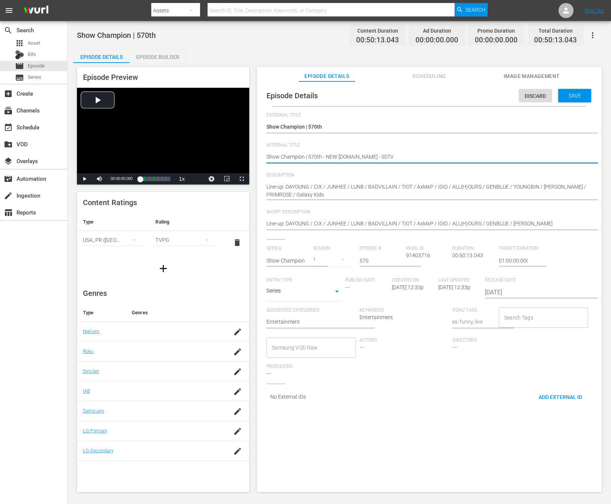
type textarea "Show Champion | 570th - NEW [DOMAIN_NAME] - SSTV"
type textarea "Show Champion | 570th - NEW [DOMAIN_NAME] - SSTV -"
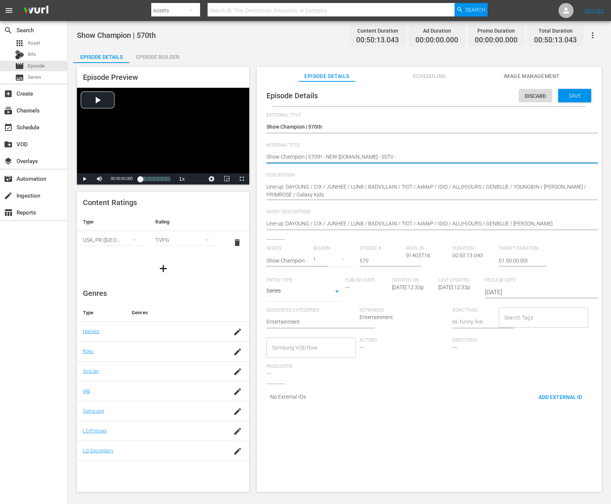
type textarea "Show Champion | 570th - NEW [DOMAIN_NAME] - SSTV -"
type textarea "Show Champion | 570th - NEW [DOMAIN_NAME] - SSTV - 2"
type textarea "Show Champion | 570th - NEW [DOMAIN_NAME] - SSTV - 20"
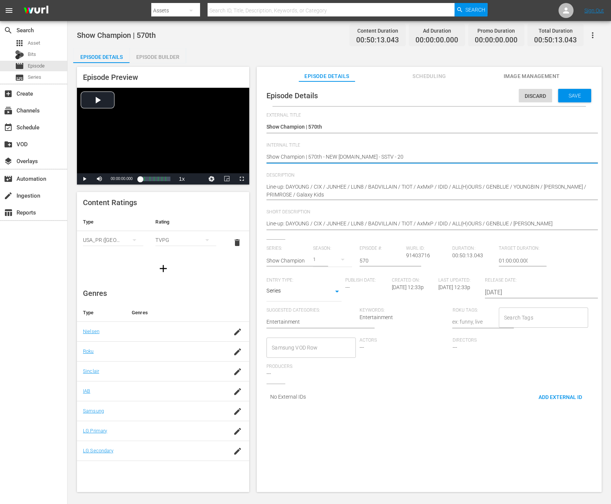
type textarea "Show Champion | 570th - NEW [DOMAIN_NAME] - SSTV - 202"
type textarea "Show Champion | 570th - NEW [DOMAIN_NAME] - SSTV - 2024"
type textarea "Show Champion | 570th - NEW [DOMAIN_NAME] - SSTV - 20240"
type textarea "Show Champion | 570th - NEW [DOMAIN_NAME] - SSTV - 2024"
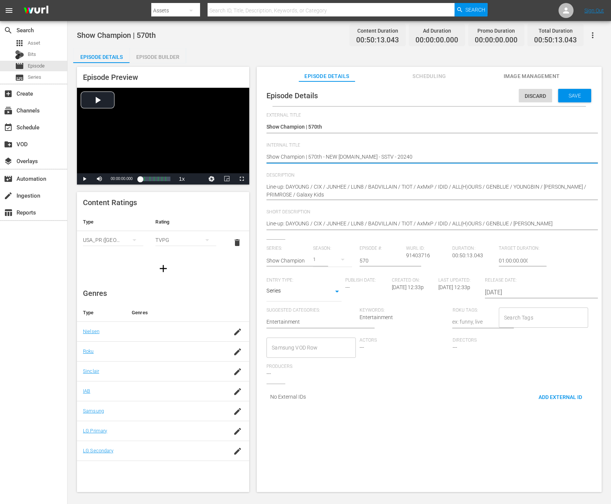
type textarea "Show Champion | 570th - NEW [DOMAIN_NAME] - SSTV - 2024"
type textarea "Show Champion | 570th - NEW [DOMAIN_NAME] - SSTV - 202"
type textarea "Show Champion | 570th - NEW [DOMAIN_NAME] - SSTV - 2025"
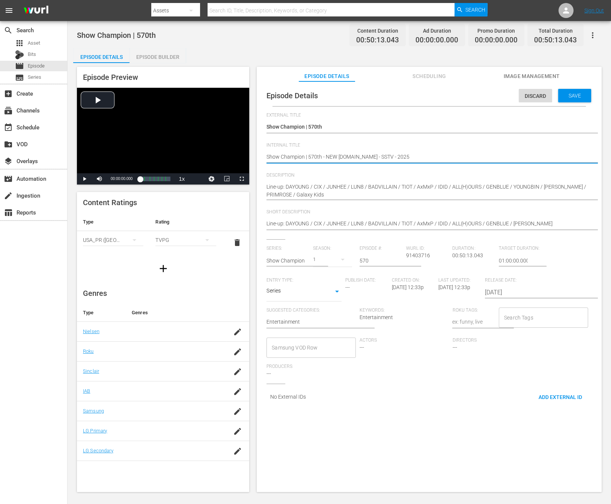
type textarea "Show Champion | 570th - NEW [DOMAIN_NAME] - SSTV - 20250"
type textarea "Show Champion | 570th - NEW [DOMAIN_NAME] - SSTV - 202509"
click at [573, 92] on div "Save" at bounding box center [574, 96] width 33 height 14
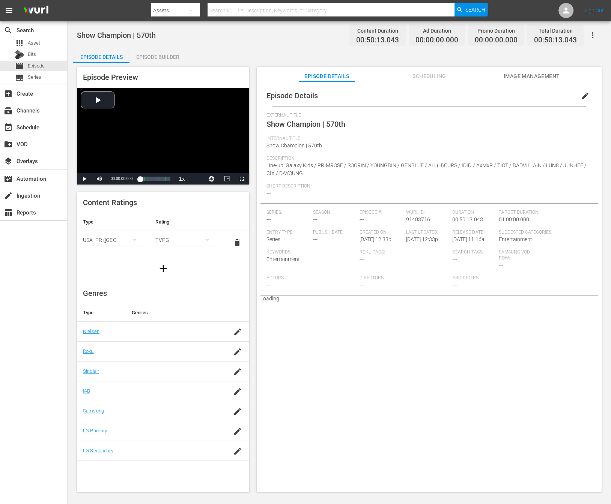
click at [164, 48] on div "Episode Builder" at bounding box center [157, 57] width 56 height 18
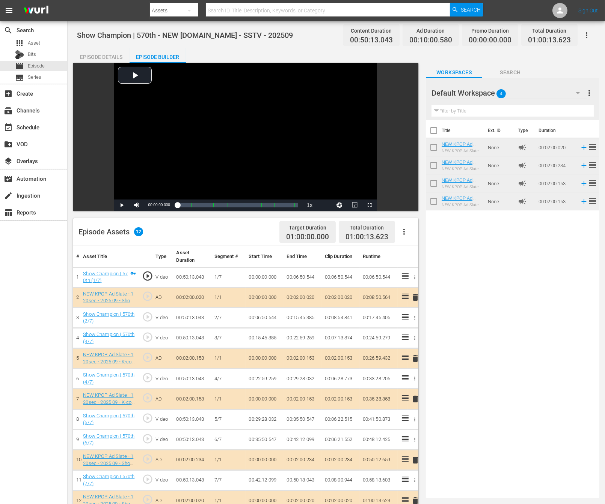
click at [549, 332] on div "Title Ext. ID Type Duration NEW KPOP Ad Slate - 120sec - 2025 09 - Show Champio…" at bounding box center [512, 307] width 173 height 375
click at [497, 294] on div "Title Ext. ID Type Duration NEW KPOP Ad Slate - 120sec - 2025 09 - Show Champio…" at bounding box center [512, 307] width 173 height 375
